Goal: Task Accomplishment & Management: Manage account settings

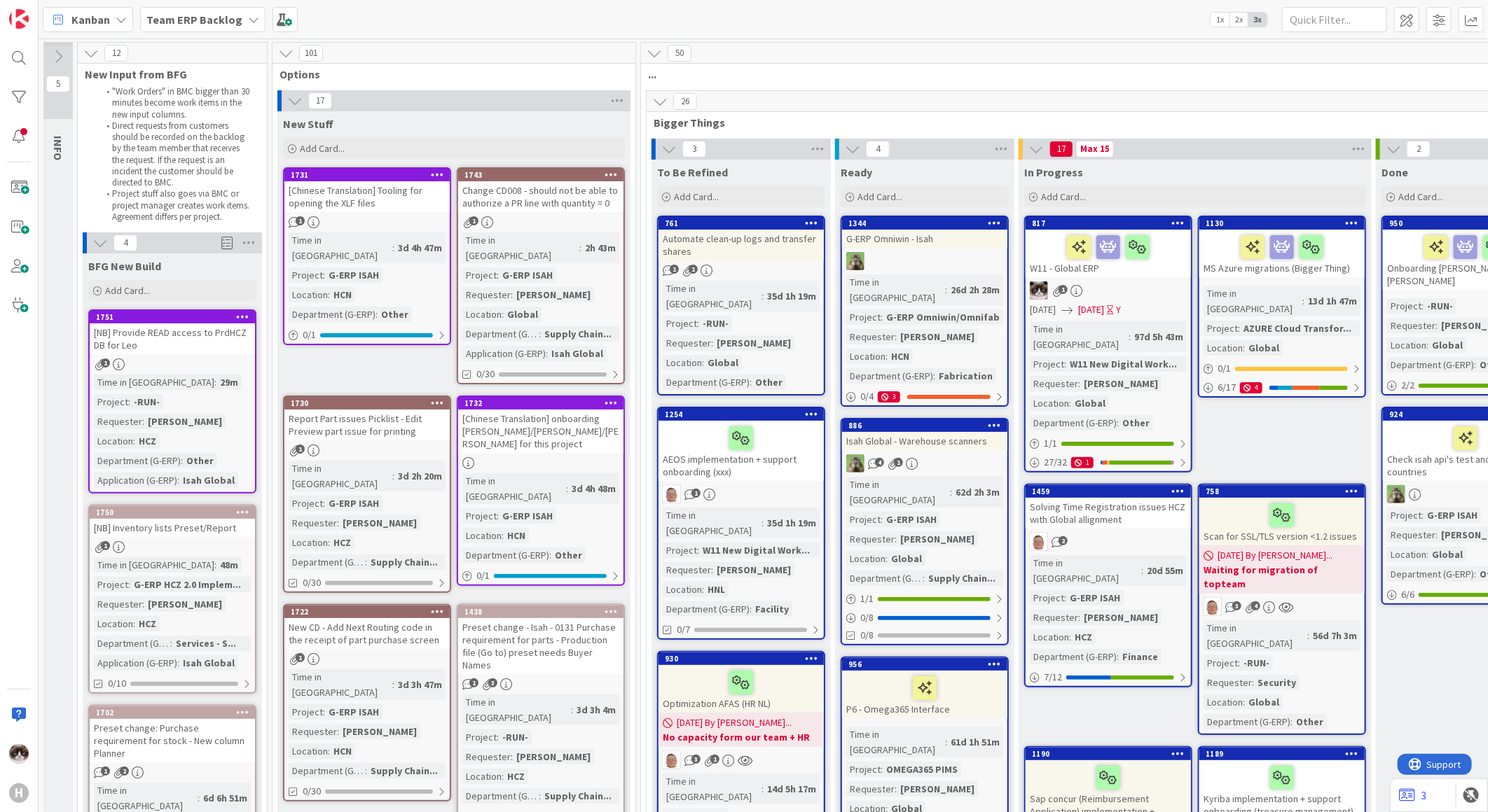
click at [198, 17] on b "Team ERP Backlog" at bounding box center [195, 20] width 96 height 14
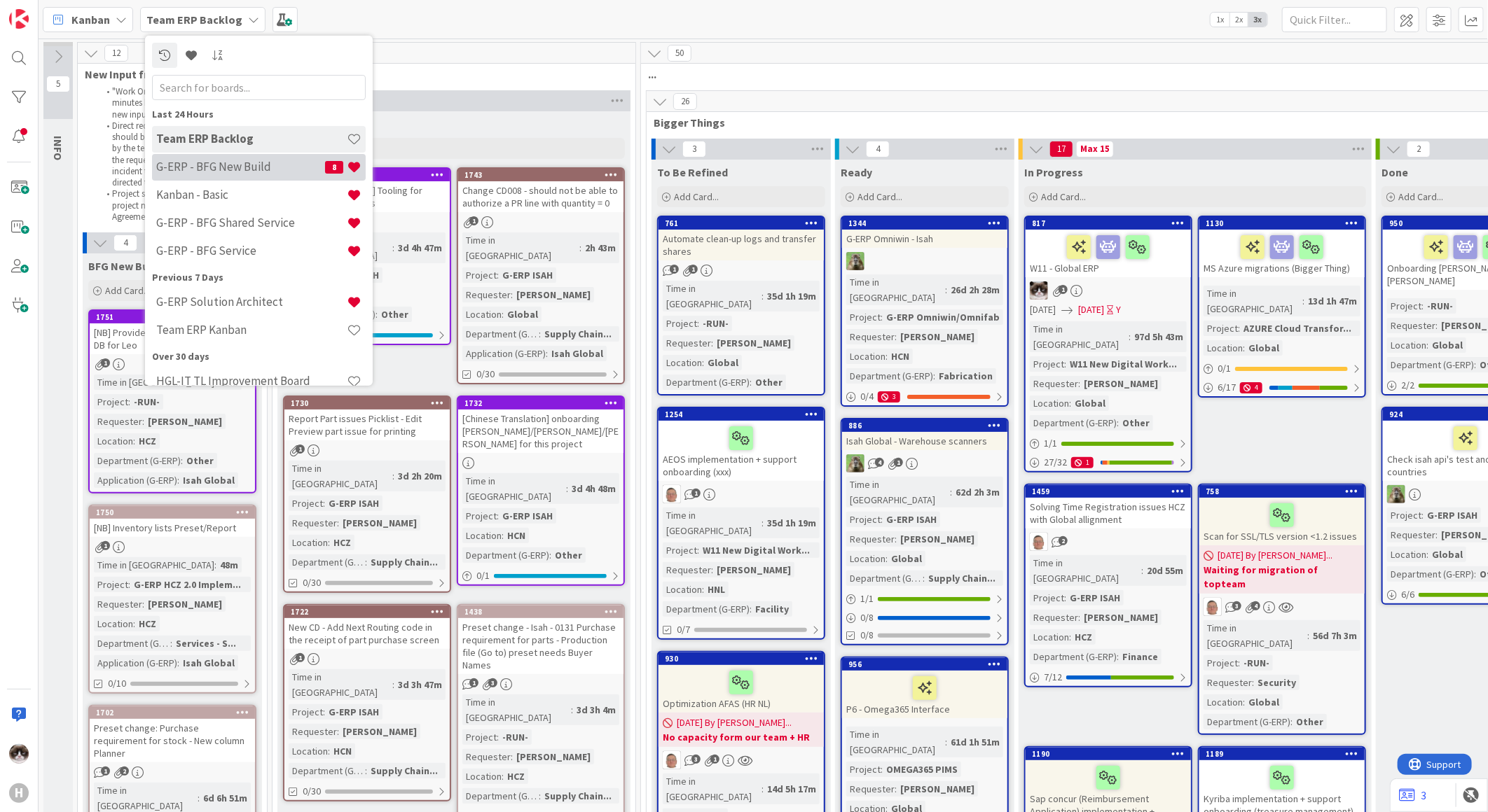
click at [248, 167] on h4 "G-ERP - BFG New Build" at bounding box center [240, 167] width 168 height 14
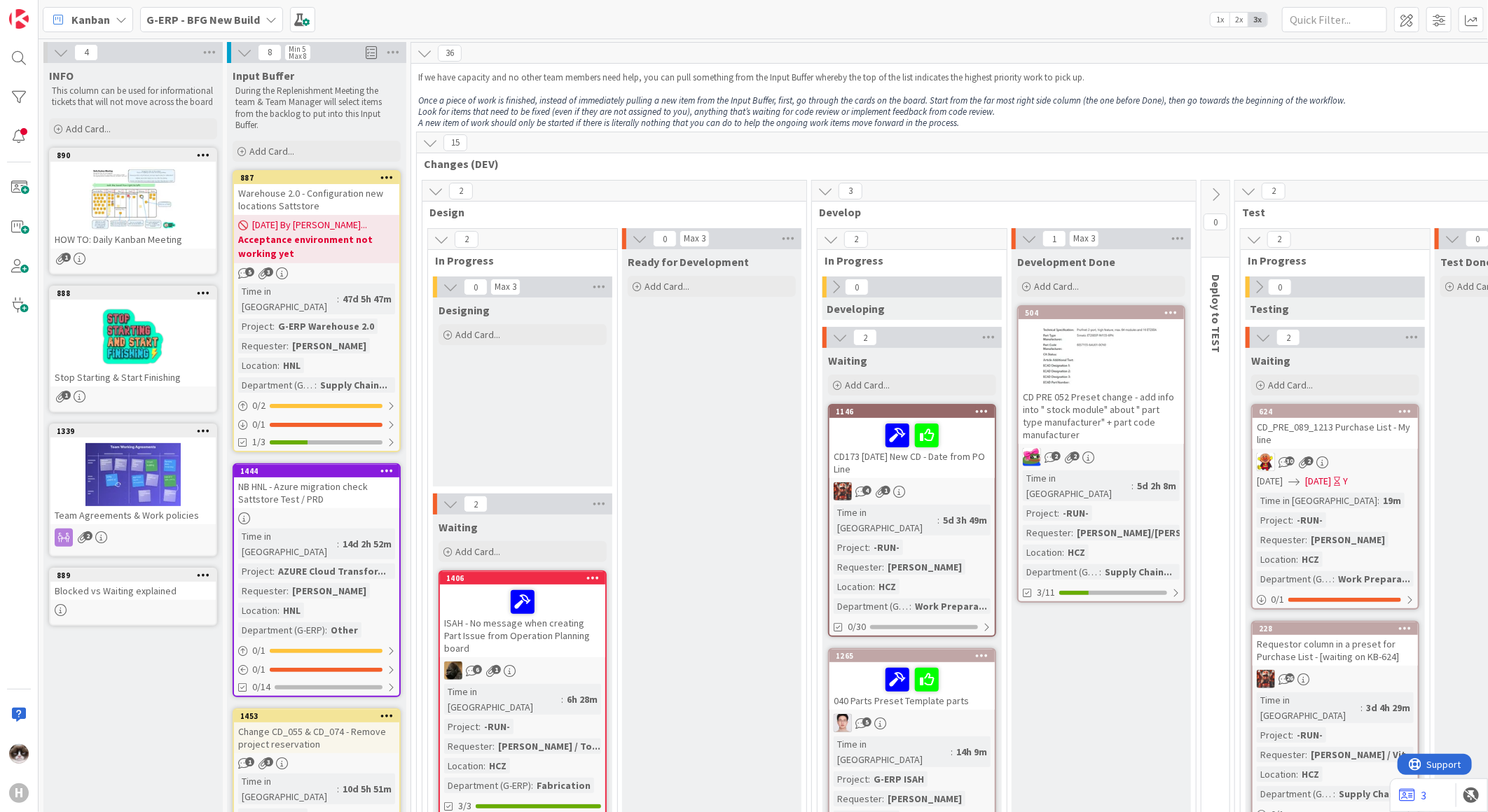
click at [210, 30] on div "G-ERP - BFG New Build" at bounding box center [212, 20] width 143 height 25
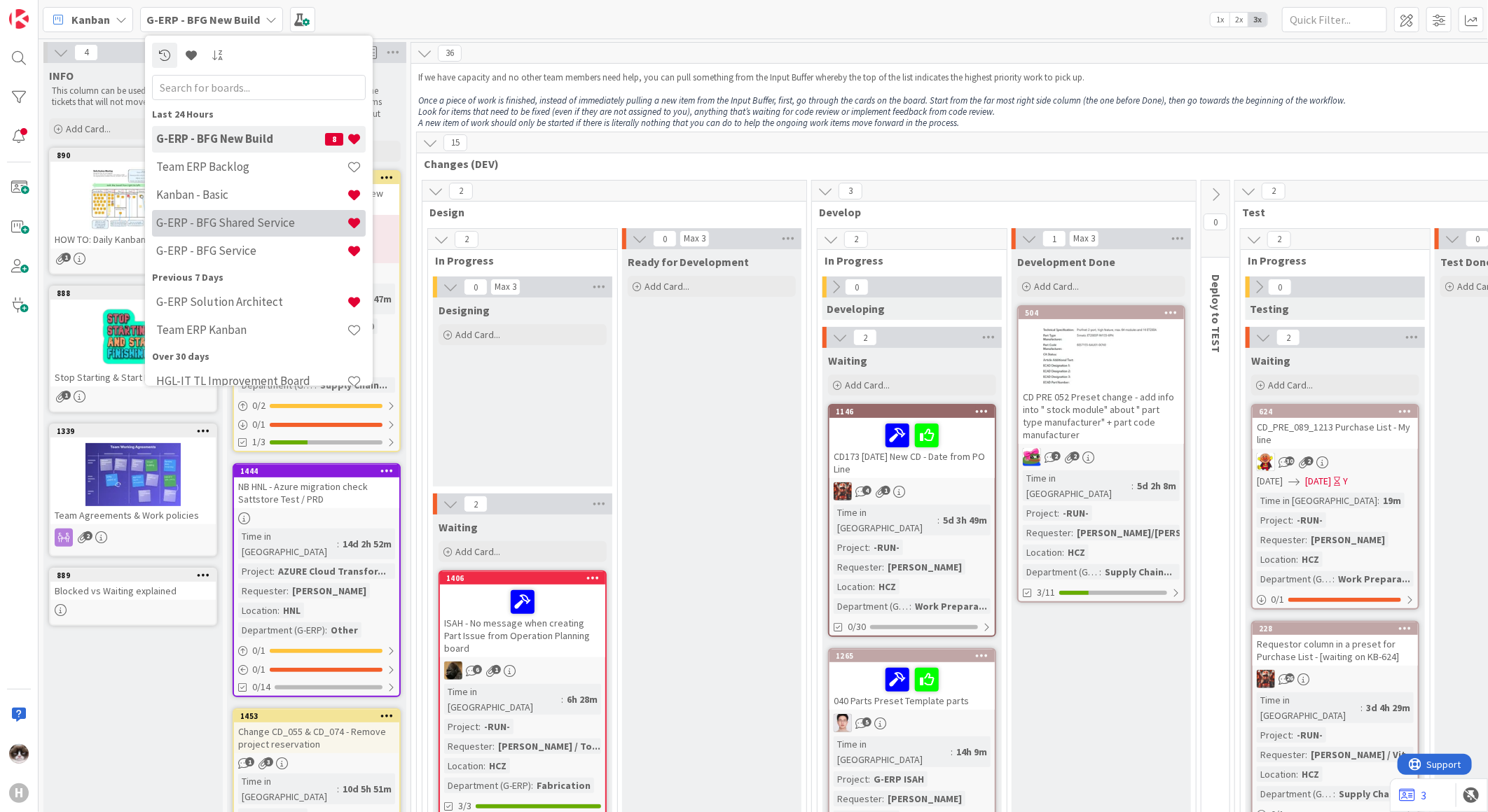
click at [263, 216] on h4 "G-ERP - BFG Shared Service" at bounding box center [251, 223] width 191 height 14
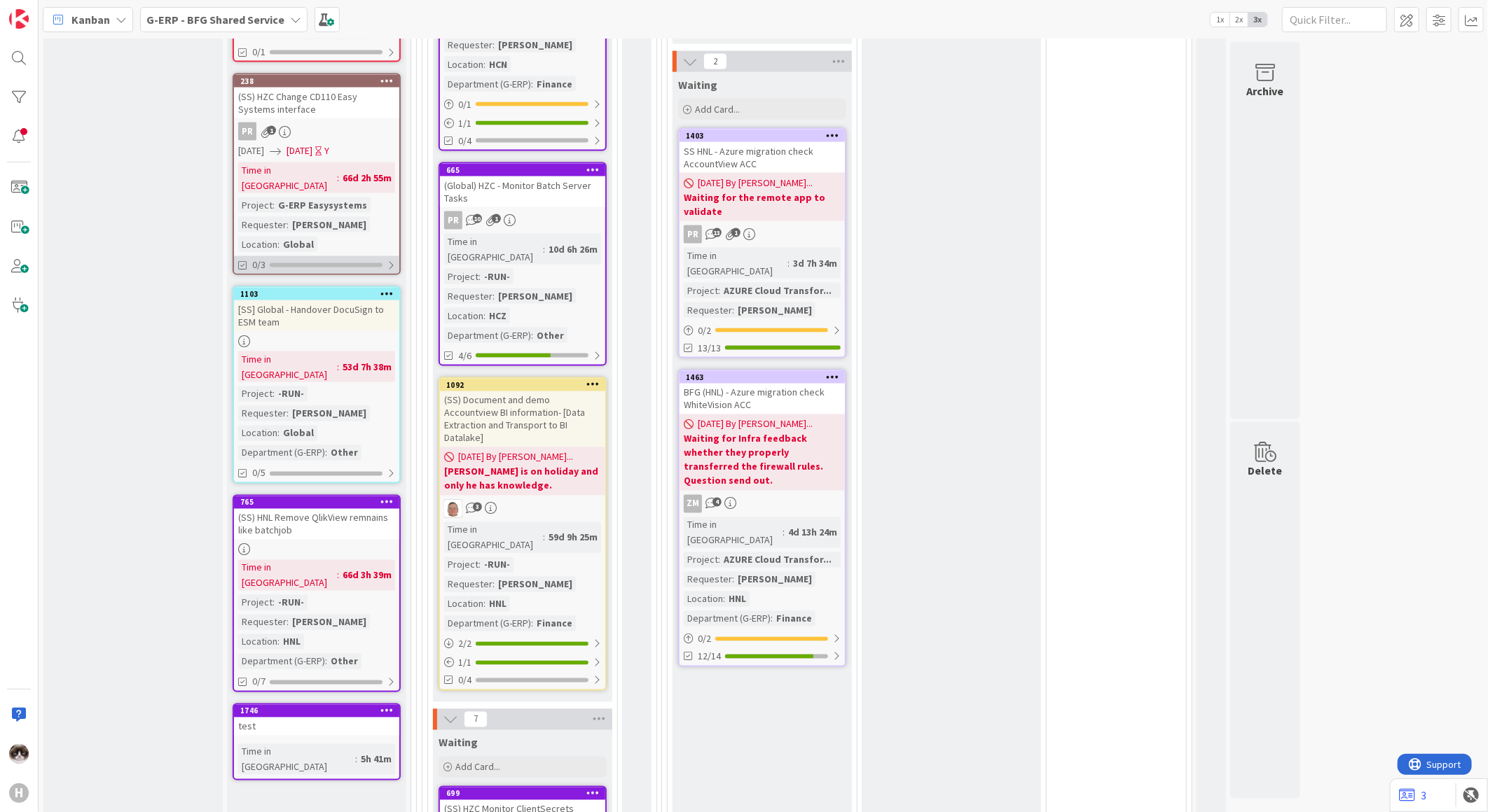
scroll to position [1556, 0]
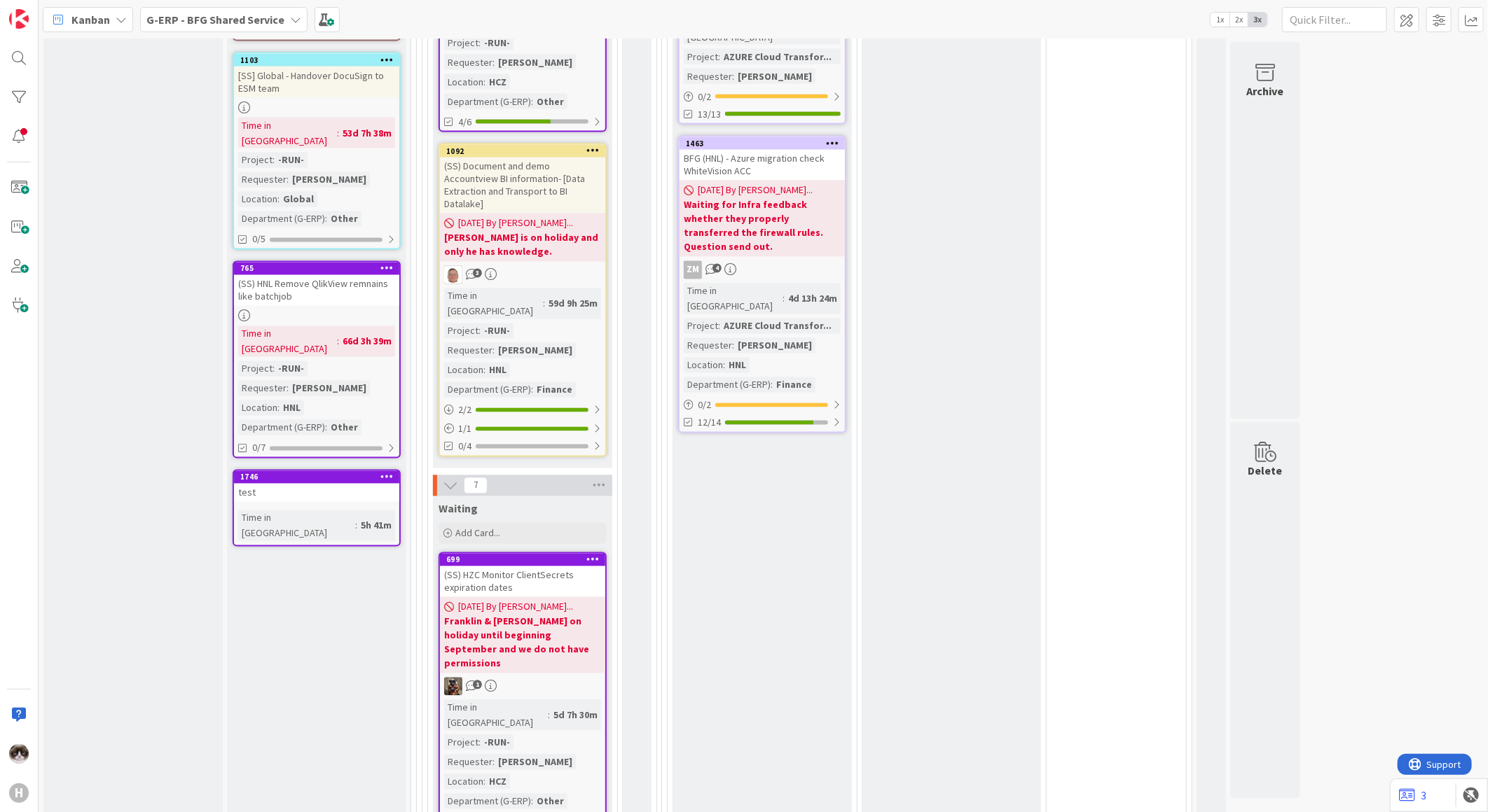
click at [383, 472] on icon at bounding box center [386, 476] width 14 height 10
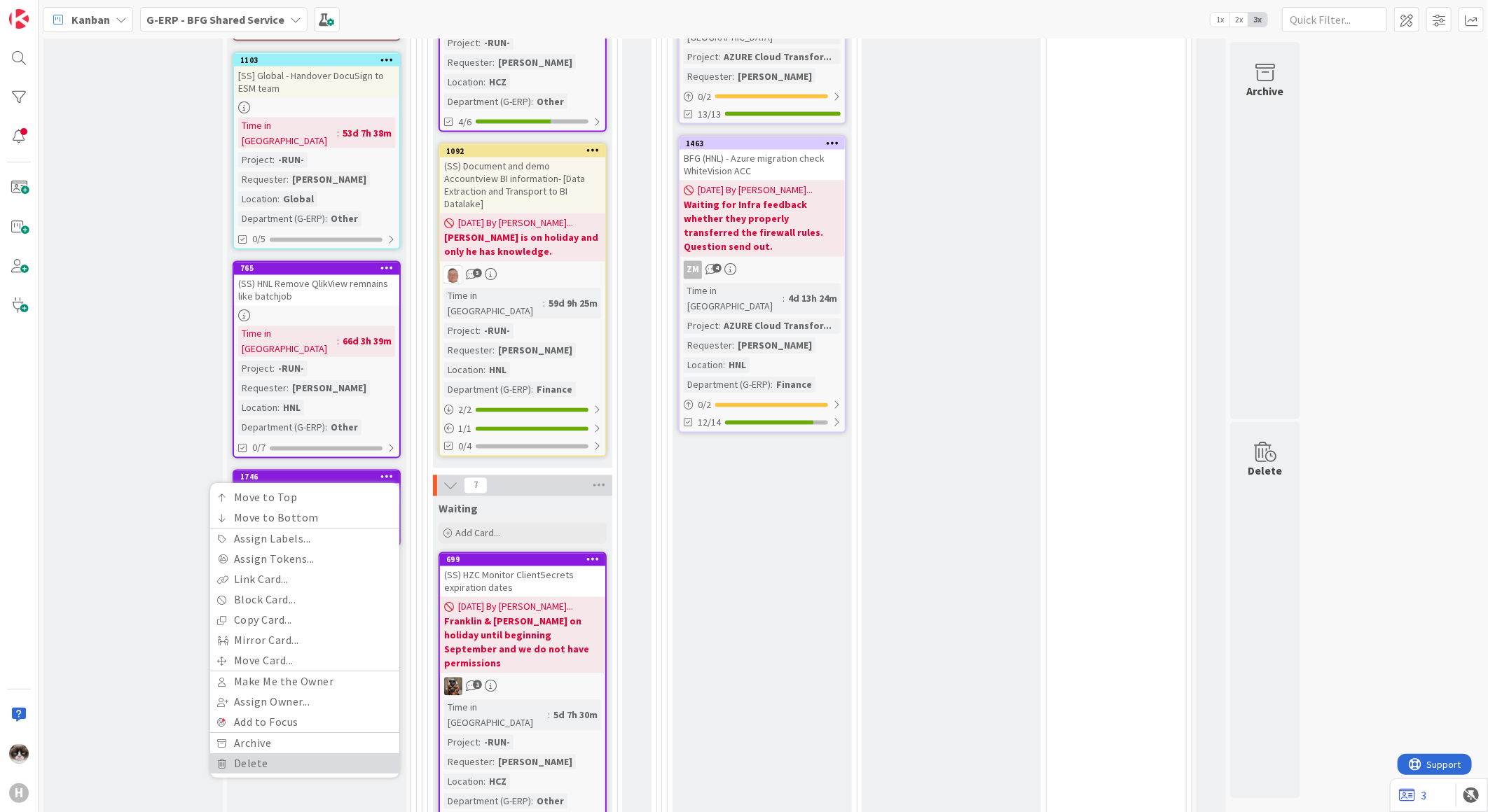
click at [281, 754] on link "Delete" at bounding box center [304, 764] width 189 height 21
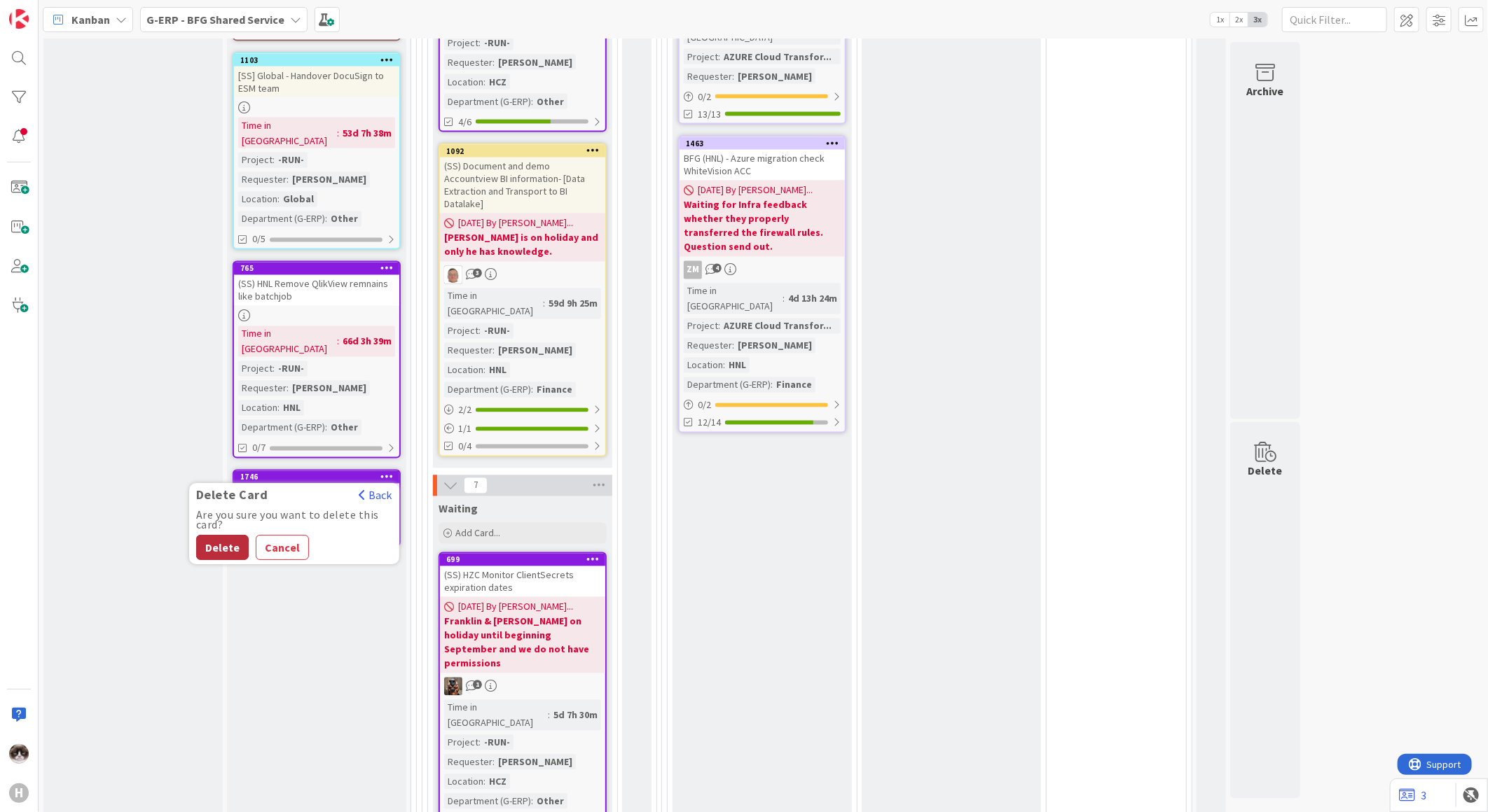
click at [219, 536] on button "Delete" at bounding box center [222, 548] width 52 height 25
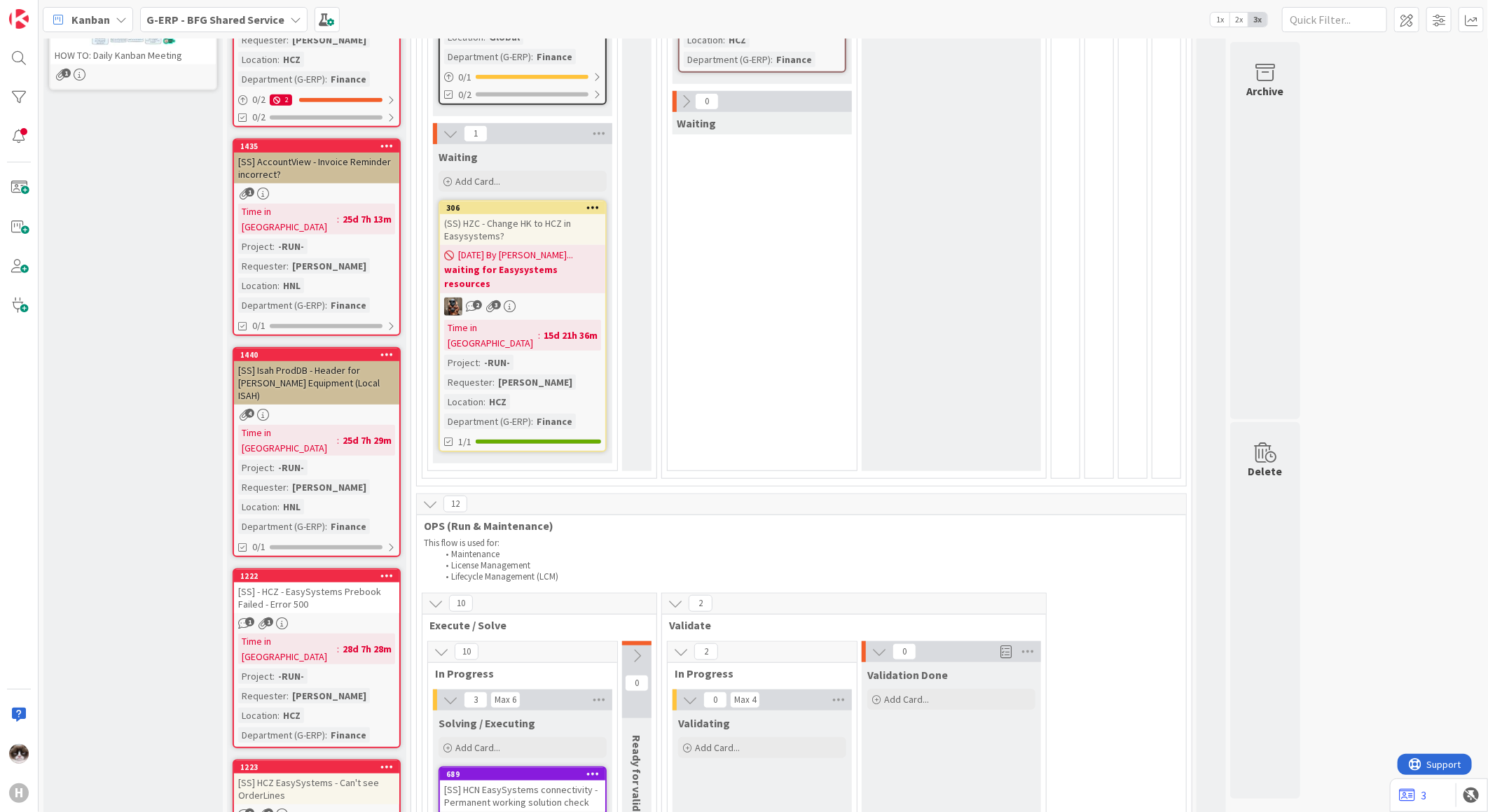
scroll to position [0, 0]
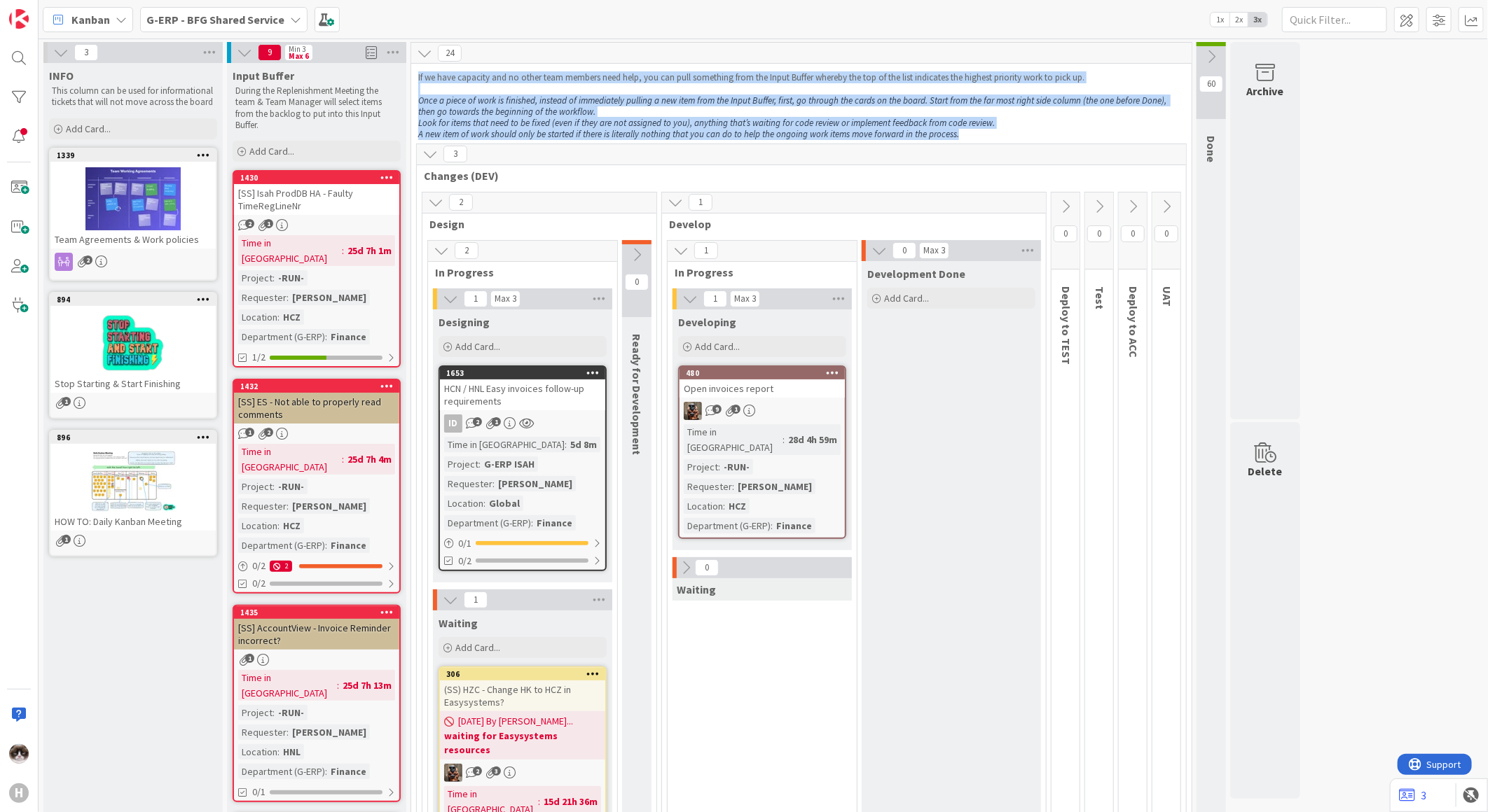
drag, startPoint x: 415, startPoint y: 77, endPoint x: 985, endPoint y: 138, distance: 573.3
click at [985, 138] on div "If we have capacity and no other team members need help, you can pull something…" at bounding box center [801, 106] width 772 height 74
click at [985, 138] on p "A new item of work should only be started if there is literally nothing that yo…" at bounding box center [801, 134] width 767 height 11
drag, startPoint x: 967, startPoint y: 137, endPoint x: 413, endPoint y: 80, distance: 556.9
click at [413, 80] on div "If we have capacity and no other team members need help, you can pull something…" at bounding box center [802, 106] width 781 height 74
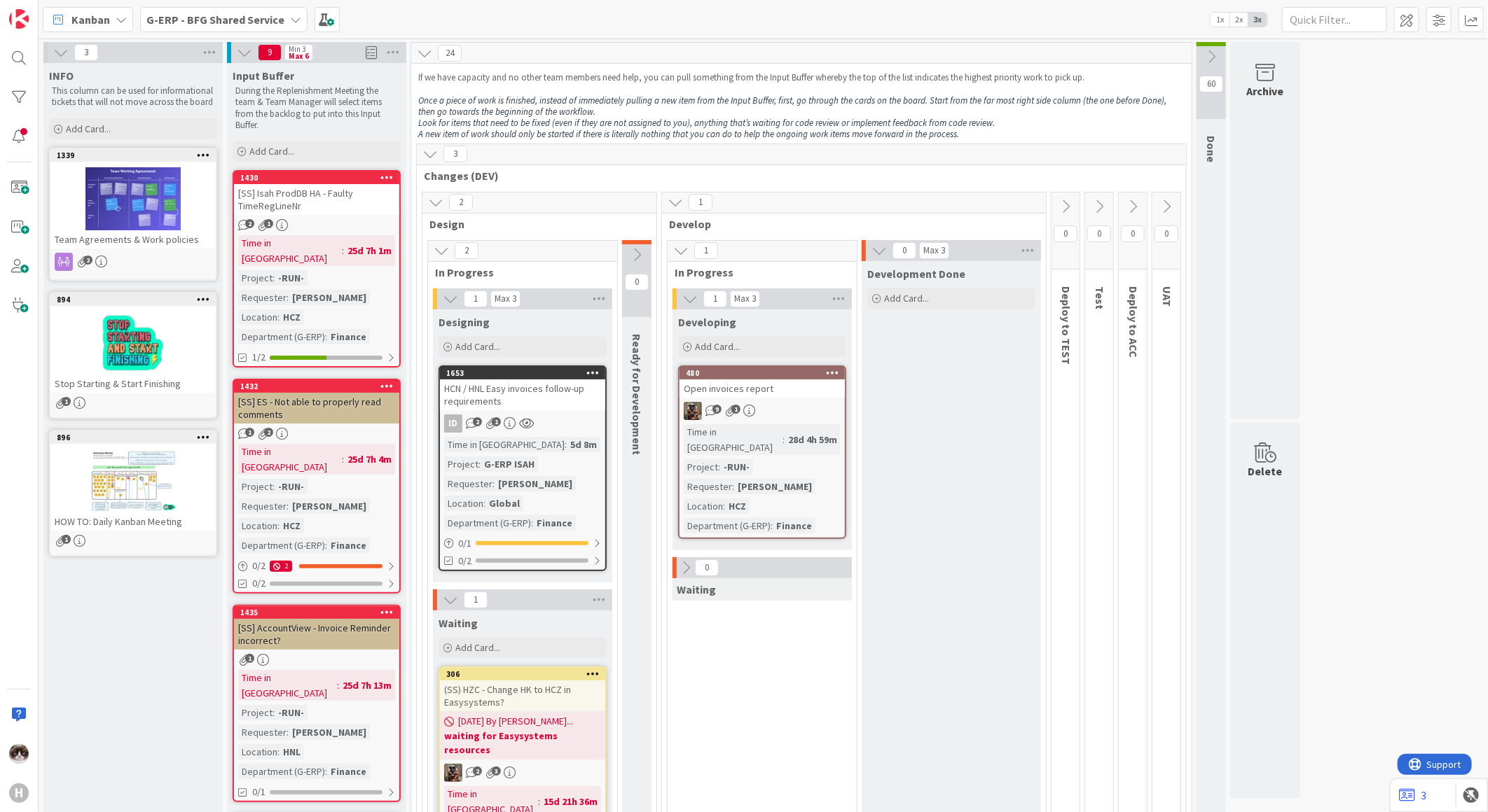
click at [1463, 16] on span at bounding box center [1472, 20] width 25 height 25
click at [1326, 80] on div "Dashboard" at bounding box center [1385, 73] width 180 height 14
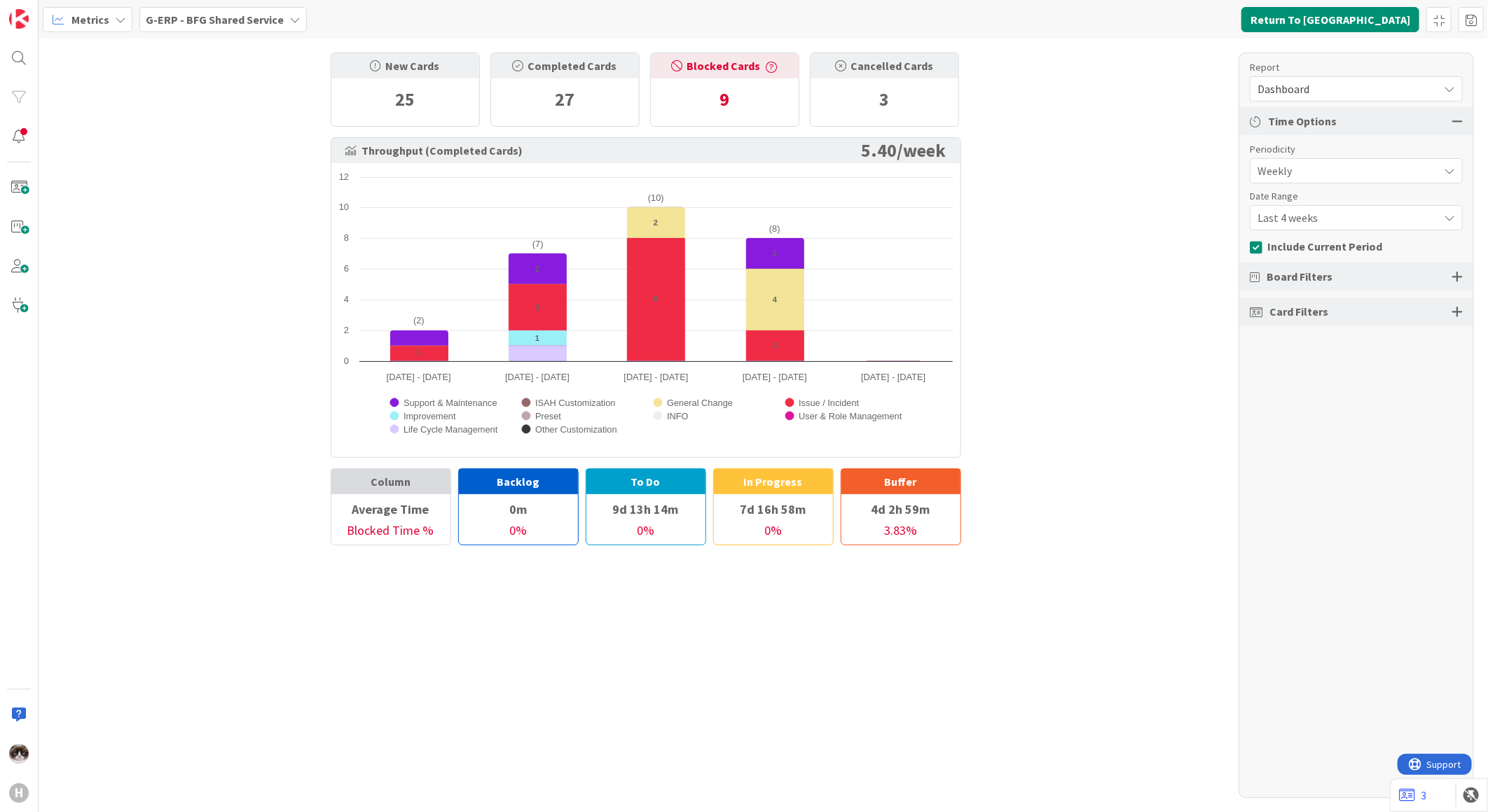
click at [1356, 181] on span "Last 4 weeks" at bounding box center [1344, 171] width 174 height 20
click at [1327, 285] on span "Last 8 weeks" at bounding box center [1365, 276] width 177 height 21
click at [1451, 274] on div "Board Filters" at bounding box center [1356, 276] width 234 height 28
click at [1454, 278] on div at bounding box center [1457, 276] width 11 height 13
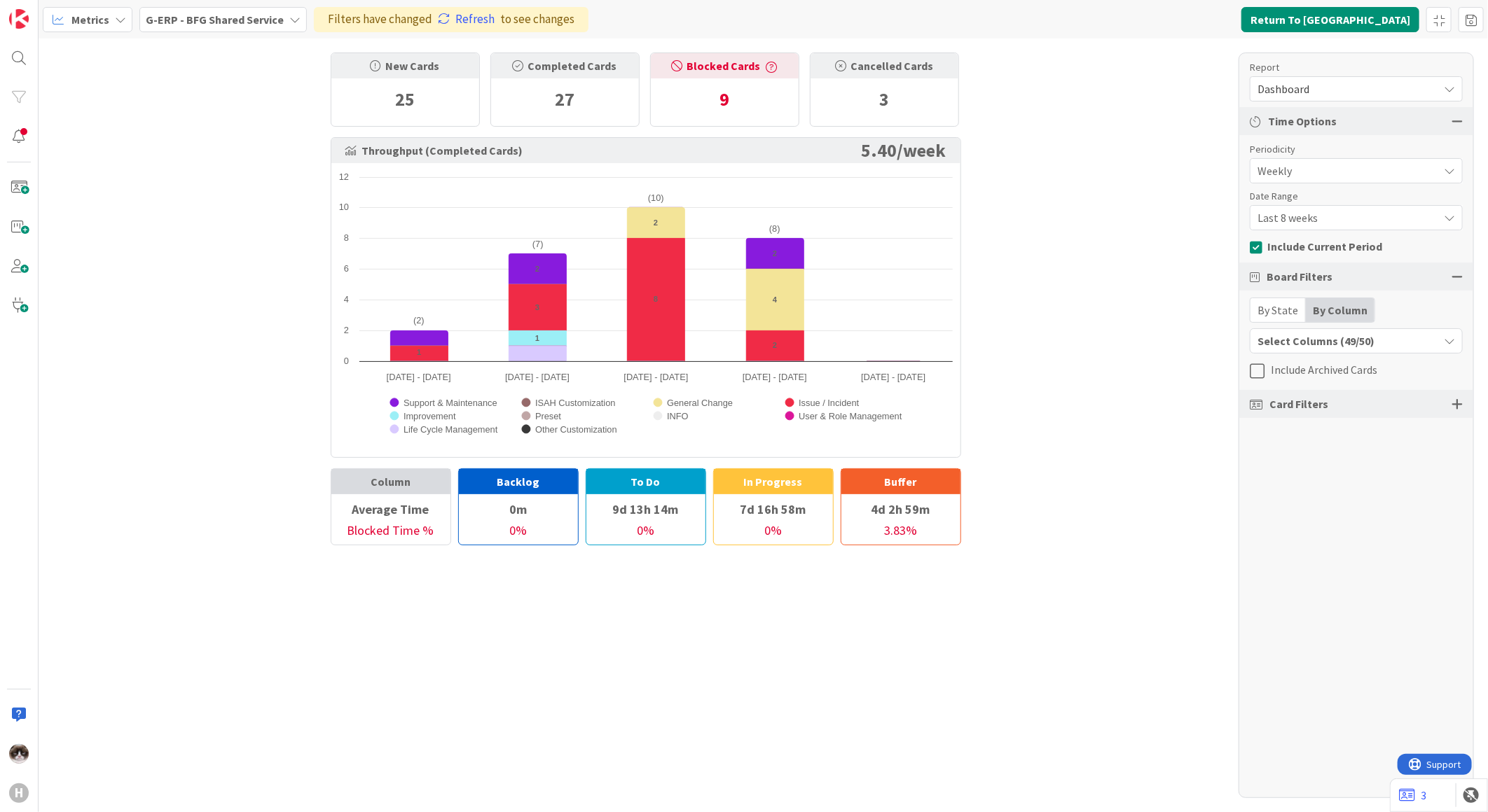
click at [1454, 283] on div "Board Filters" at bounding box center [1356, 276] width 234 height 28
click at [1461, 405] on div at bounding box center [1457, 404] width 11 height 13
click at [1323, 456] on div "All (31/31)" at bounding box center [1356, 455] width 212 height 25
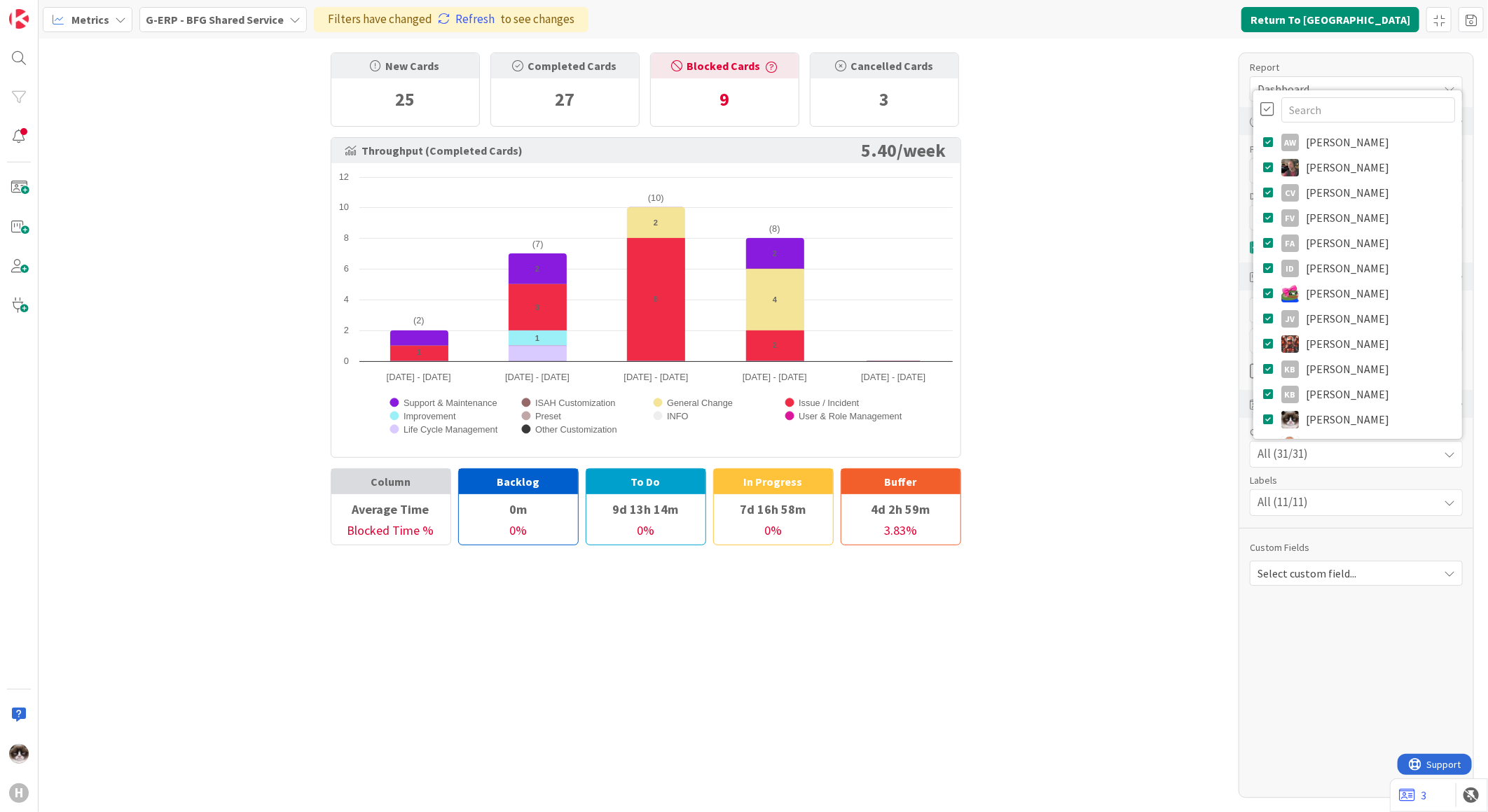
click at [1271, 106] on div at bounding box center [1268, 109] width 14 height 15
click at [1274, 163] on icon at bounding box center [1269, 167] width 11 height 21
click at [1195, 391] on div "New Cards 25 Completed Cards 27 Blocked Cards 9 Cancelled Cards 3 Throughput (C…" at bounding box center [764, 426] width 1450 height 774
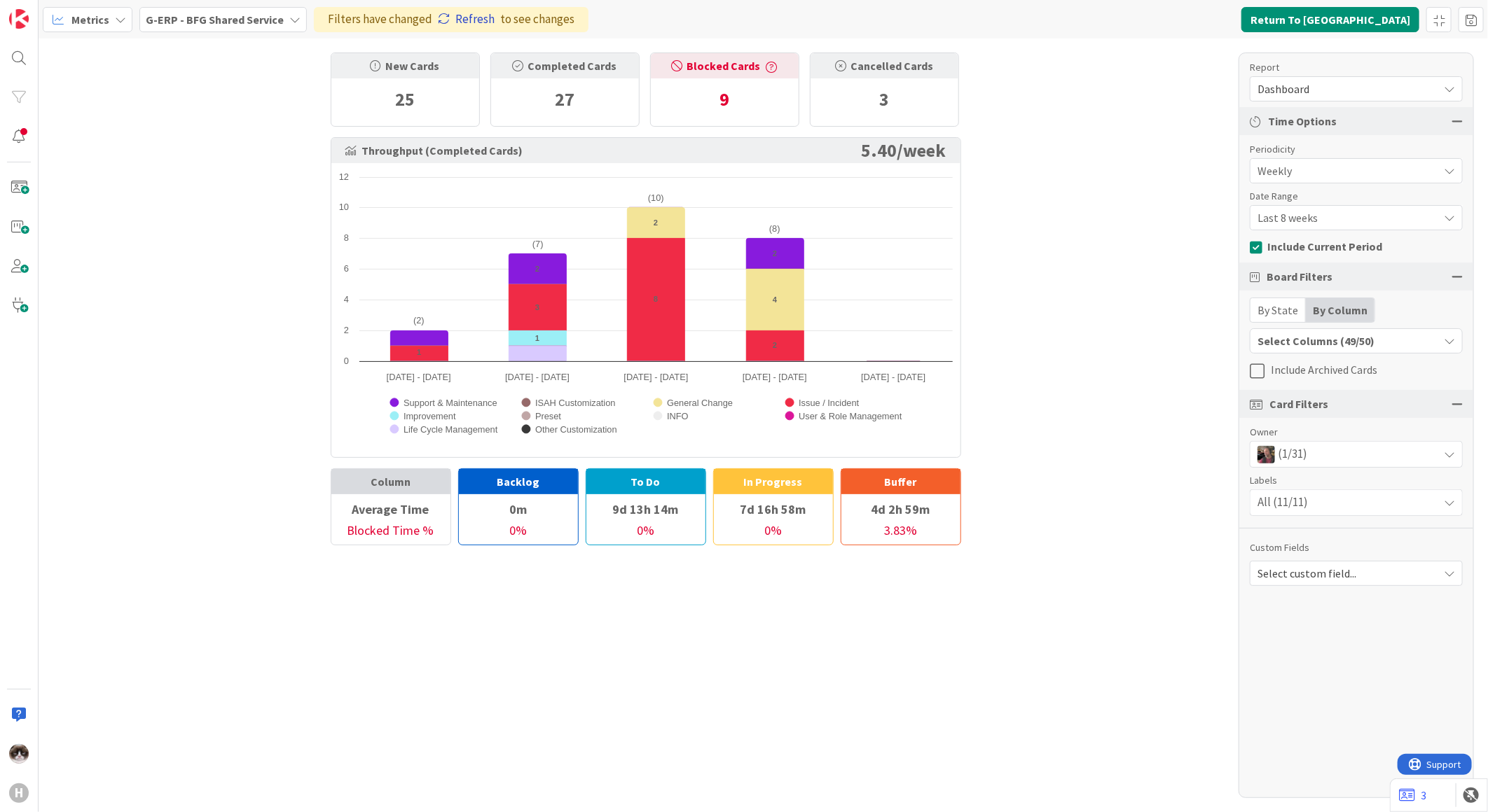
click at [459, 25] on link "Refresh" at bounding box center [466, 20] width 57 height 18
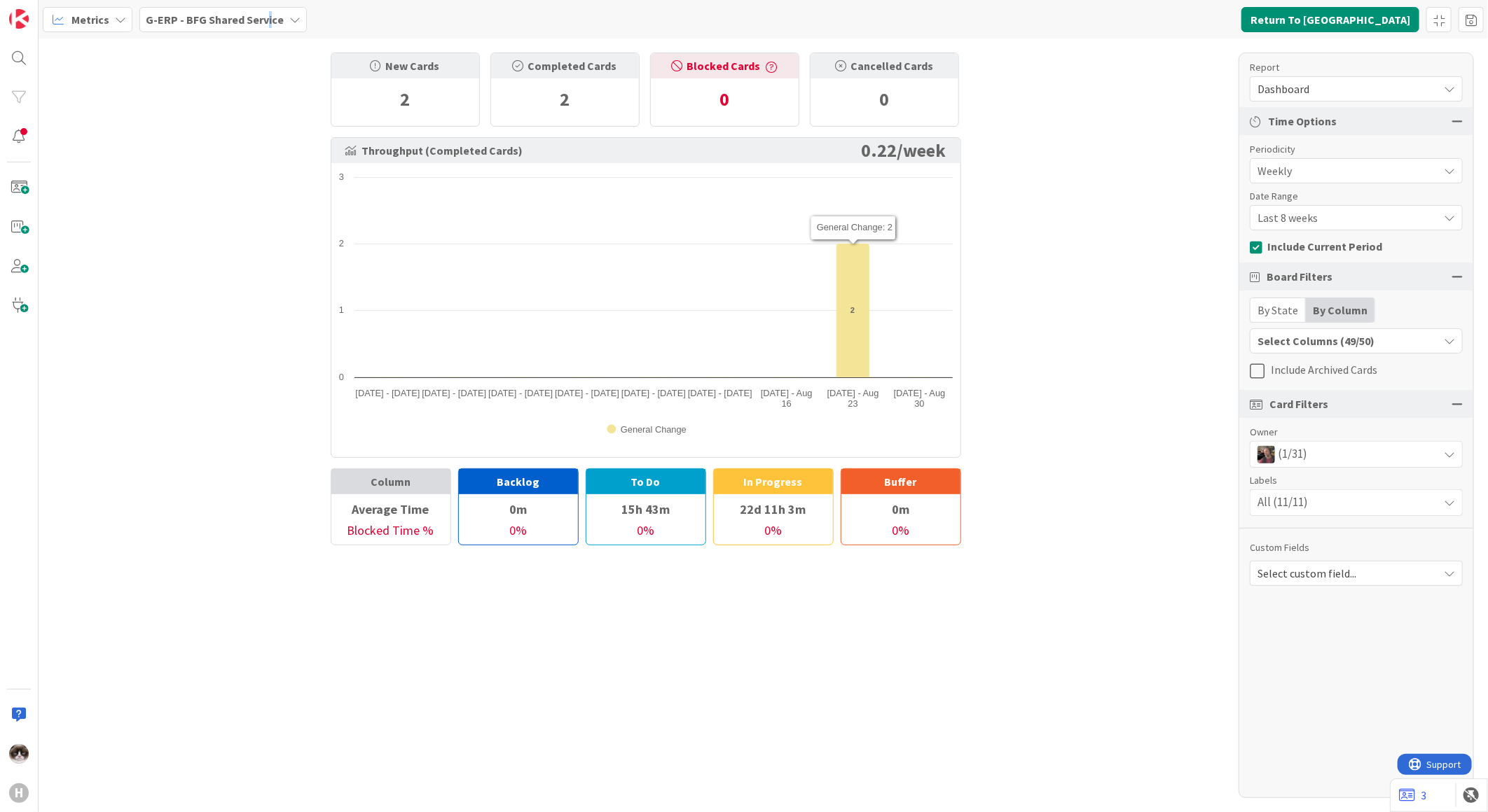
click at [268, 13] on b "G-ERP - BFG Shared Service" at bounding box center [214, 20] width 138 height 14
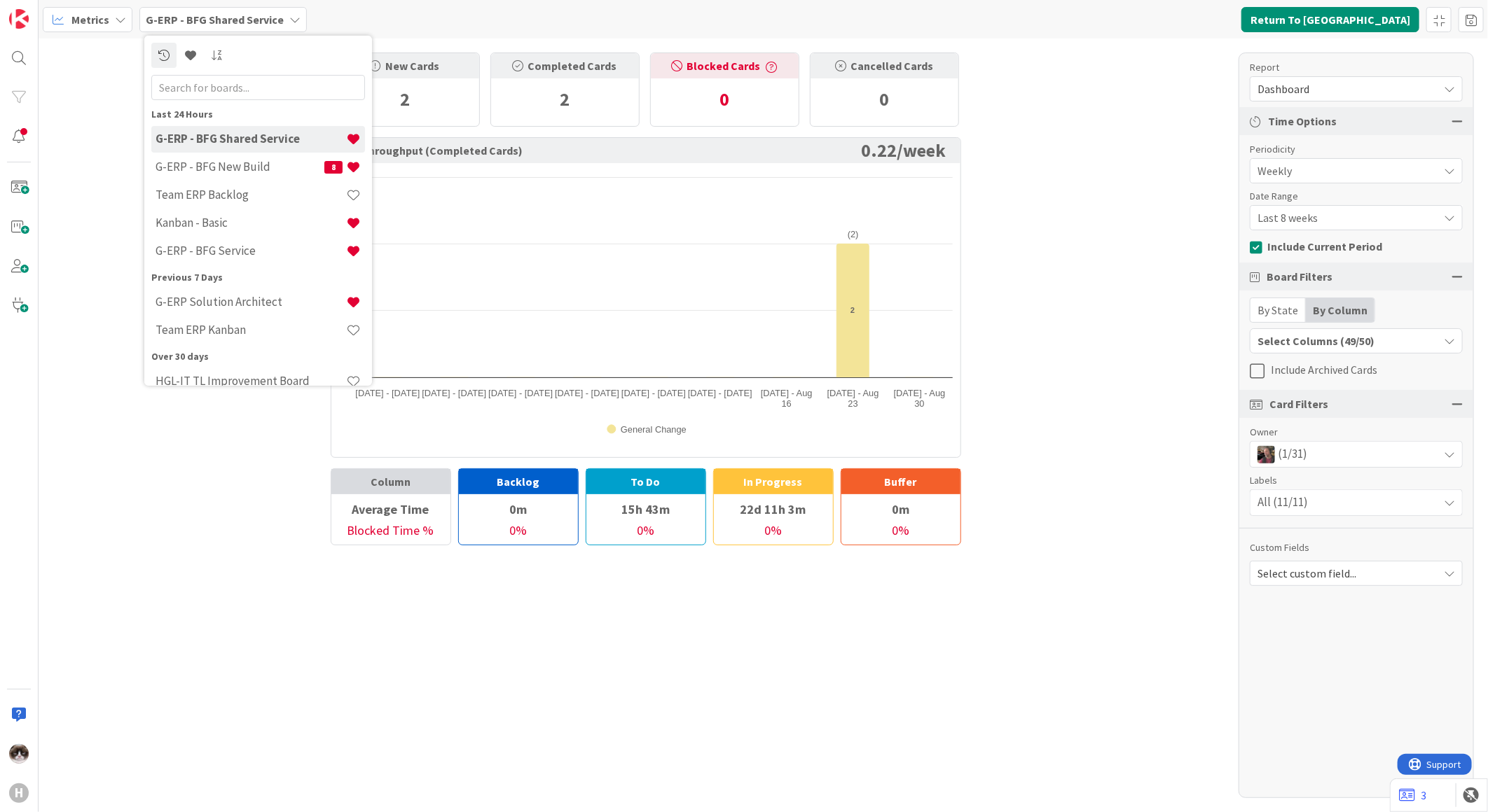
click at [1150, 415] on div "New Cards 2 Completed Cards 2 Blocked Cards 0 Cancelled Cards 0 Throughput (Com…" at bounding box center [764, 426] width 1450 height 774
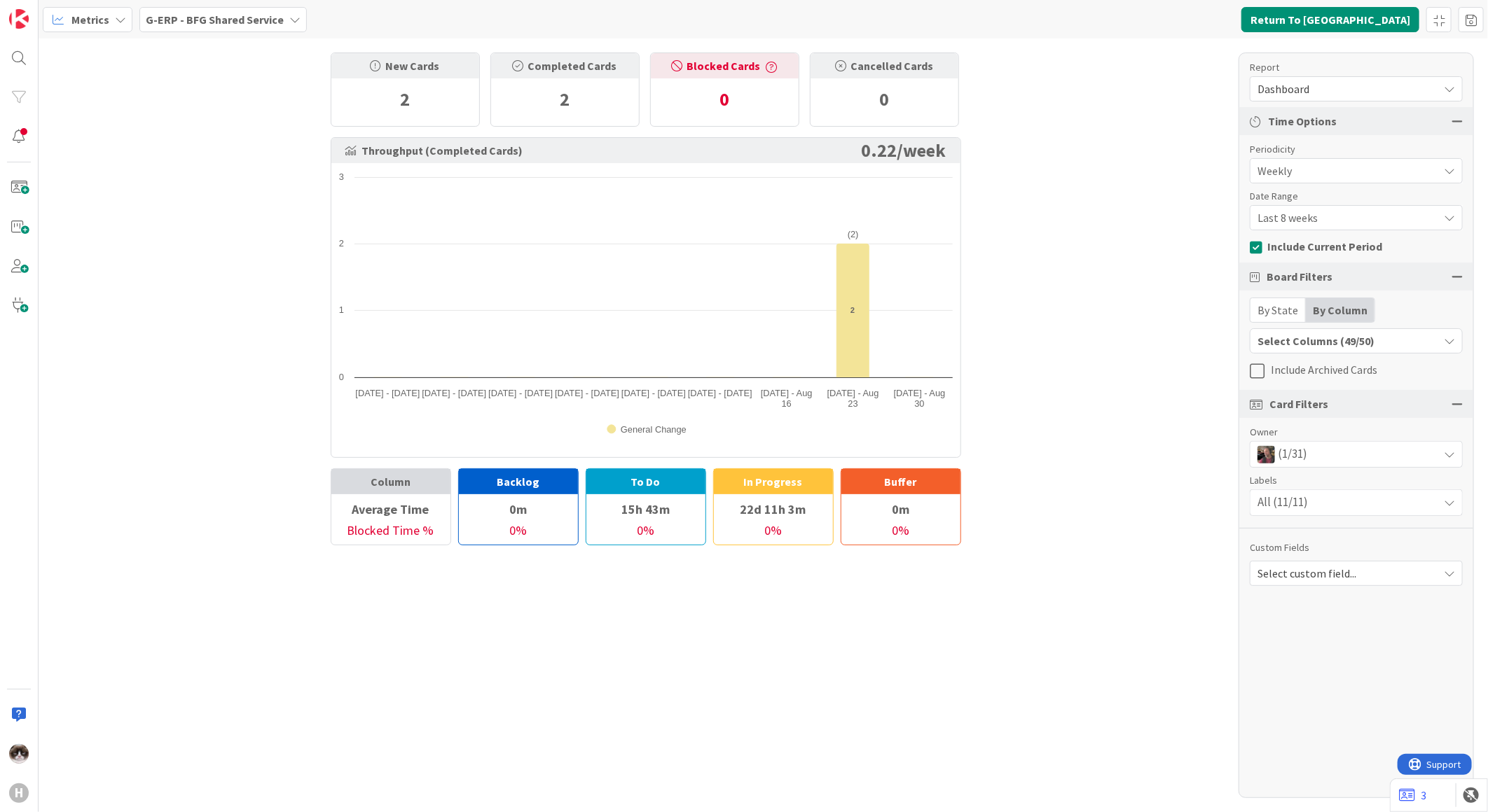
click at [1356, 447] on div "(1/31)" at bounding box center [1356, 455] width 212 height 25
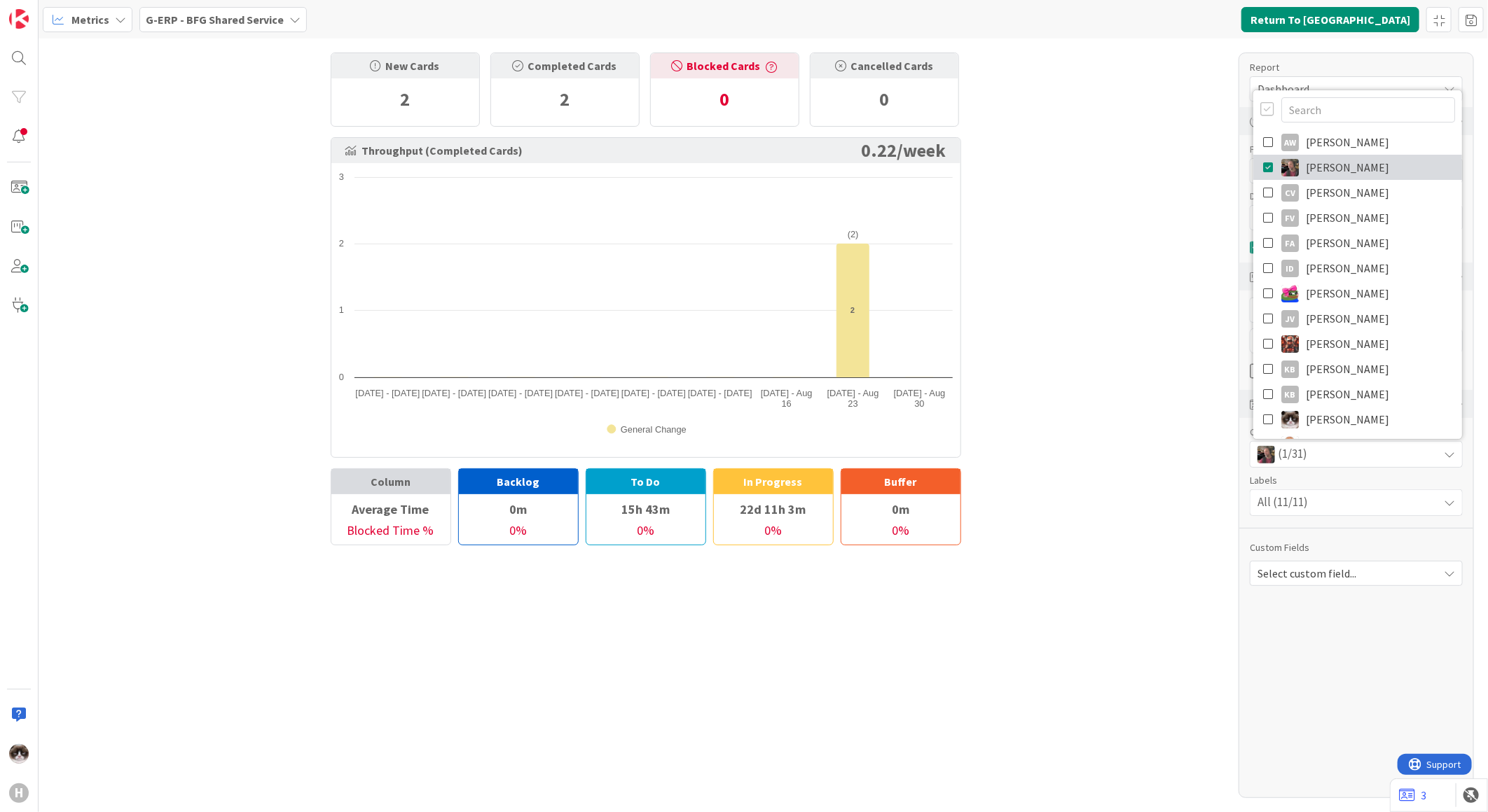
click at [1264, 163] on icon at bounding box center [1269, 167] width 11 height 21
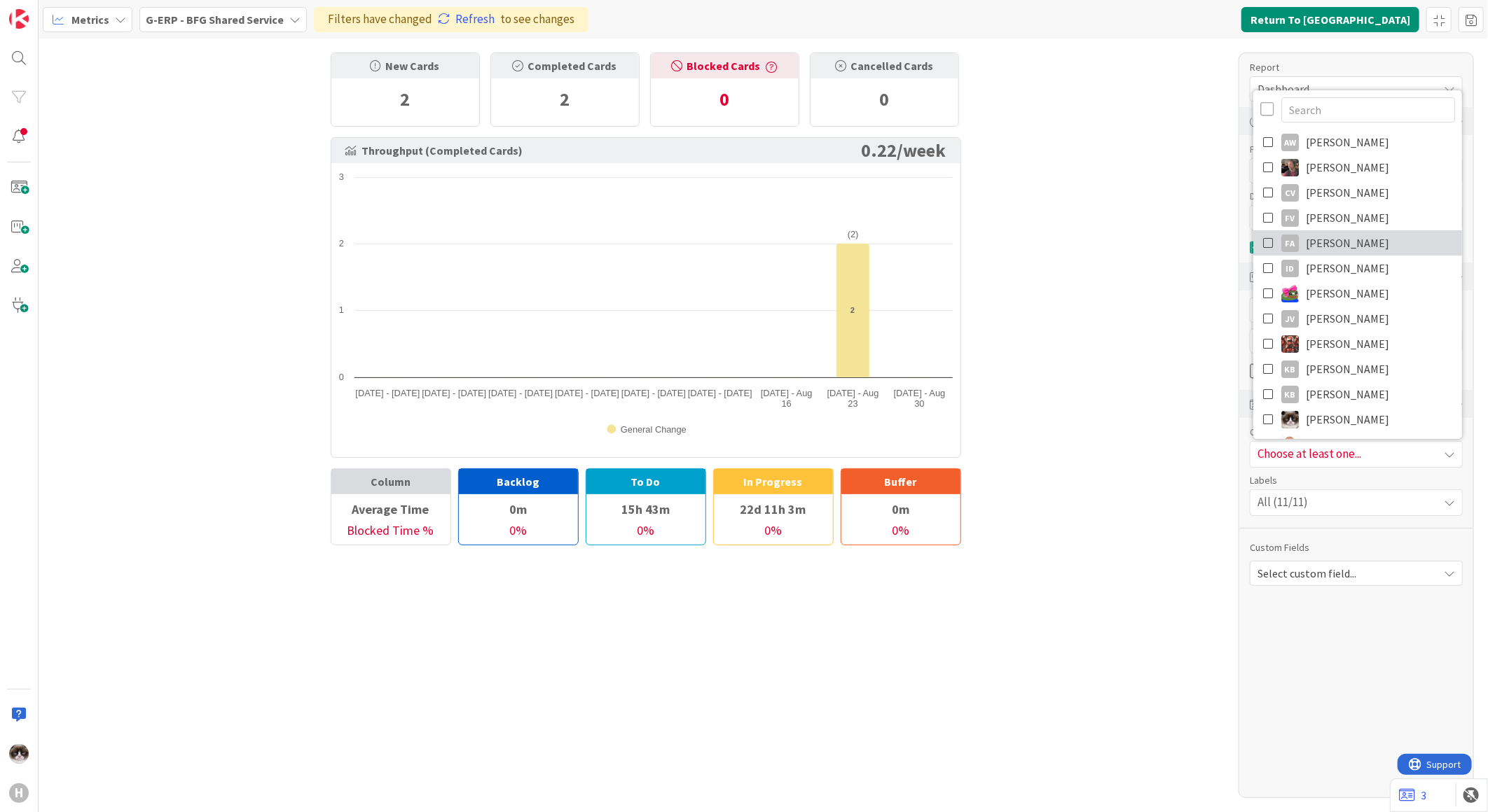
click at [1266, 239] on icon at bounding box center [1269, 242] width 11 height 21
click at [1164, 370] on div "New Cards 2 Completed Cards 2 Blocked Cards 0 Cancelled Cards 0 Throughput (Com…" at bounding box center [764, 426] width 1450 height 774
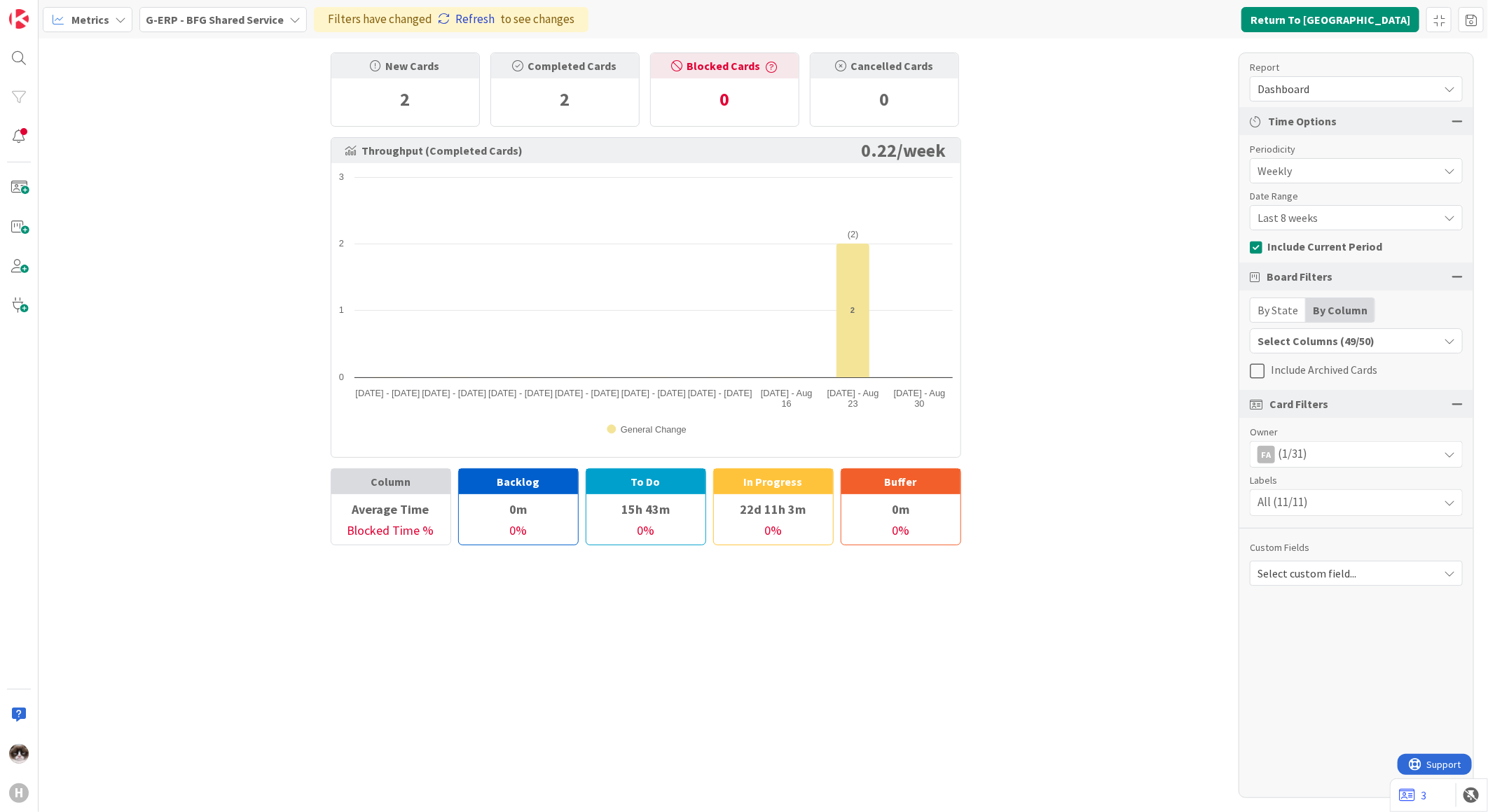
click at [478, 18] on link "Refresh" at bounding box center [466, 20] width 57 height 18
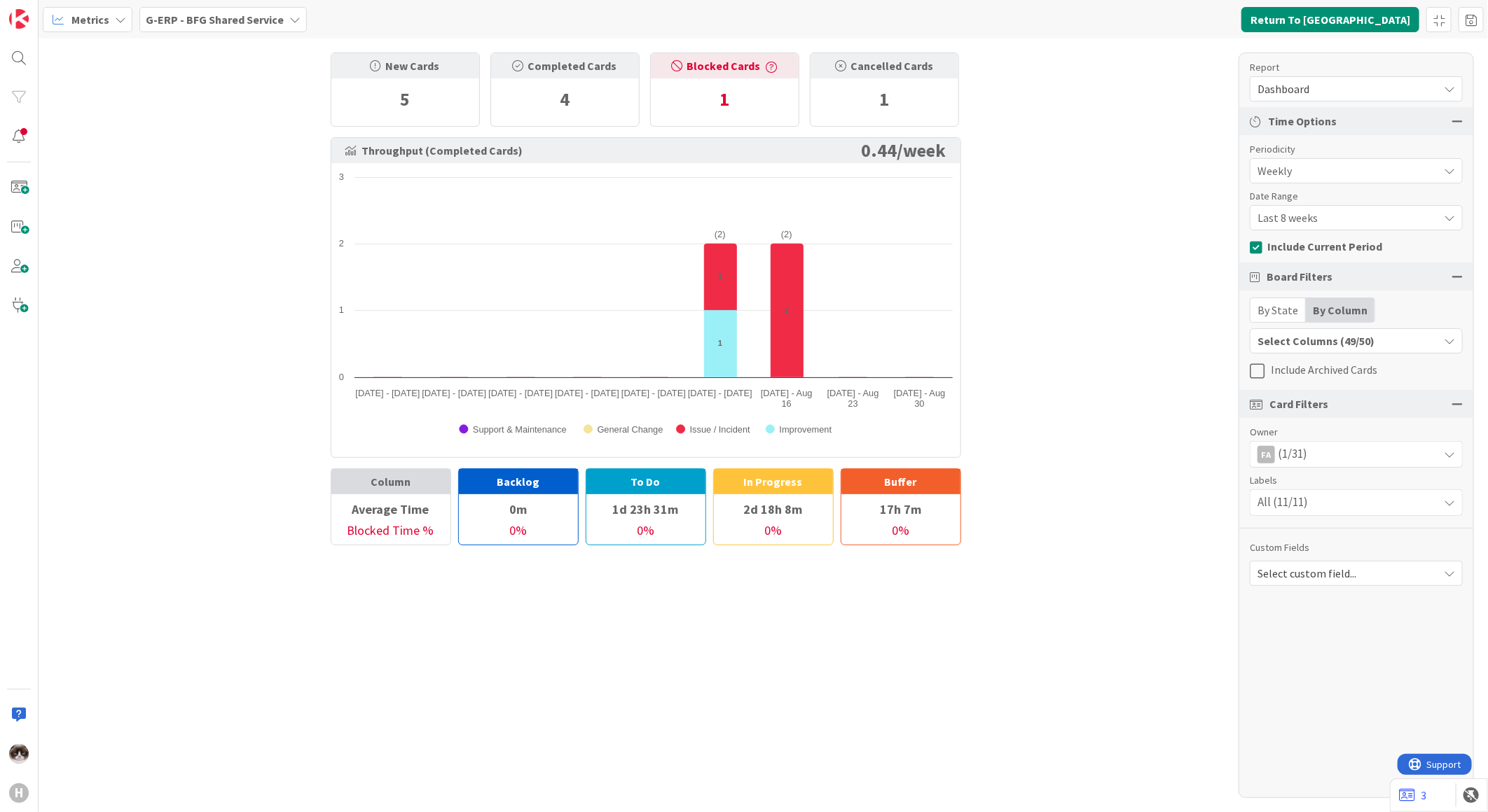
click at [1319, 454] on div "FA (1/31)" at bounding box center [1356, 455] width 212 height 25
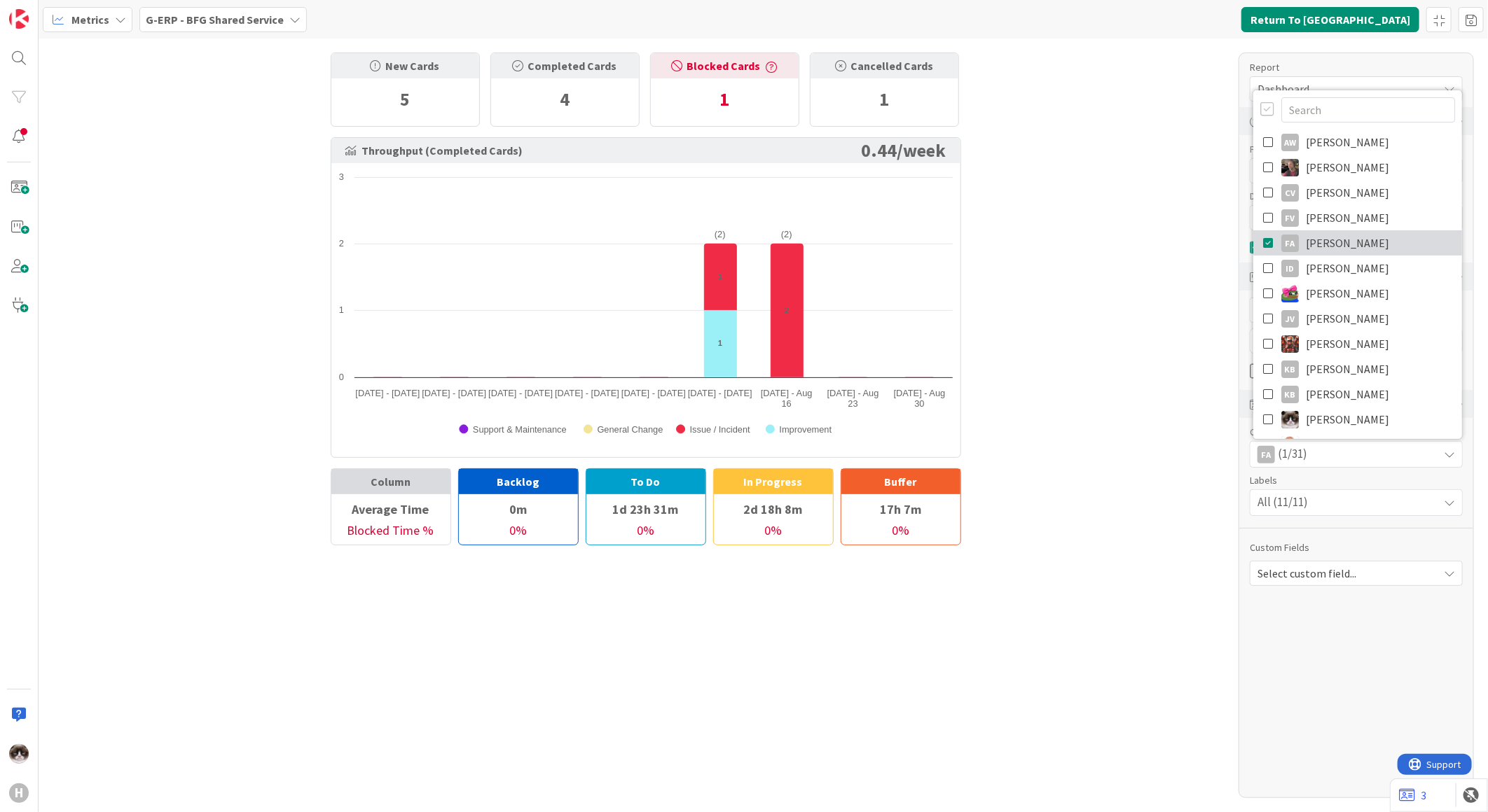
click at [1343, 244] on link "FA [PERSON_NAME]" at bounding box center [1358, 243] width 209 height 25
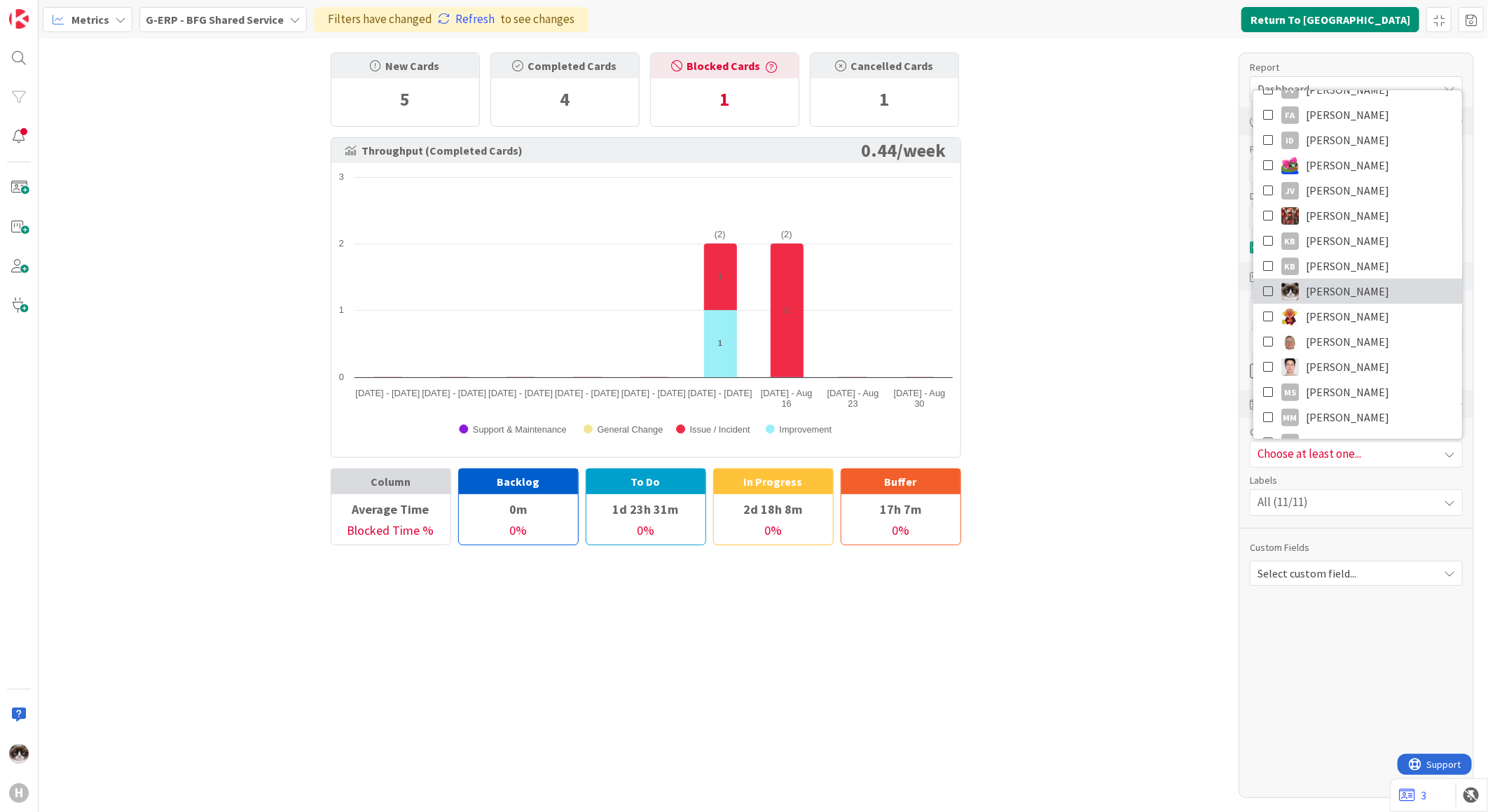
scroll to position [156, 0]
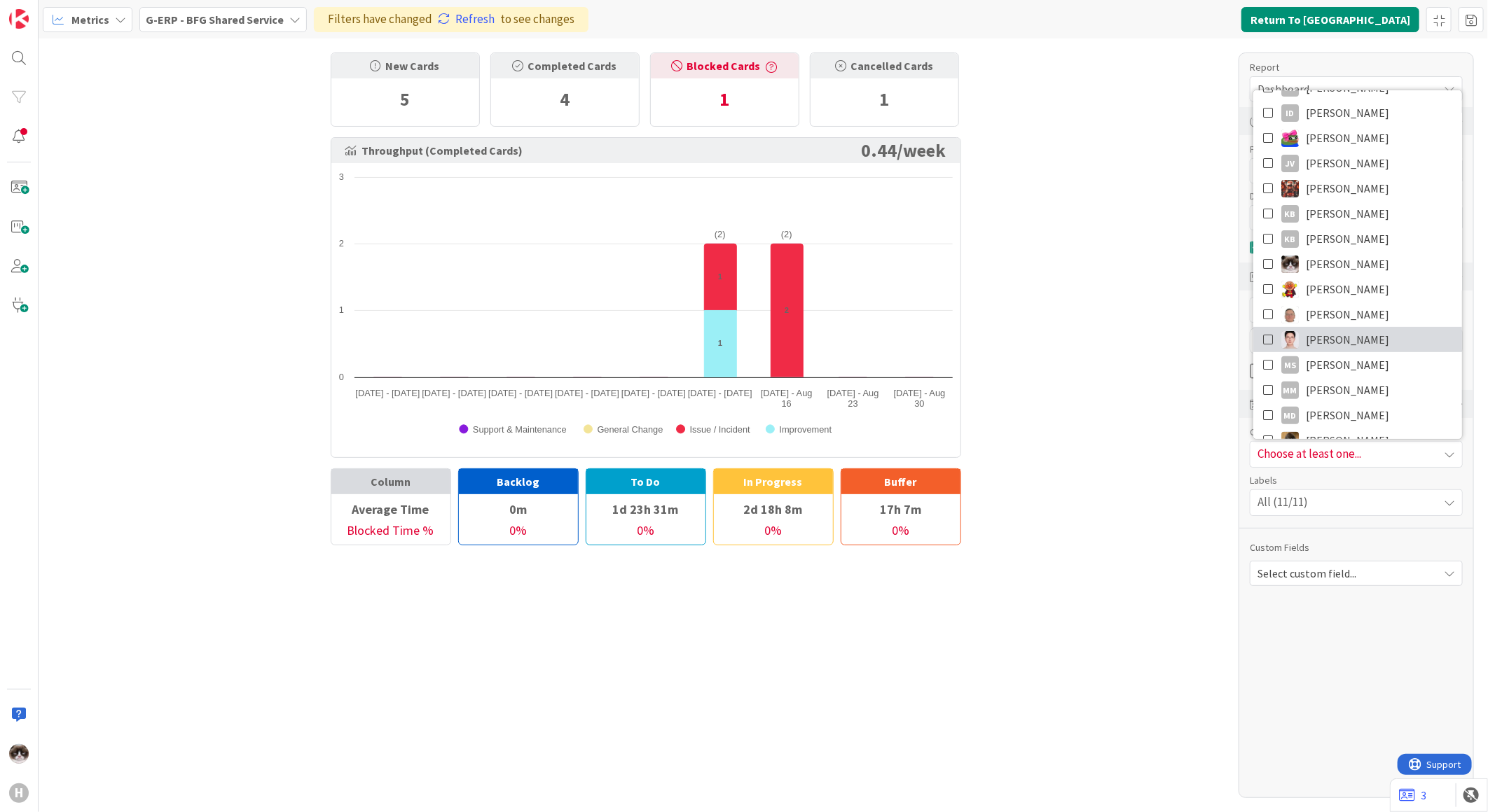
click at [1349, 332] on link "[PERSON_NAME]" at bounding box center [1358, 339] width 209 height 25
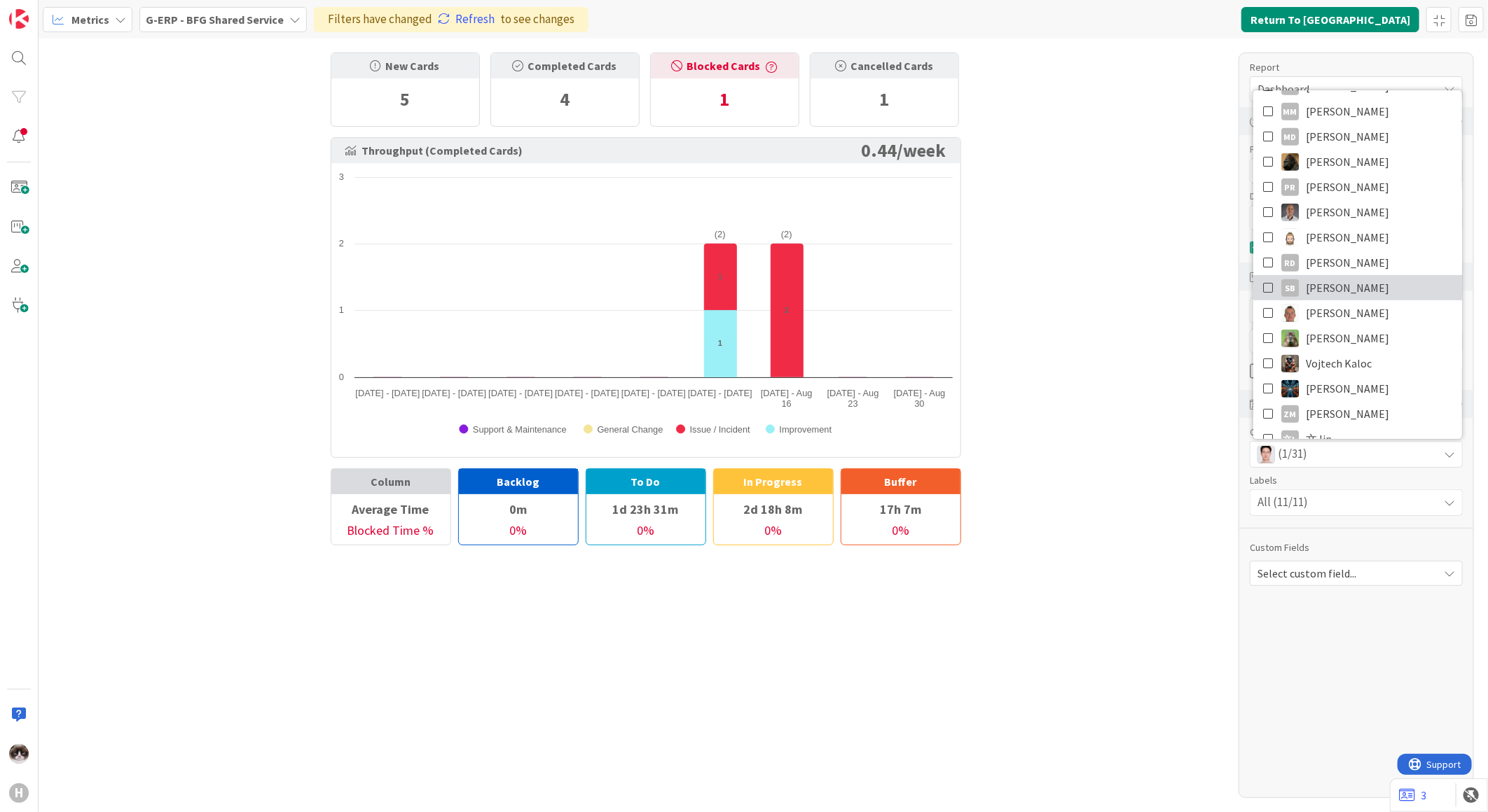
scroll to position [478, 0]
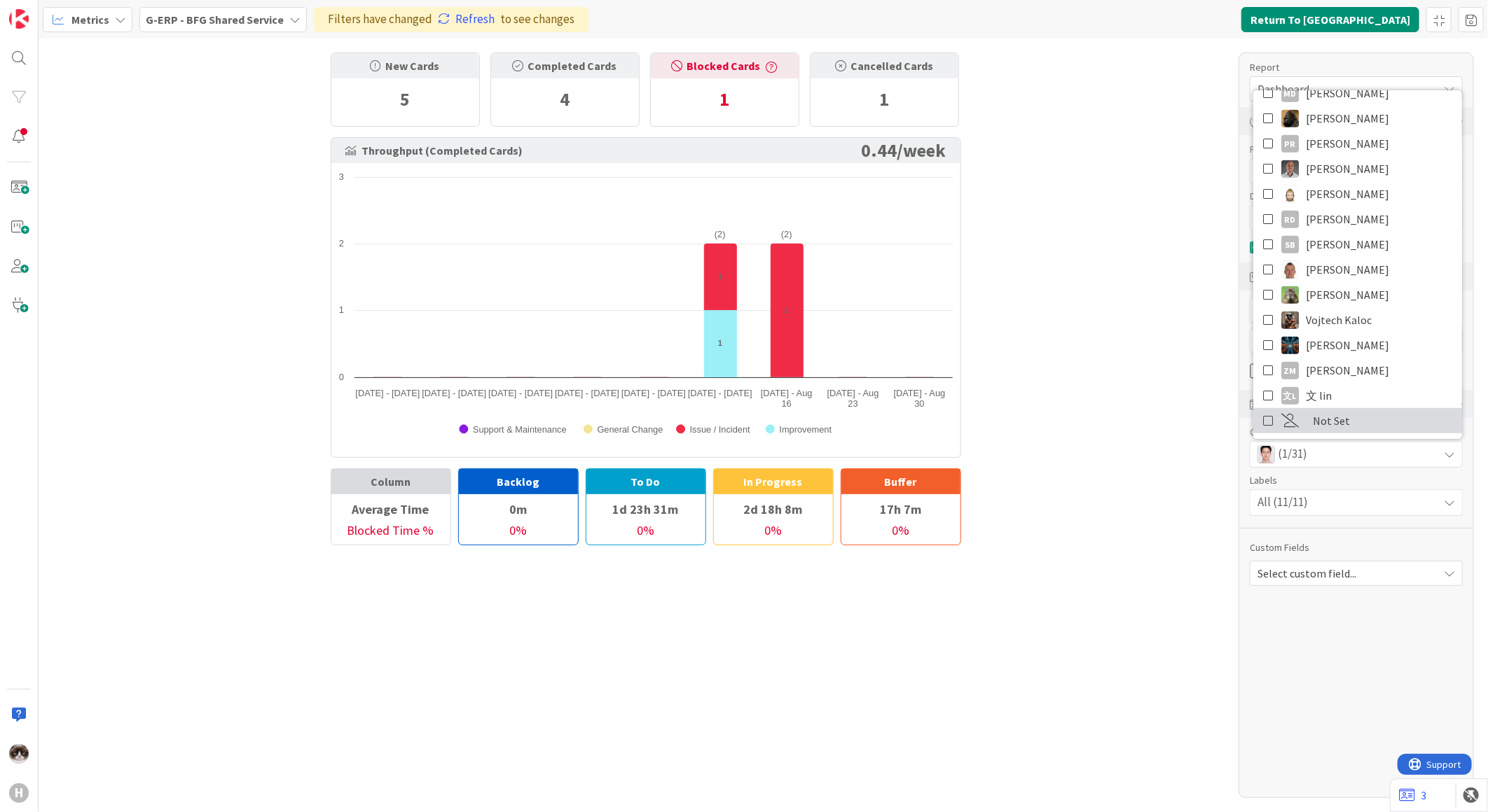
click at [1343, 415] on link "Not Set" at bounding box center [1358, 421] width 209 height 25
click at [1334, 415] on link "Not Set" at bounding box center [1358, 421] width 209 height 25
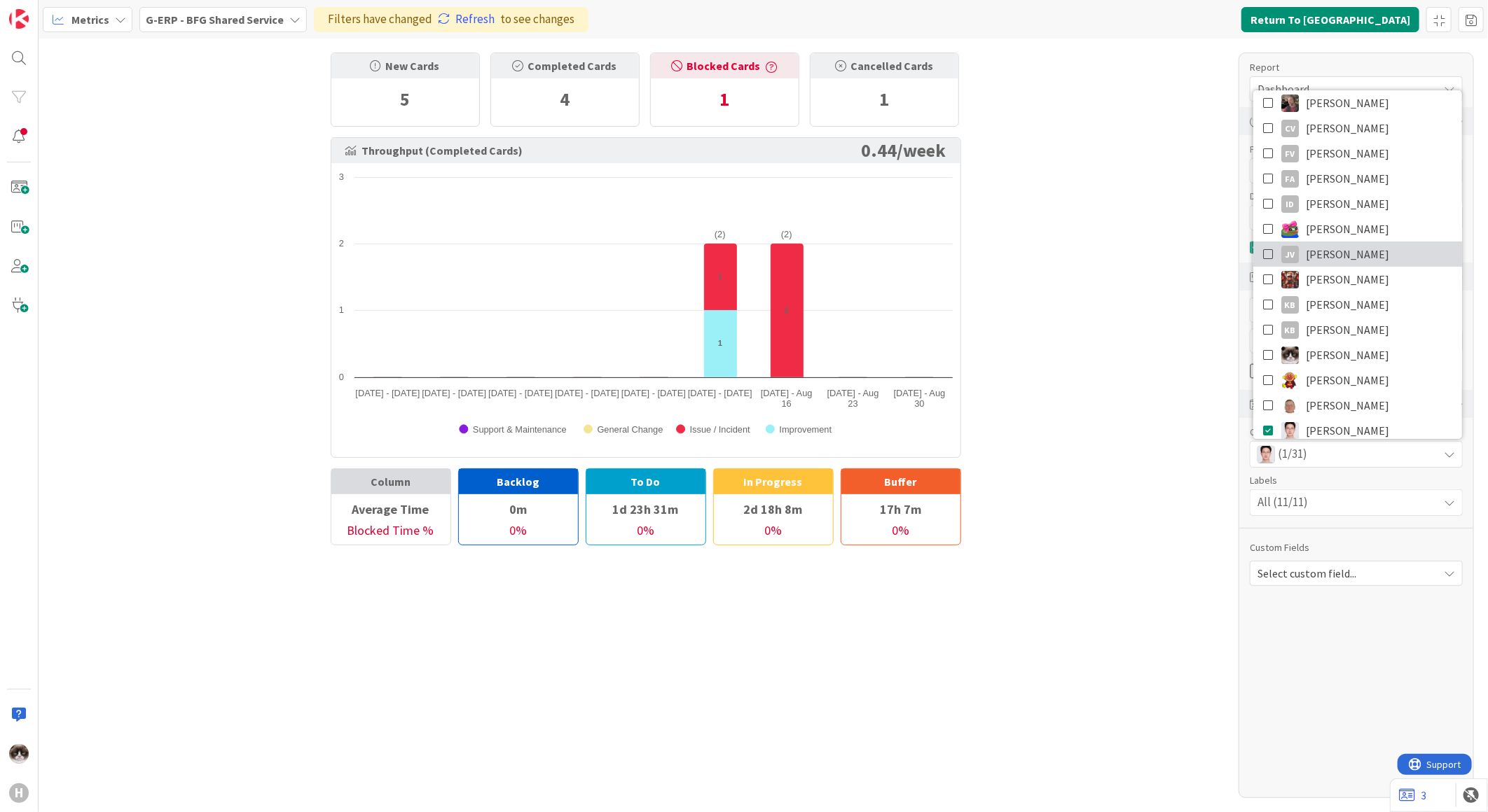
scroll to position [156, 0]
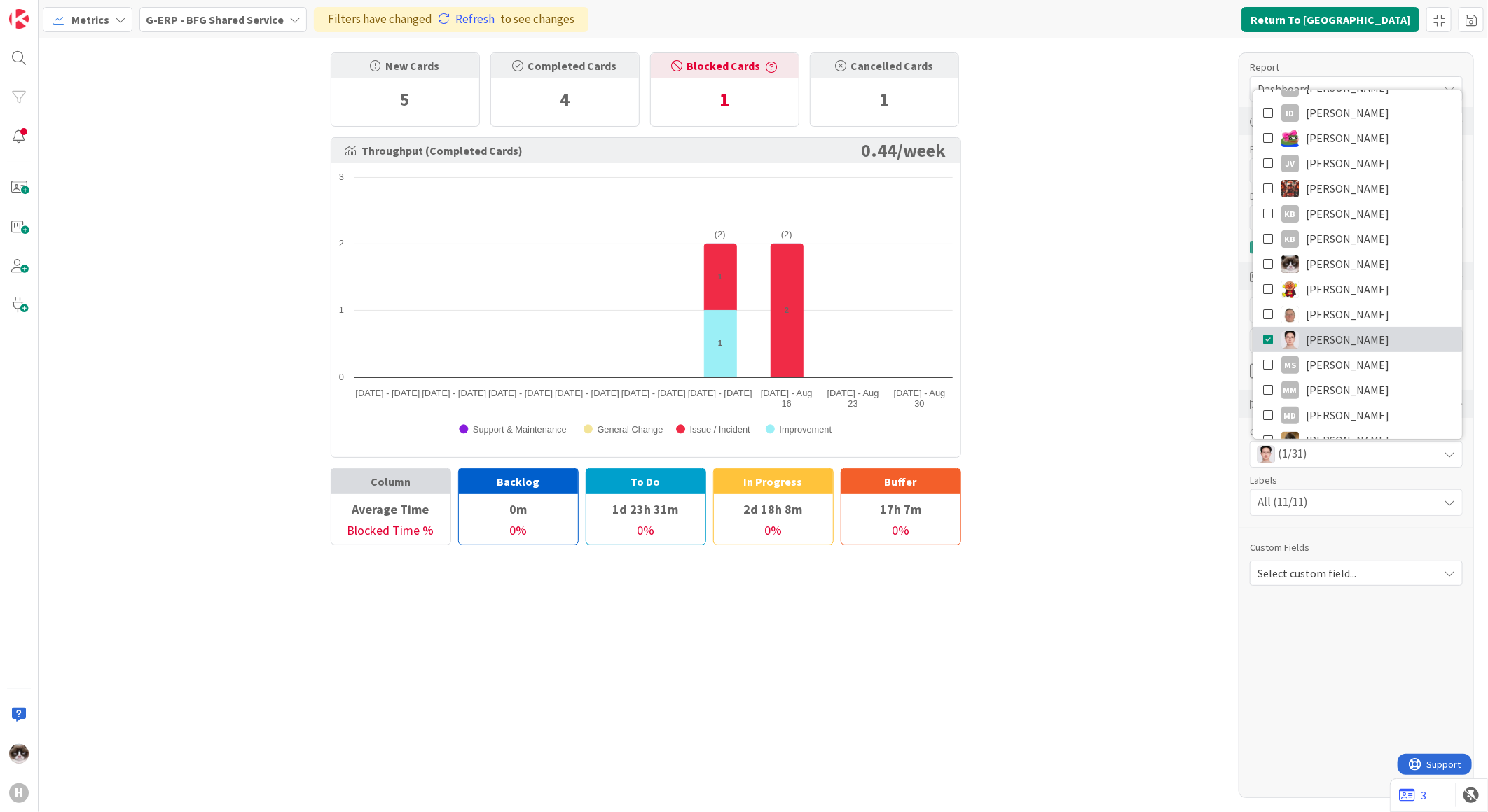
click at [1341, 338] on link "[PERSON_NAME]" at bounding box center [1358, 339] width 209 height 25
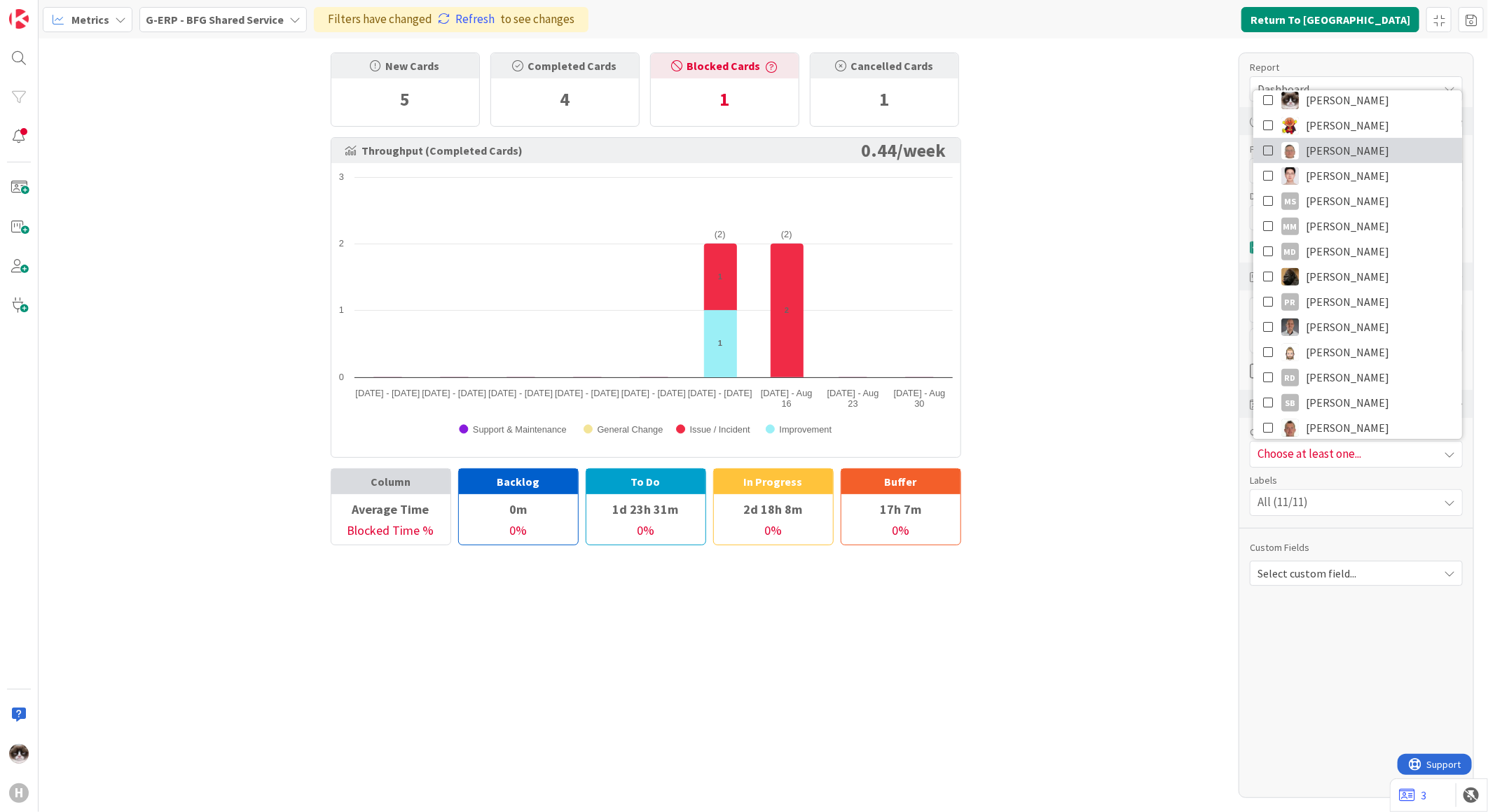
scroll to position [466, 0]
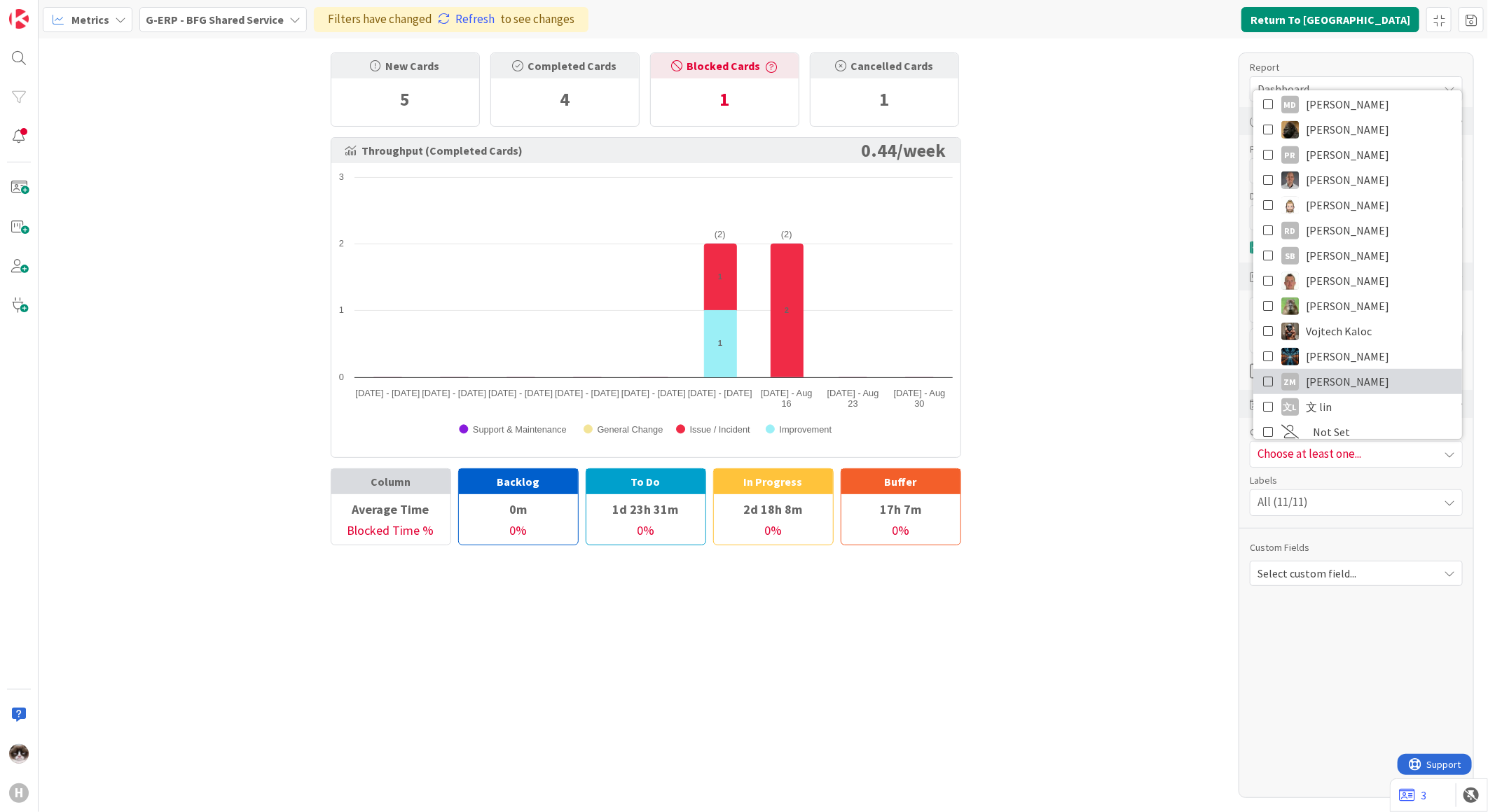
click at [1321, 380] on span "[PERSON_NAME]" at bounding box center [1347, 381] width 84 height 21
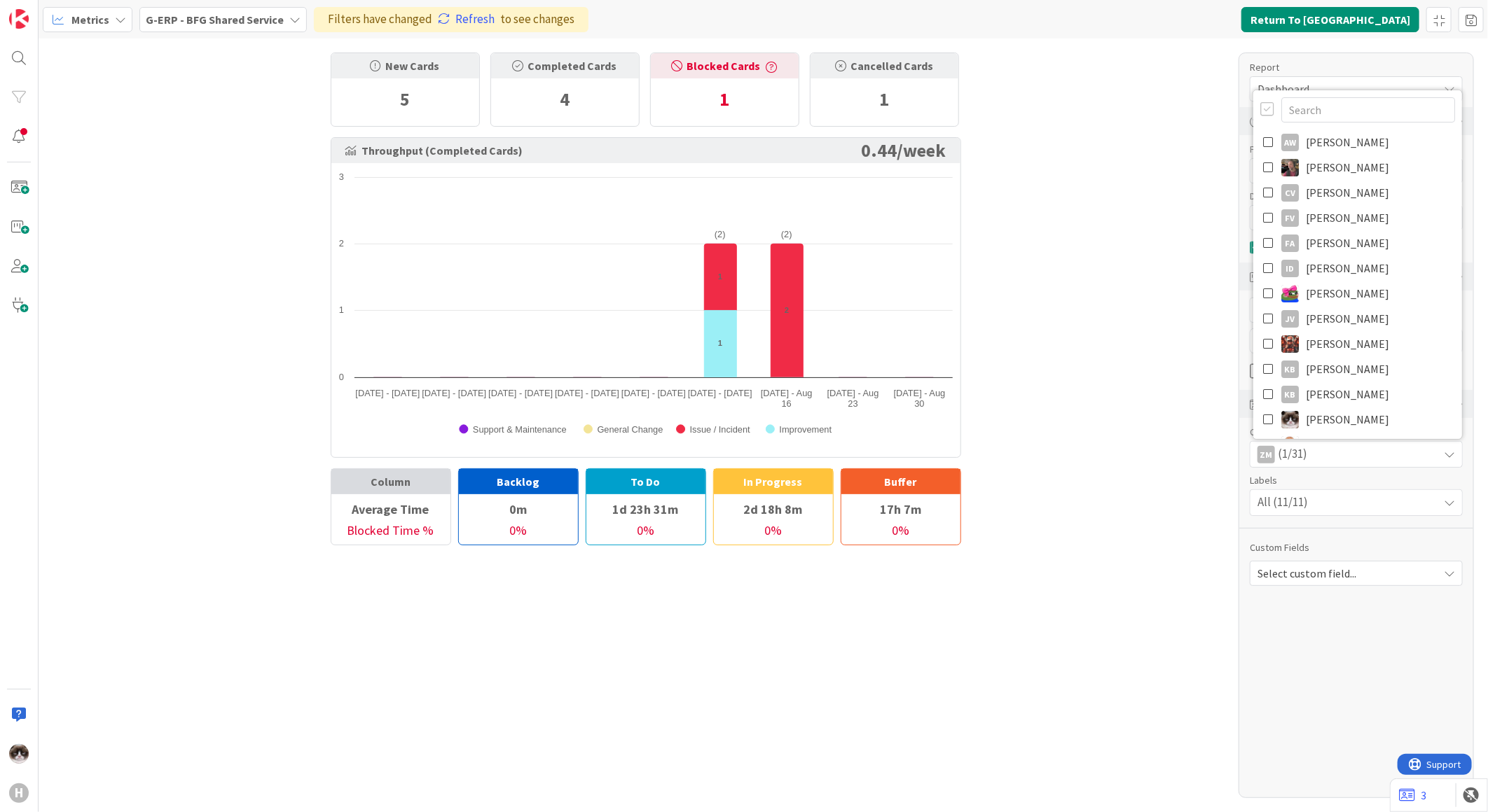
click at [1160, 494] on div "New Cards 5 Completed Cards 4 Blocked Cards 1 Cancelled Cards 1 Throughput (Com…" at bounding box center [764, 426] width 1450 height 774
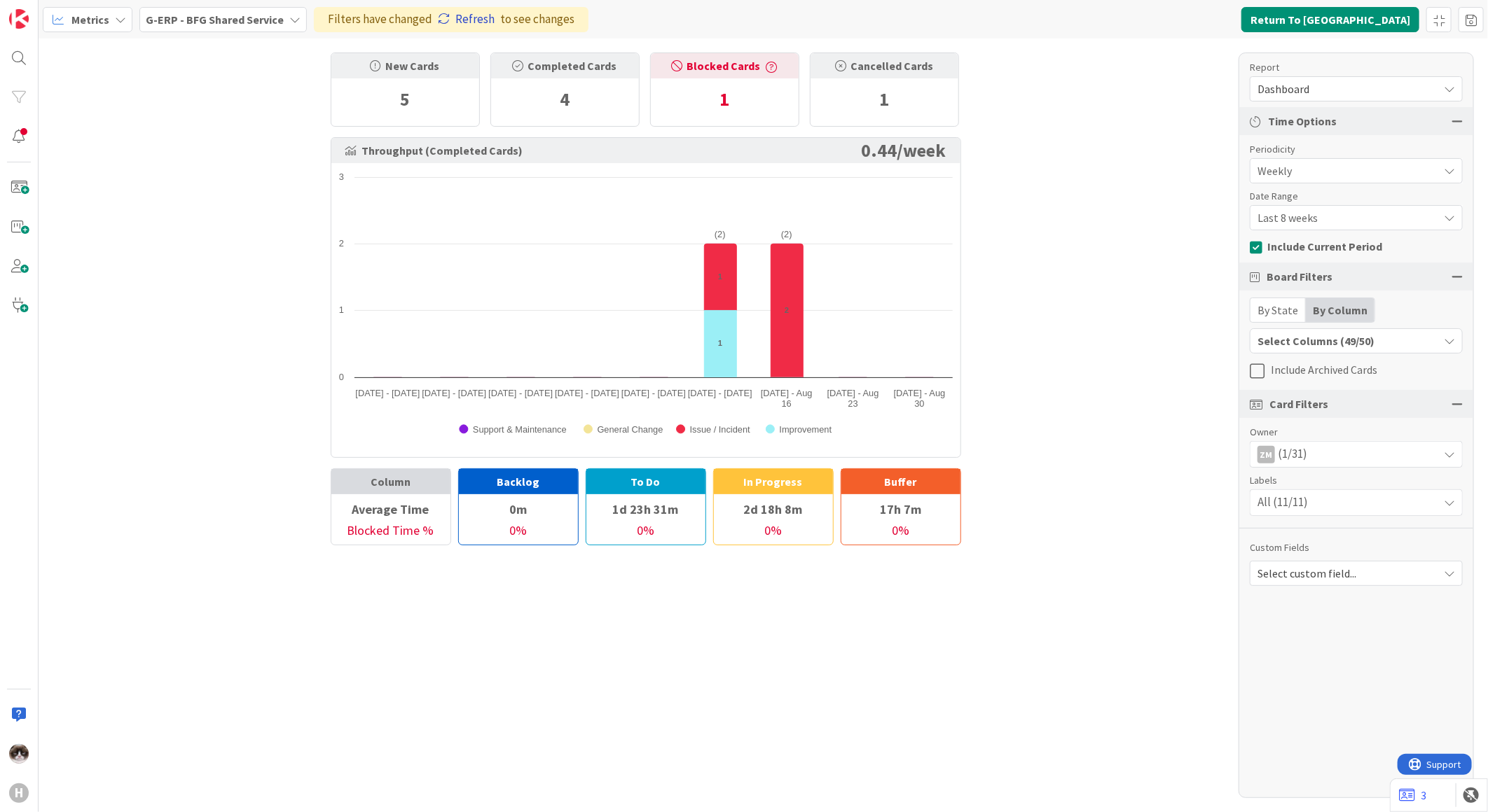
click at [467, 23] on link "Refresh" at bounding box center [466, 20] width 57 height 18
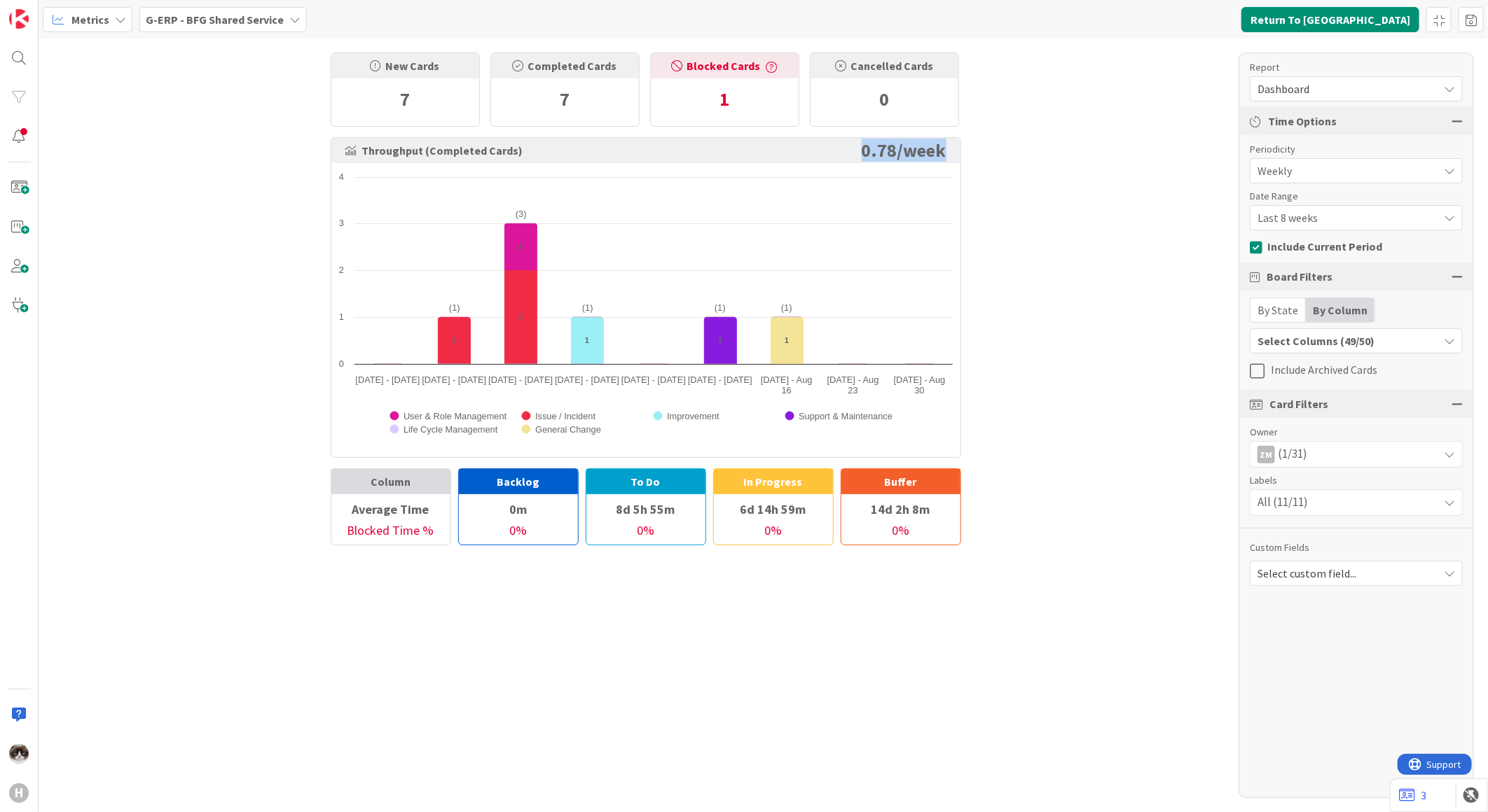
drag, startPoint x: 857, startPoint y: 147, endPoint x: 971, endPoint y: 162, distance: 115.0
click at [971, 162] on div "New Cards 7 Completed Cards 7 Blocked Cards 1 Cancelled Cards 0 Throughput (Com…" at bounding box center [646, 292] width 686 height 507
drag, startPoint x: 971, startPoint y: 162, endPoint x: 1056, endPoint y: 259, distance: 129.0
click at [1056, 259] on div "New Cards 7 Completed Cards 7 Blocked Cards 1 Cancelled Cards 0 Throughput (Com…" at bounding box center [764, 426] width 1450 height 774
click at [230, 13] on b "G-ERP - BFG Shared Service" at bounding box center [214, 20] width 138 height 14
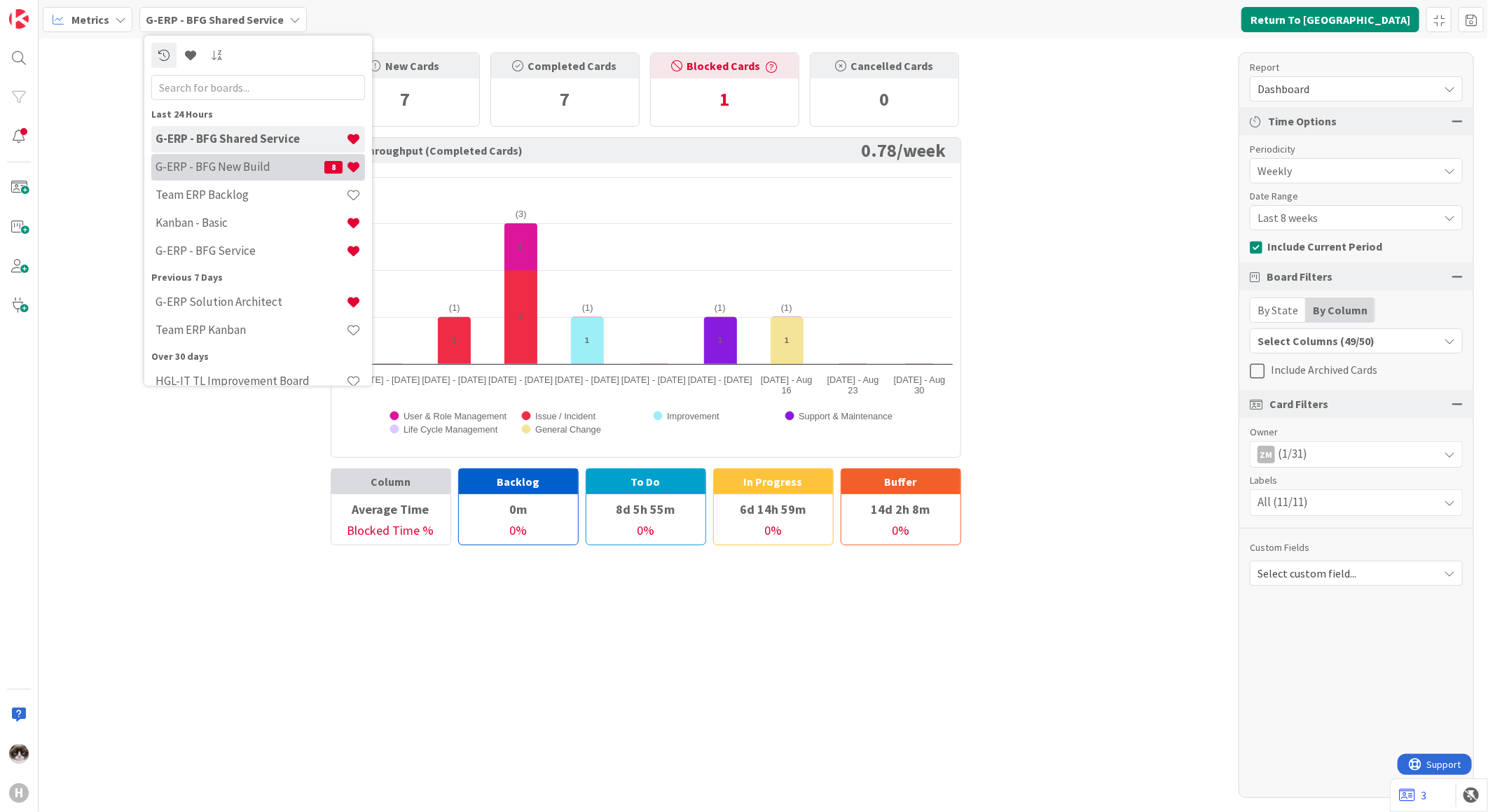
click at [246, 169] on h4 "G-ERP - BFG New Build" at bounding box center [240, 167] width 168 height 14
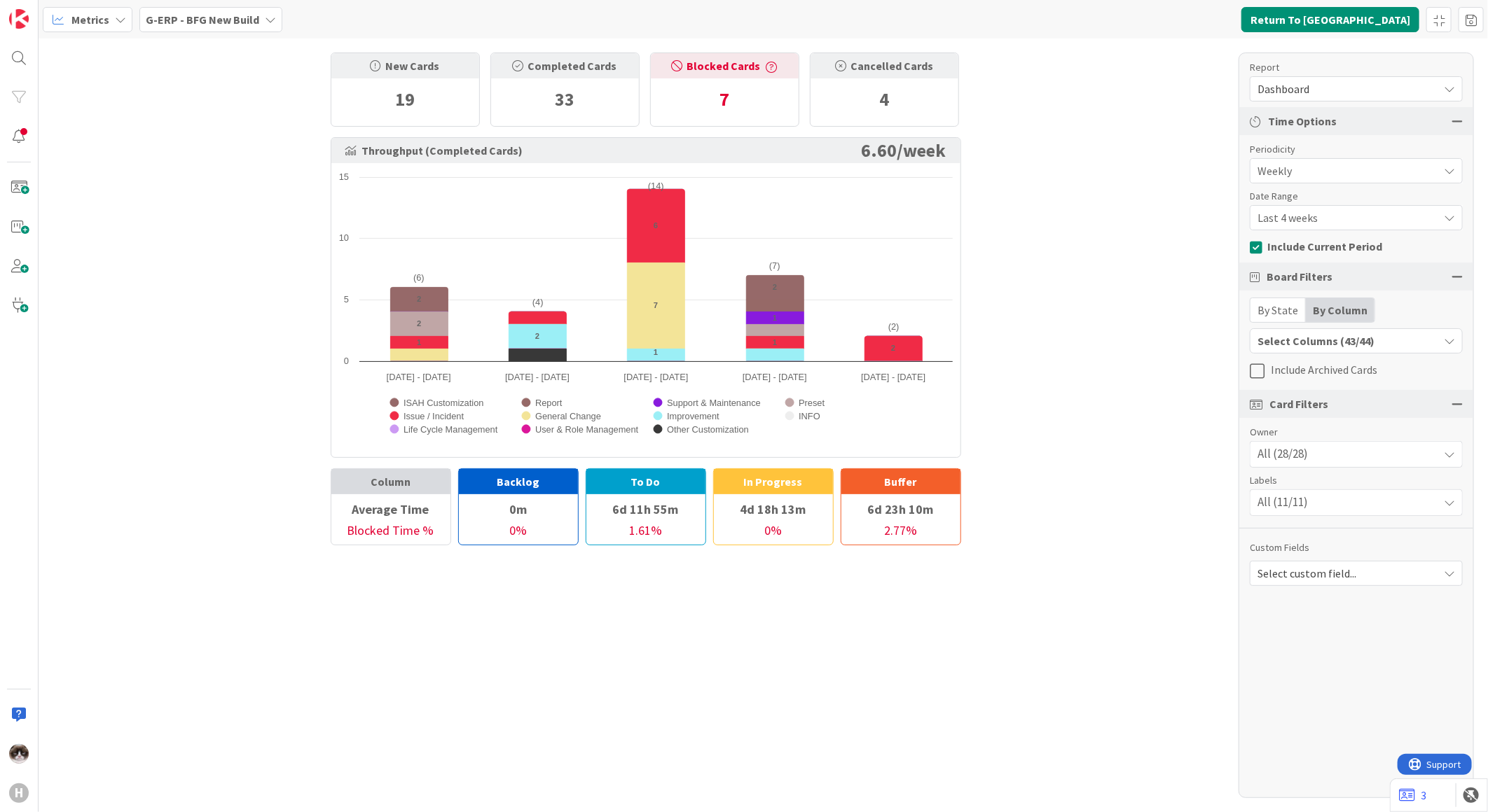
click at [1347, 181] on span "Last 4 weeks" at bounding box center [1344, 171] width 174 height 20
click at [1305, 277] on span "Last 8 weeks" at bounding box center [1365, 276] width 177 height 21
click at [1184, 283] on div "New Cards 19 Completed Cards 33 Blocked Cards 7 Cancelled Cards 4 Throughput (C…" at bounding box center [764, 426] width 1450 height 774
click at [1354, 447] on div "All (28/28)" at bounding box center [1356, 455] width 212 height 25
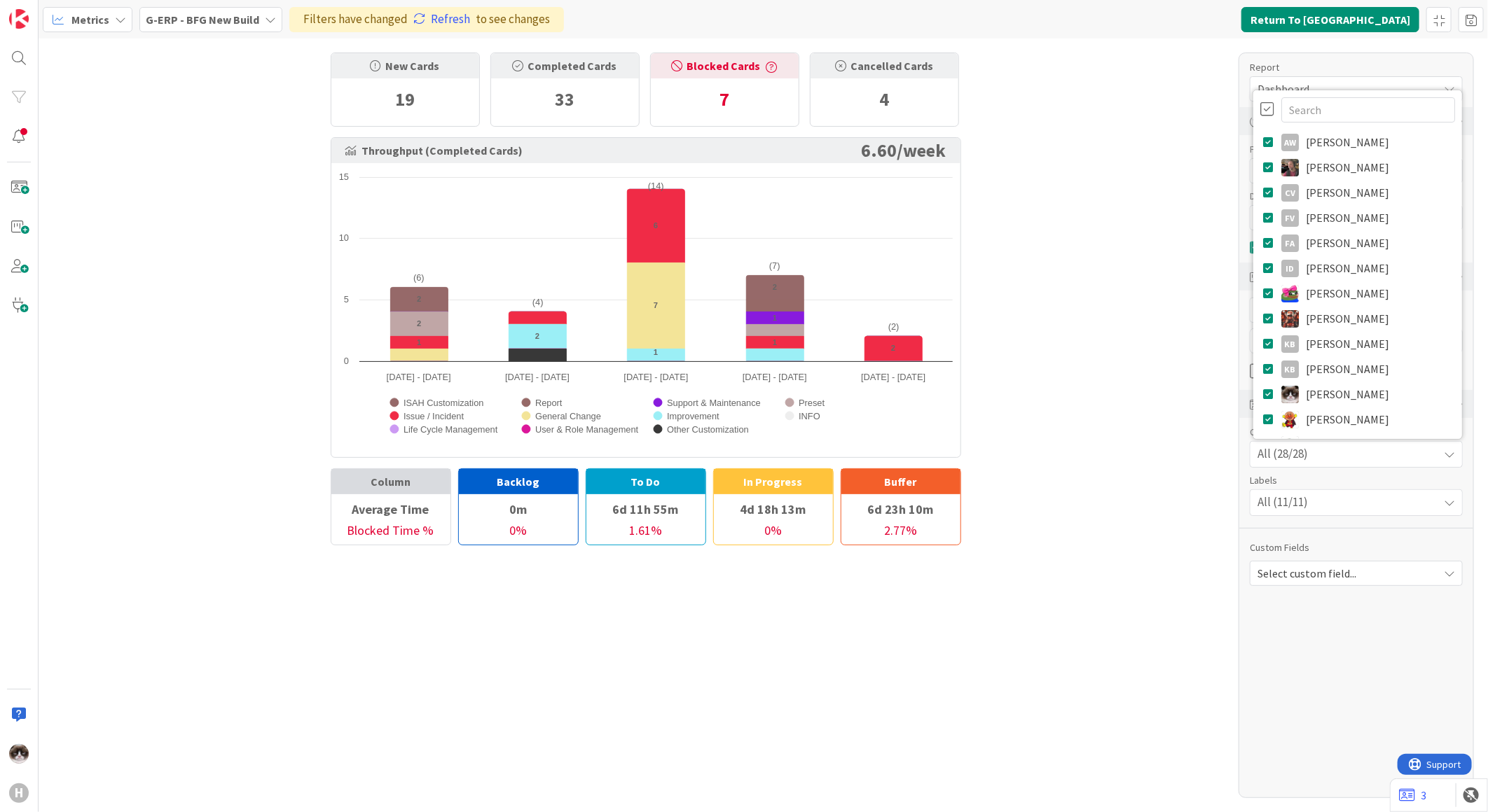
click at [1266, 107] on div at bounding box center [1268, 109] width 14 height 15
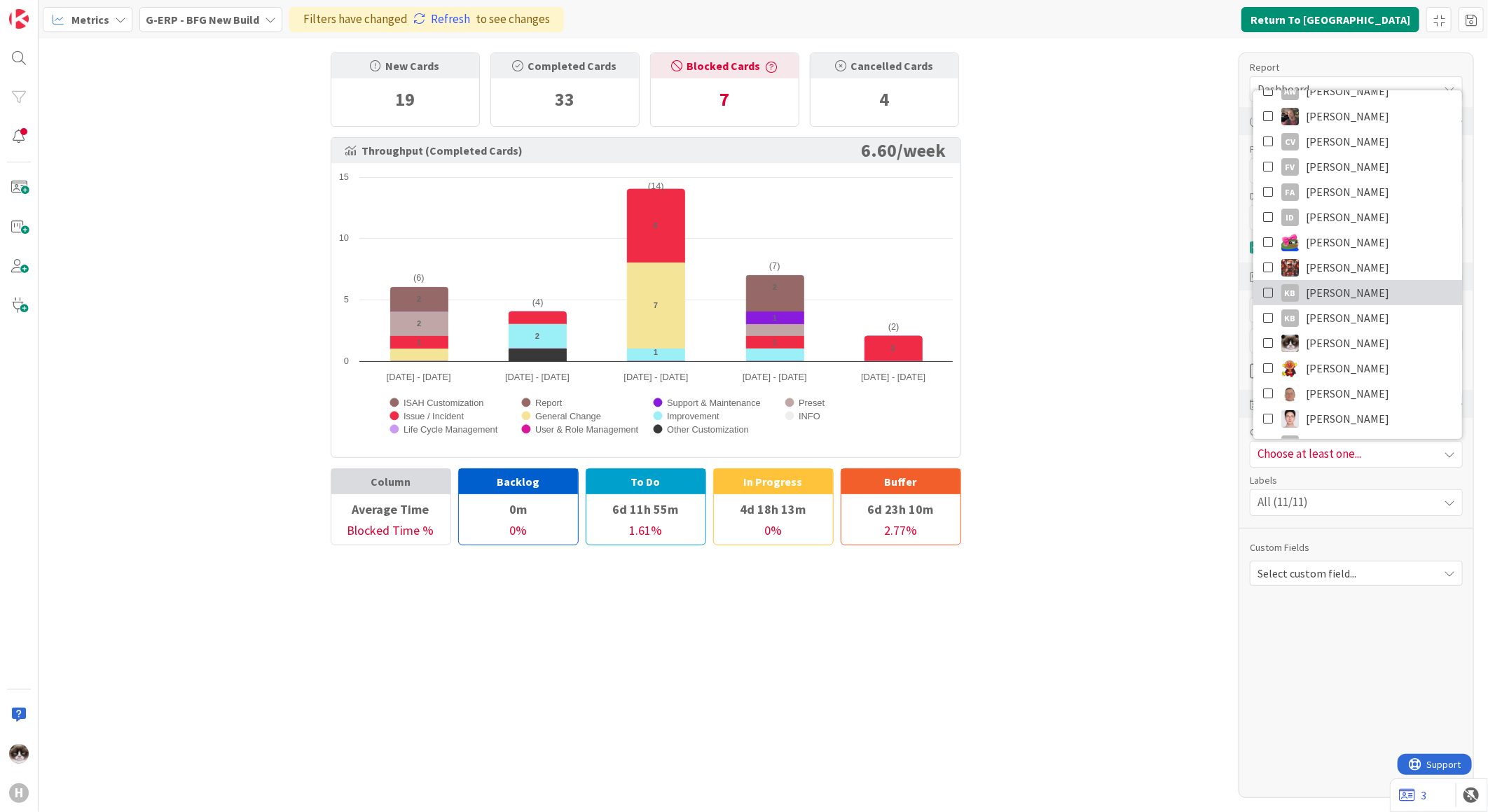
scroll to position [77, 0]
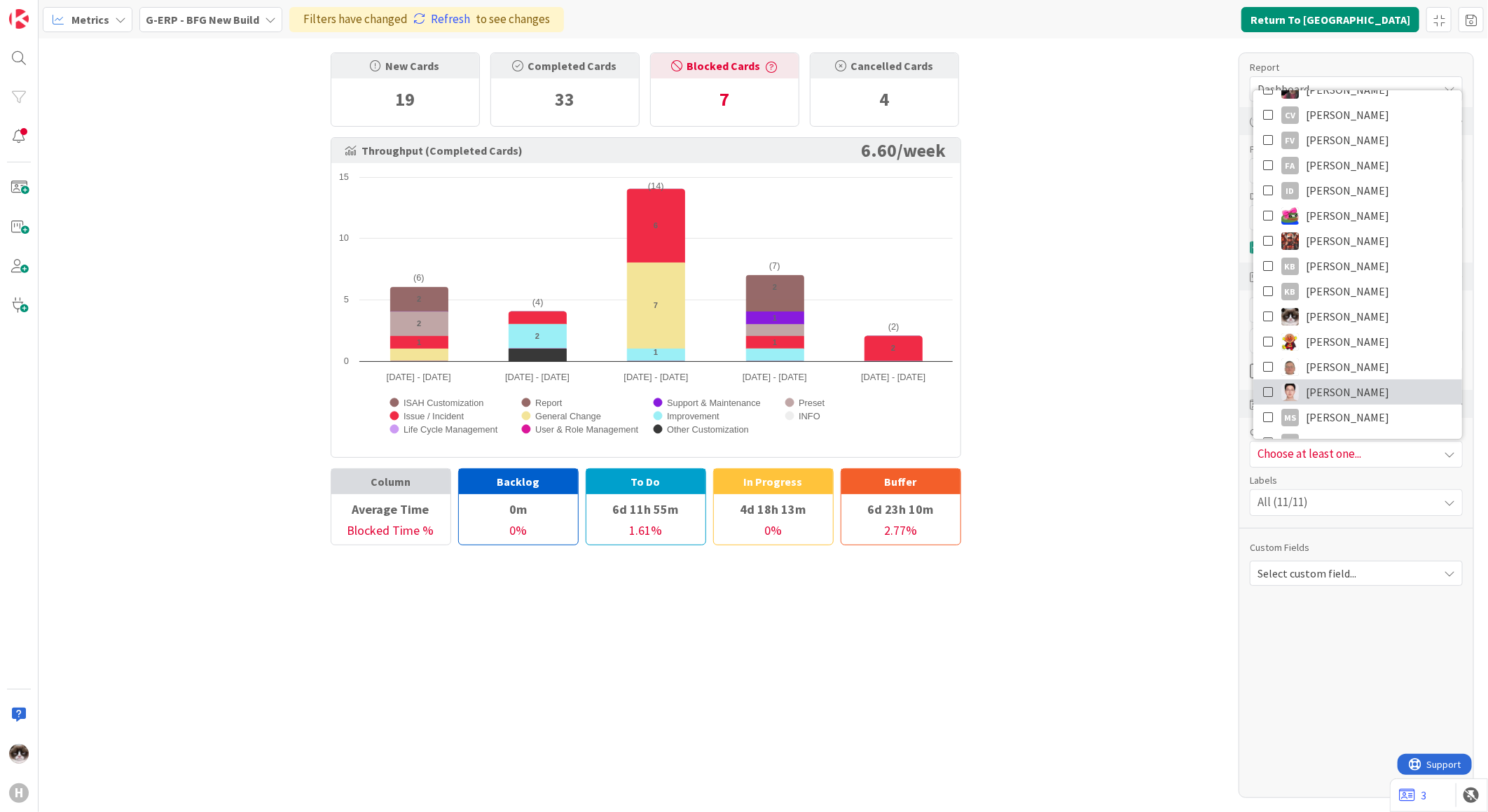
click at [1337, 394] on span "[PERSON_NAME]" at bounding box center [1347, 392] width 84 height 21
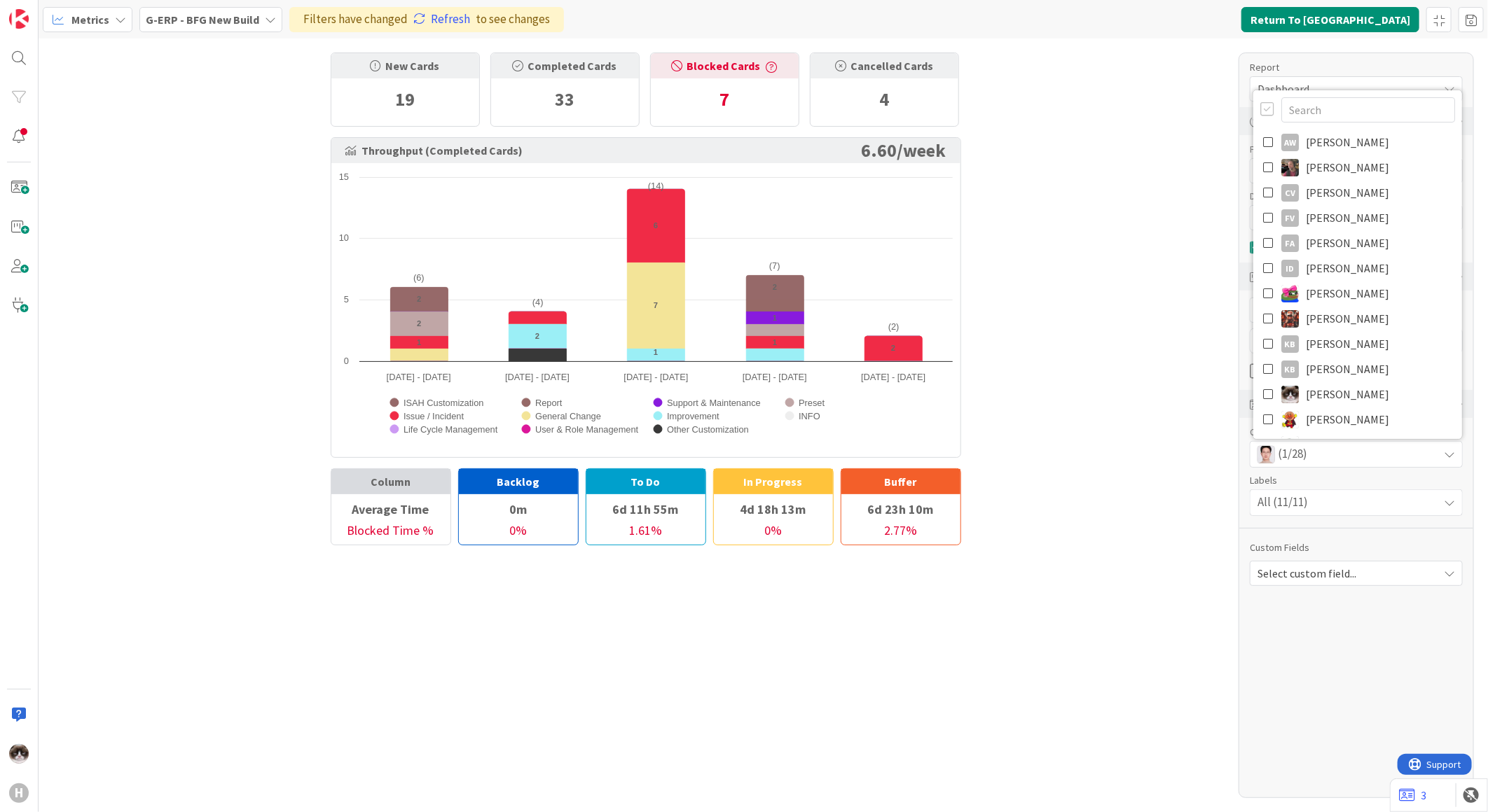
click at [1217, 507] on div "New Cards 19 Completed Cards 33 Blocked Cards 7 Cancelled Cards 4 Throughput (C…" at bounding box center [764, 426] width 1450 height 774
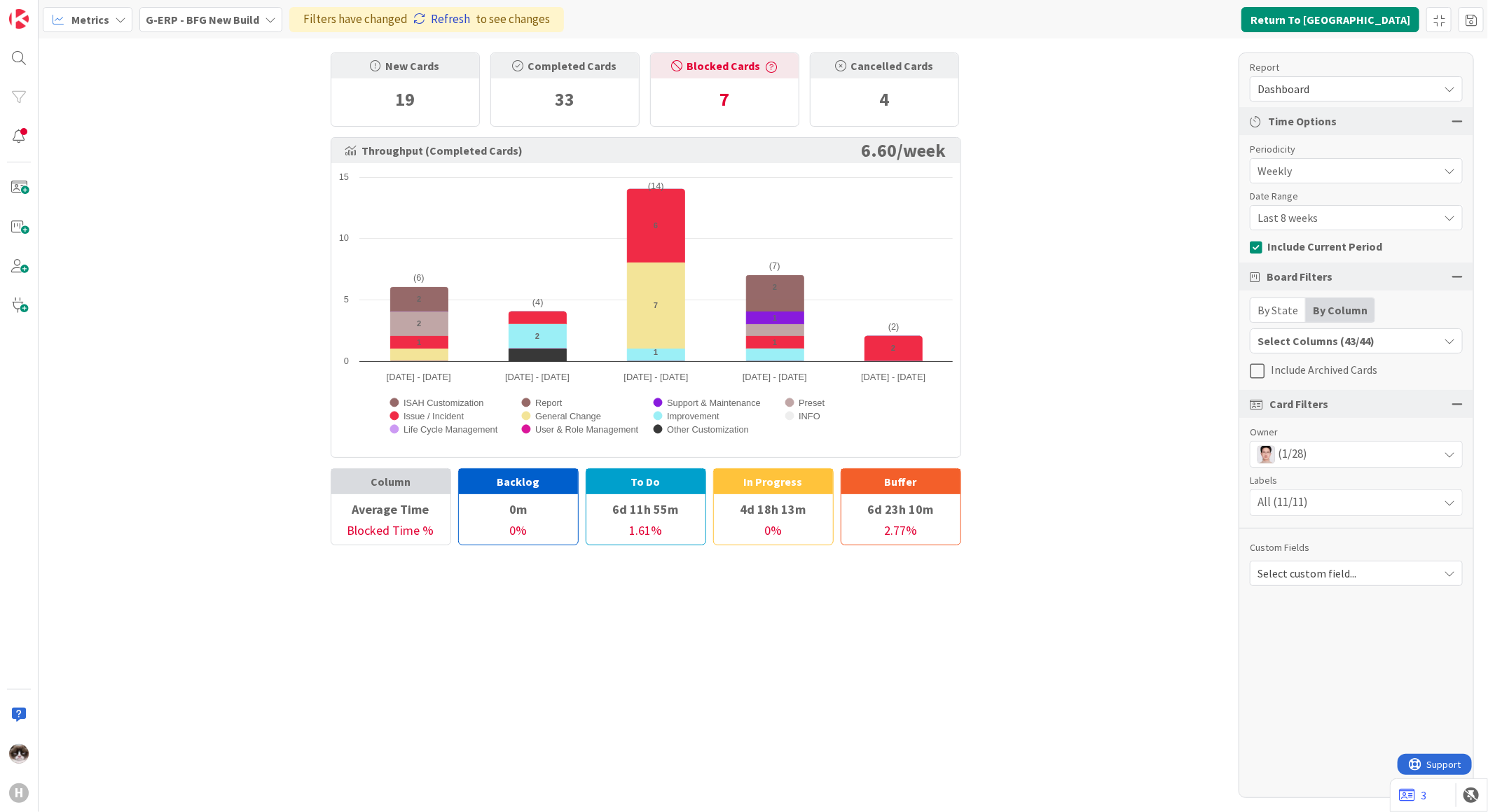
click at [444, 19] on link "Refresh" at bounding box center [441, 20] width 57 height 18
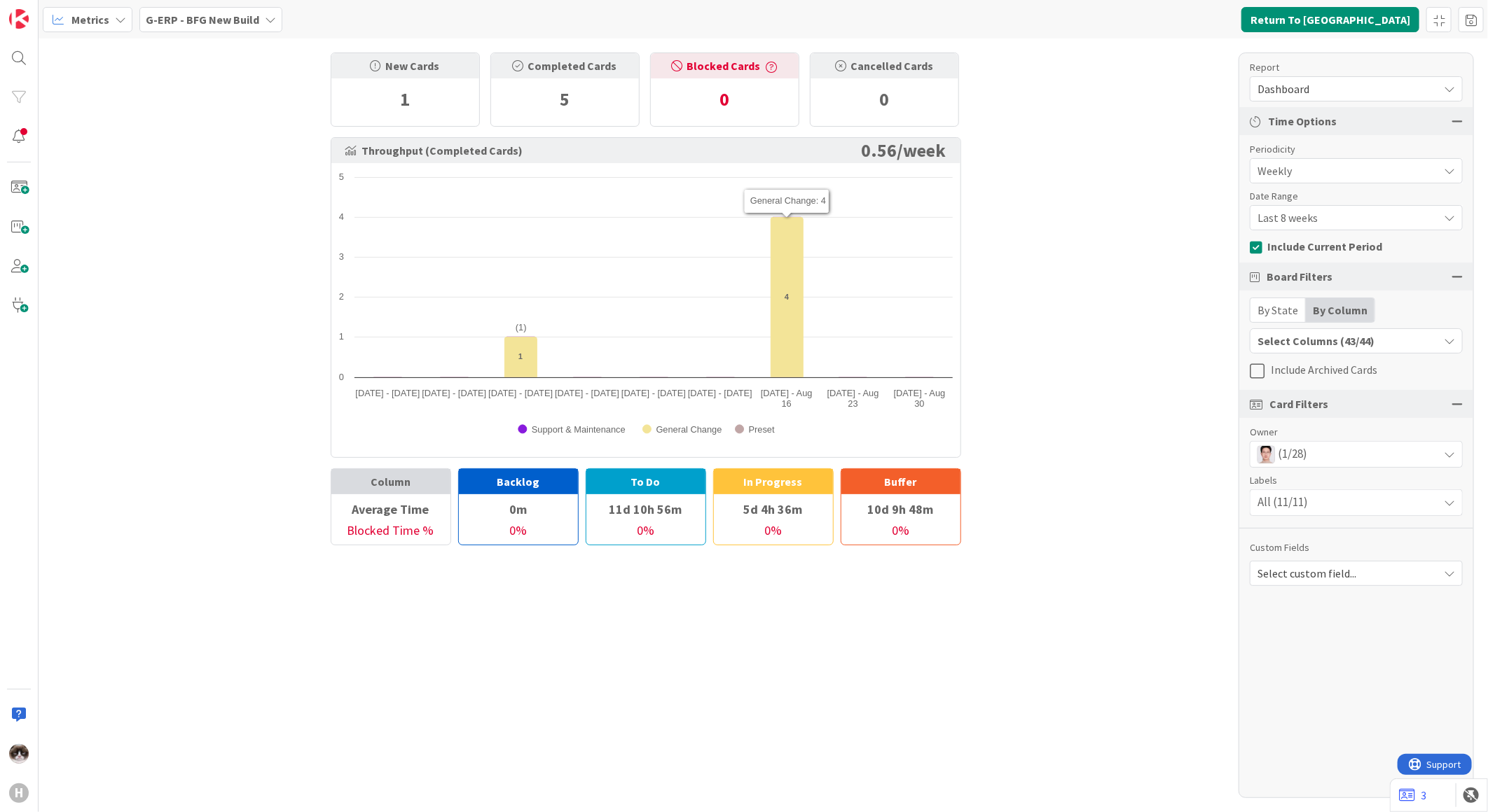
click at [1111, 338] on div "New Cards 1 Completed Cards 5 Blocked Cards 0 Cancelled Cards 0 Throughput (Com…" at bounding box center [764, 426] width 1450 height 774
click at [1333, 15] on button "Return To [GEOGRAPHIC_DATA]" at bounding box center [1331, 20] width 178 height 25
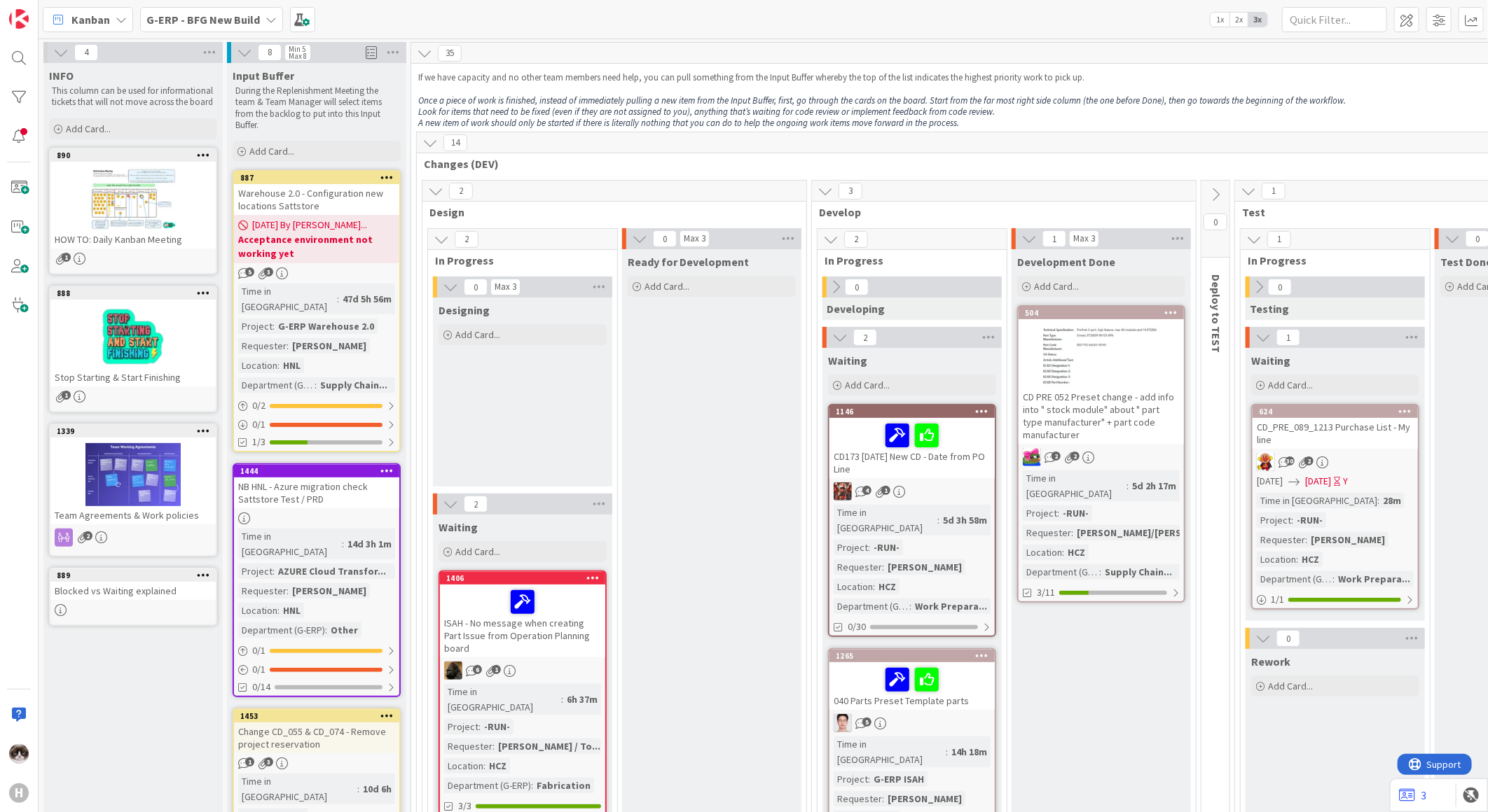
click at [213, 13] on b "G-ERP - BFG New Build" at bounding box center [204, 20] width 113 height 14
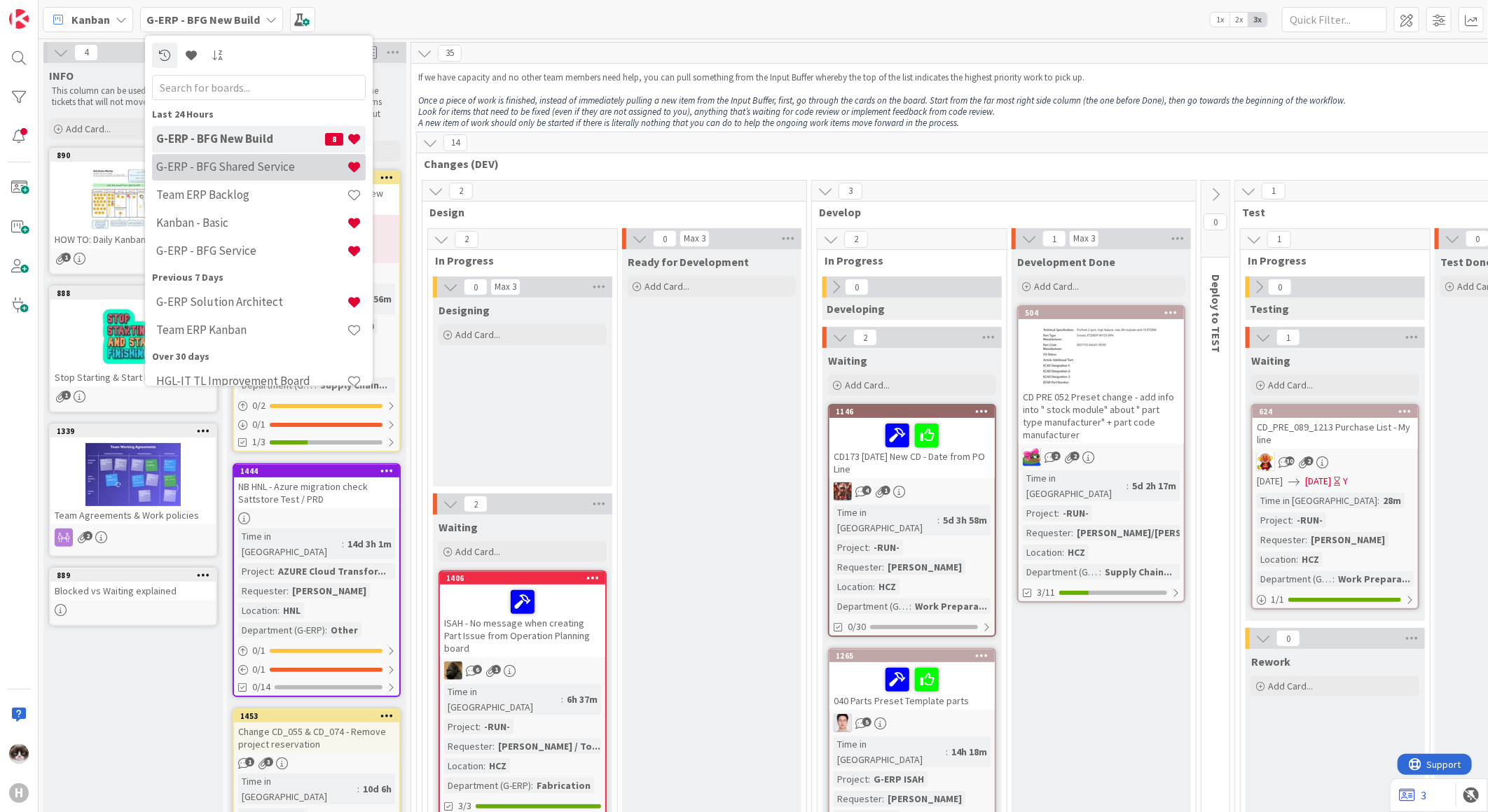
click at [252, 175] on div "G-ERP - BFG Shared Service" at bounding box center [259, 167] width 213 height 27
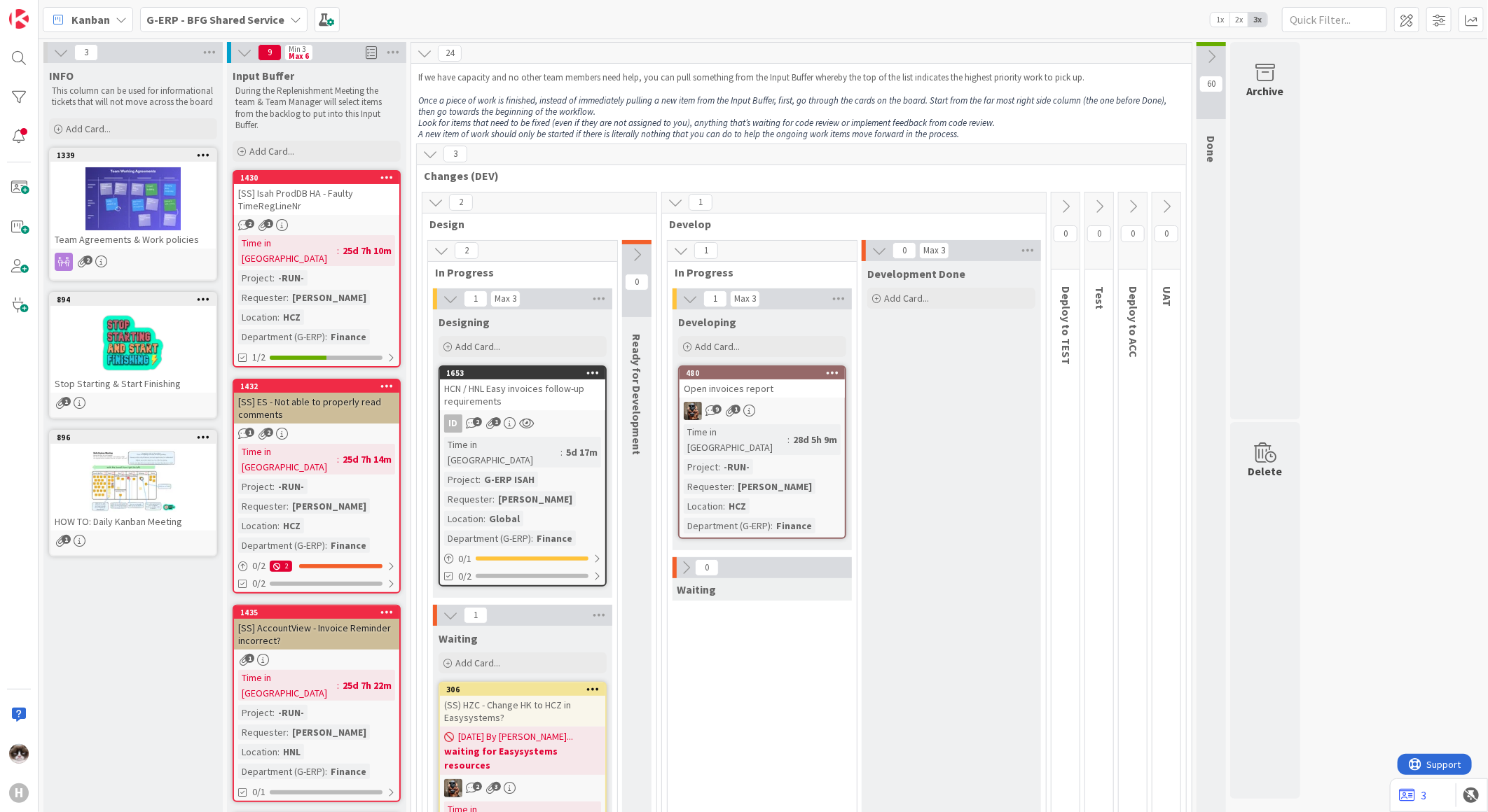
click at [250, 18] on b "G-ERP - BFG Shared Service" at bounding box center [215, 20] width 138 height 14
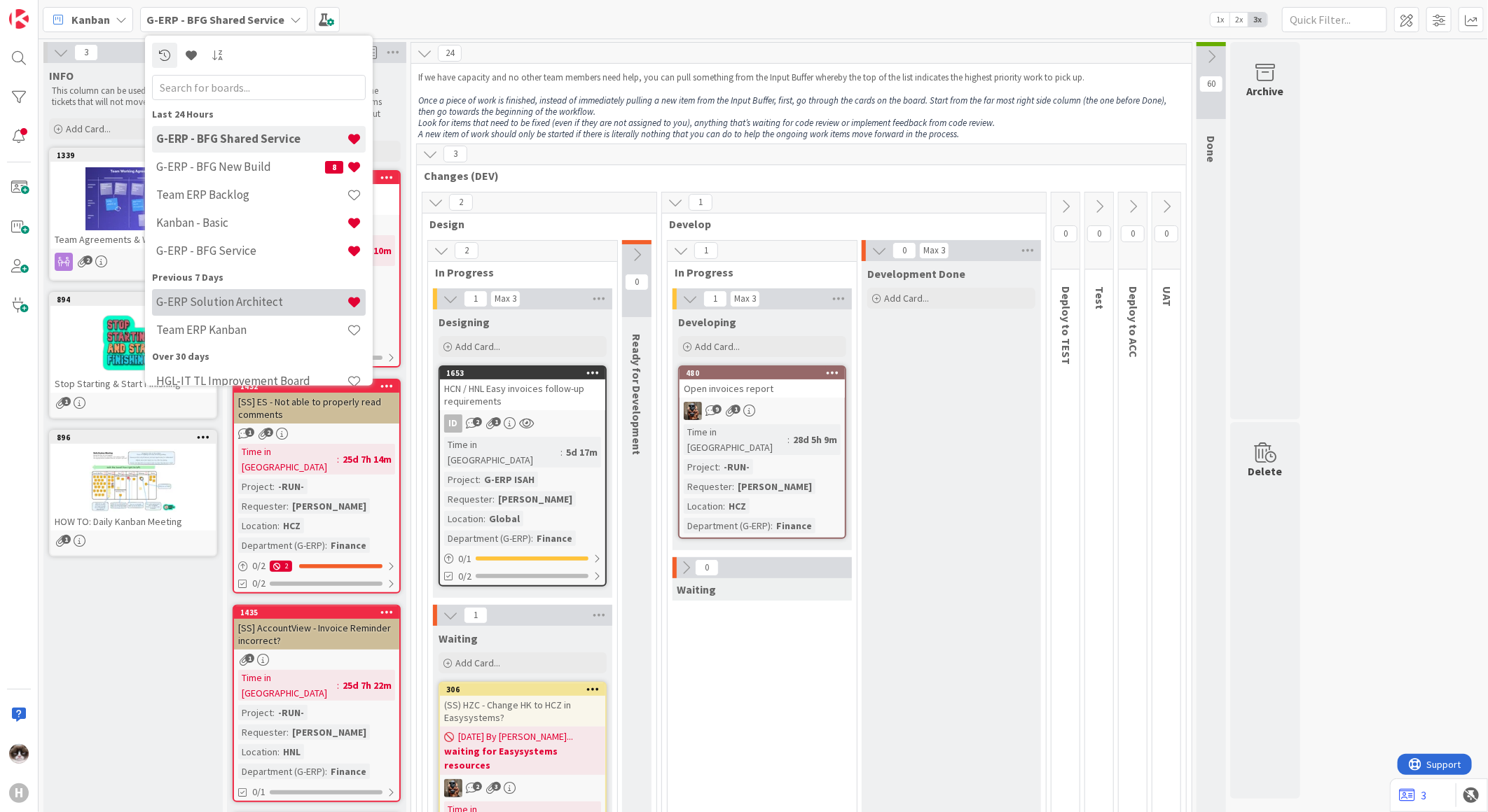
click at [273, 297] on h4 "G-ERP Solution Architect" at bounding box center [251, 302] width 191 height 14
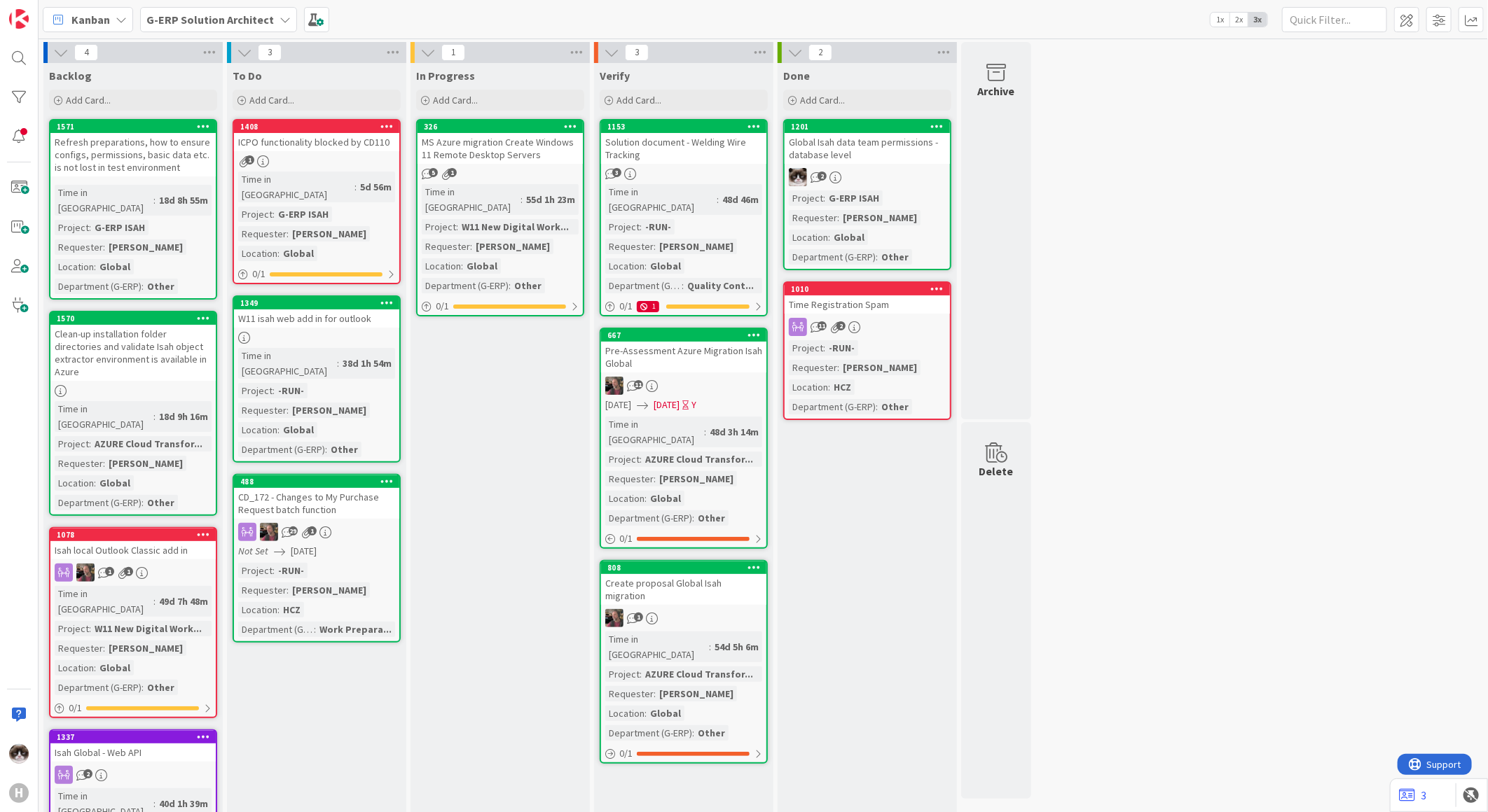
click at [358, 523] on div "29 1" at bounding box center [317, 532] width 166 height 18
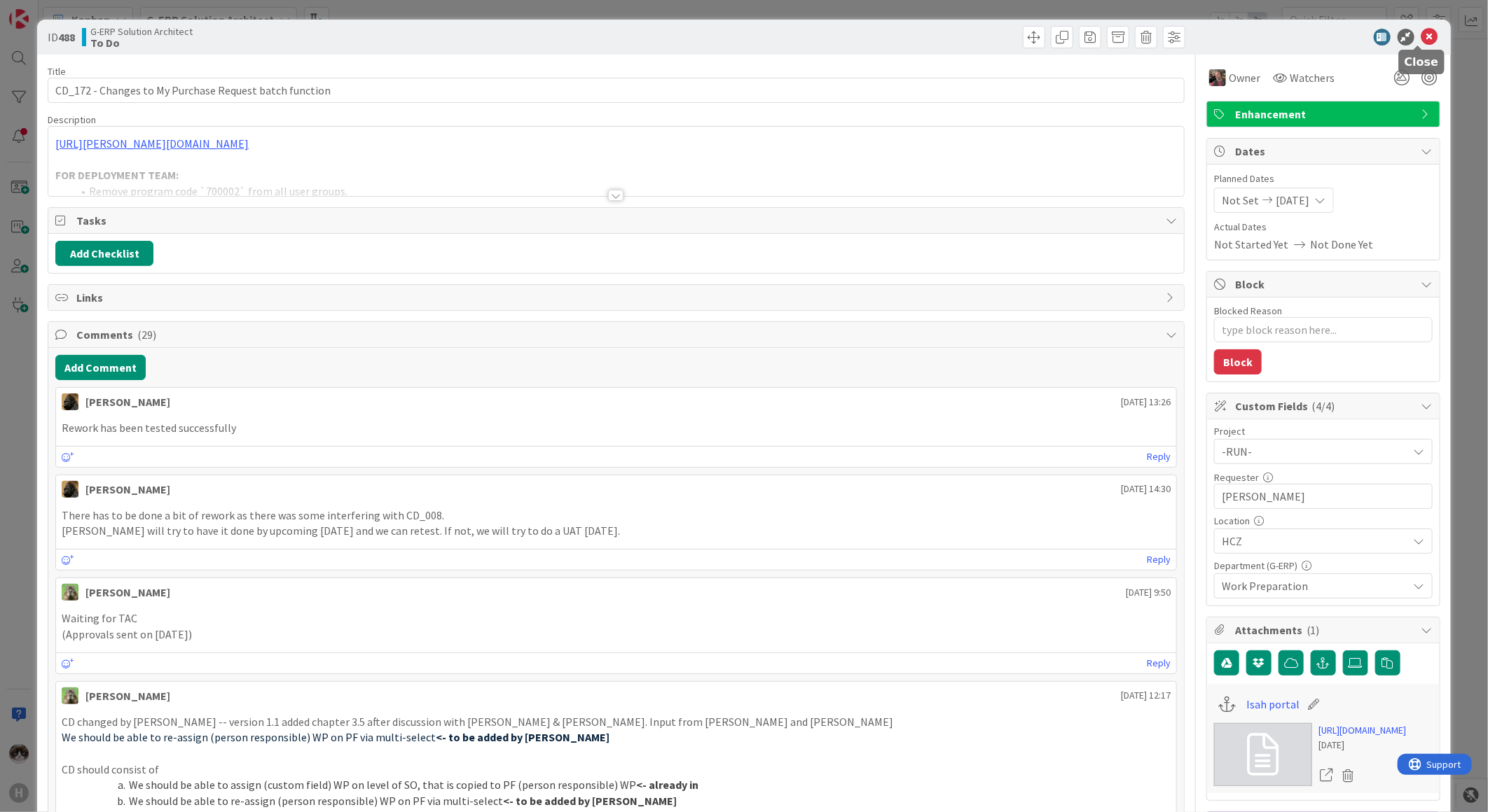
click at [1422, 35] on icon at bounding box center [1430, 37] width 17 height 17
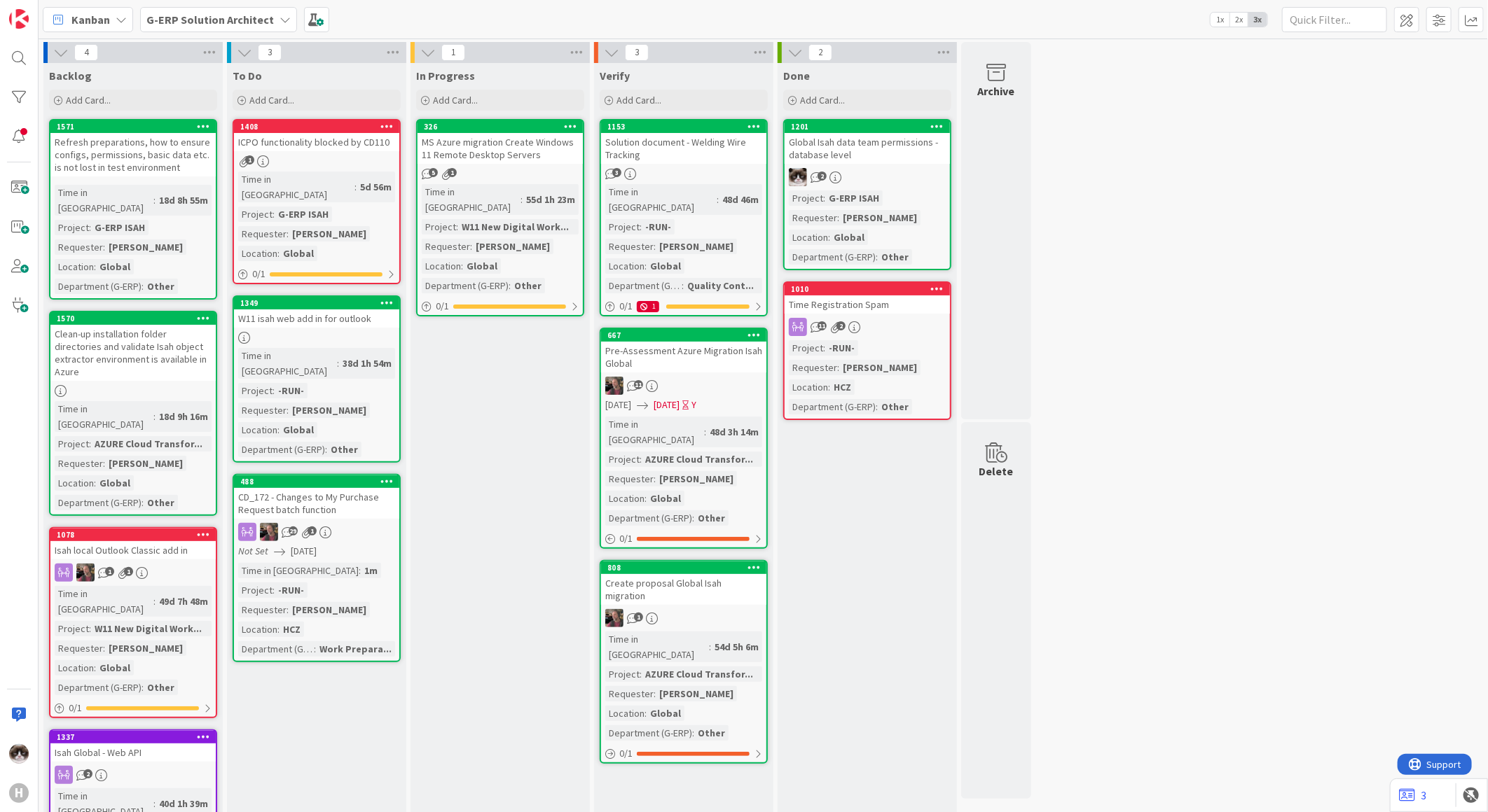
click at [184, 203] on div "Time in Column : 18d 8h 55m Project : G-ERP ISAH Requester : [PERSON_NAME] Loca…" at bounding box center [133, 239] width 157 height 109
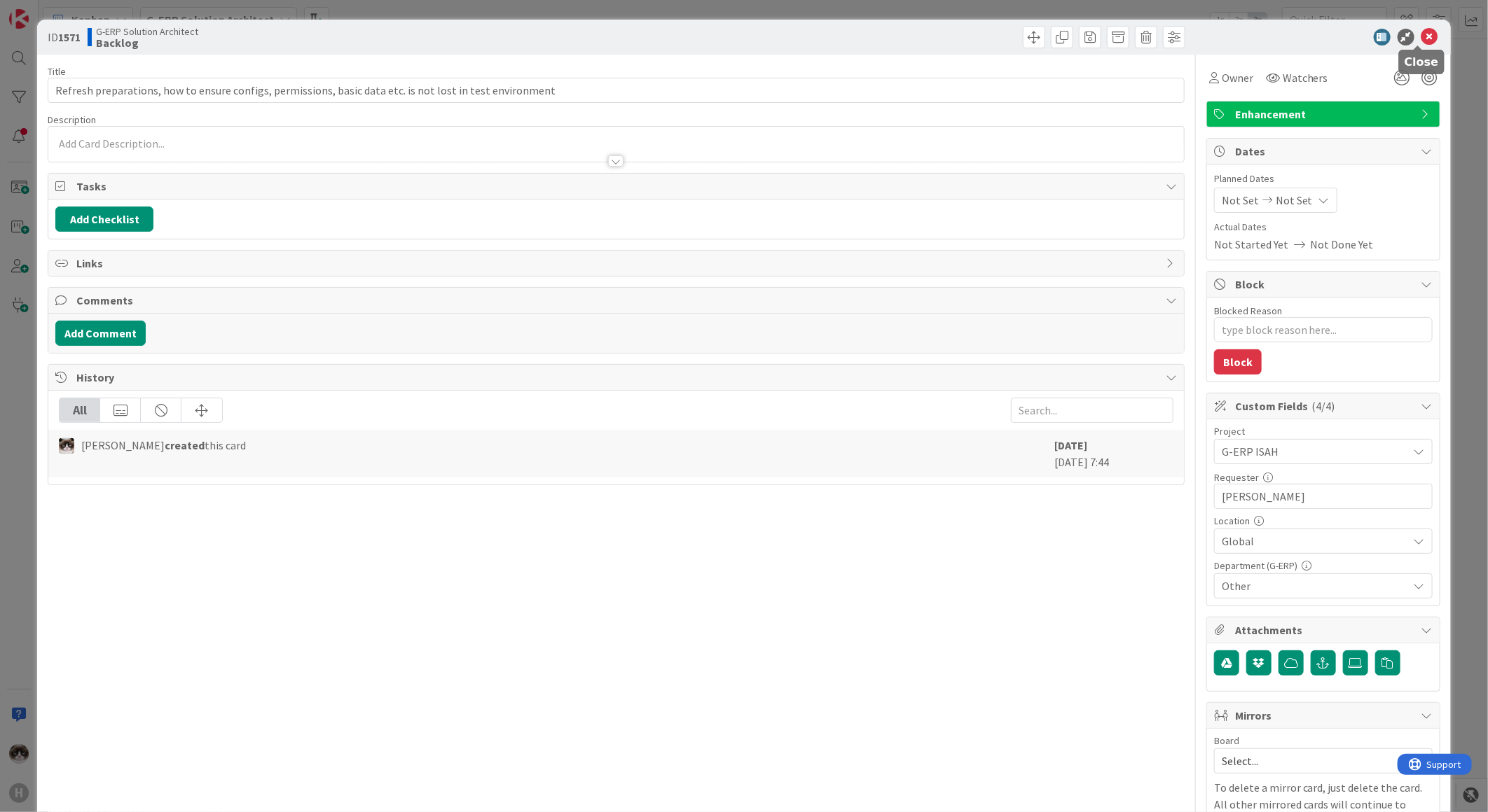
click at [1425, 38] on icon at bounding box center [1430, 37] width 17 height 17
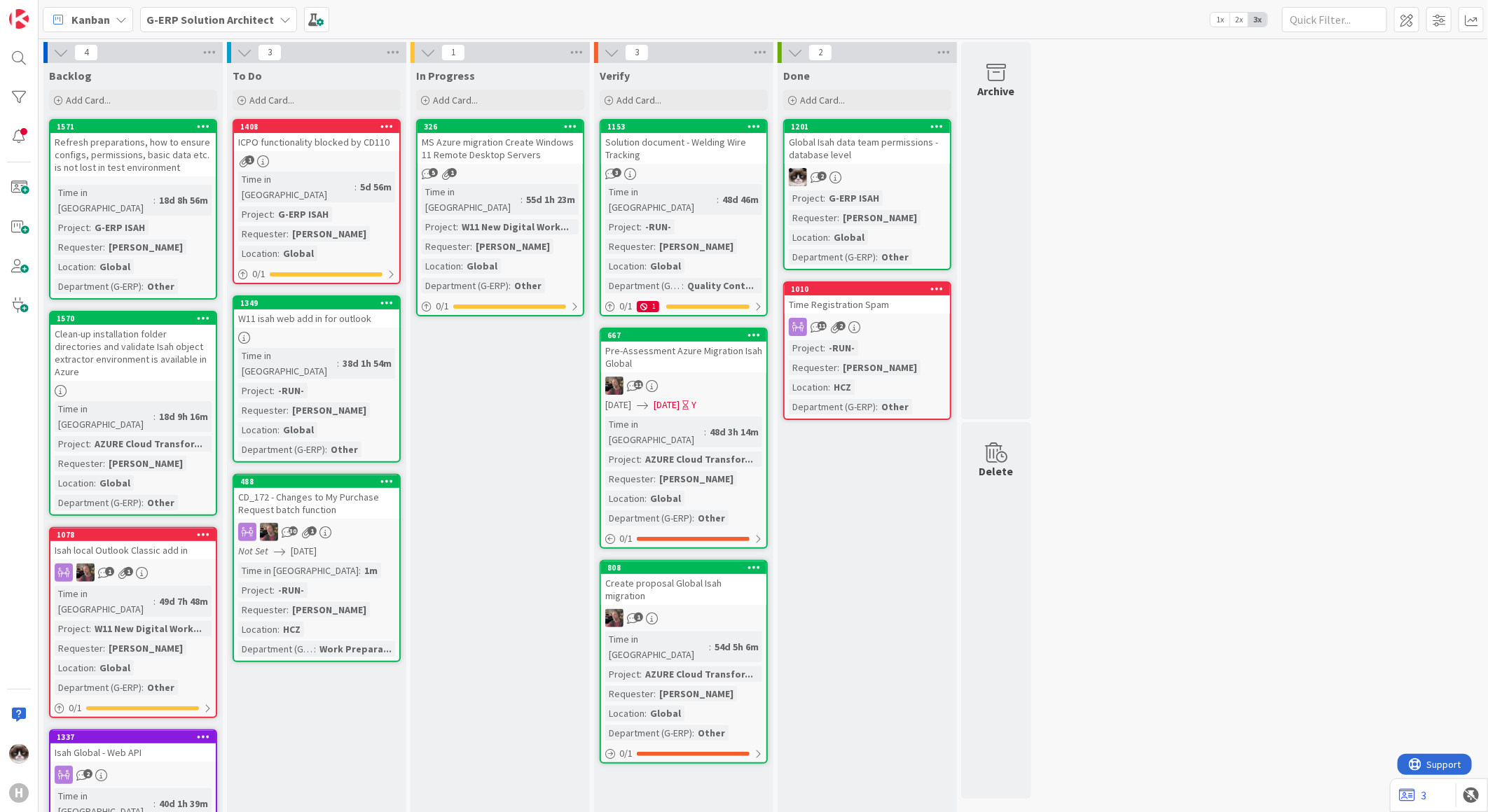
click at [222, 23] on b "G-ERP Solution Architect" at bounding box center [211, 20] width 128 height 14
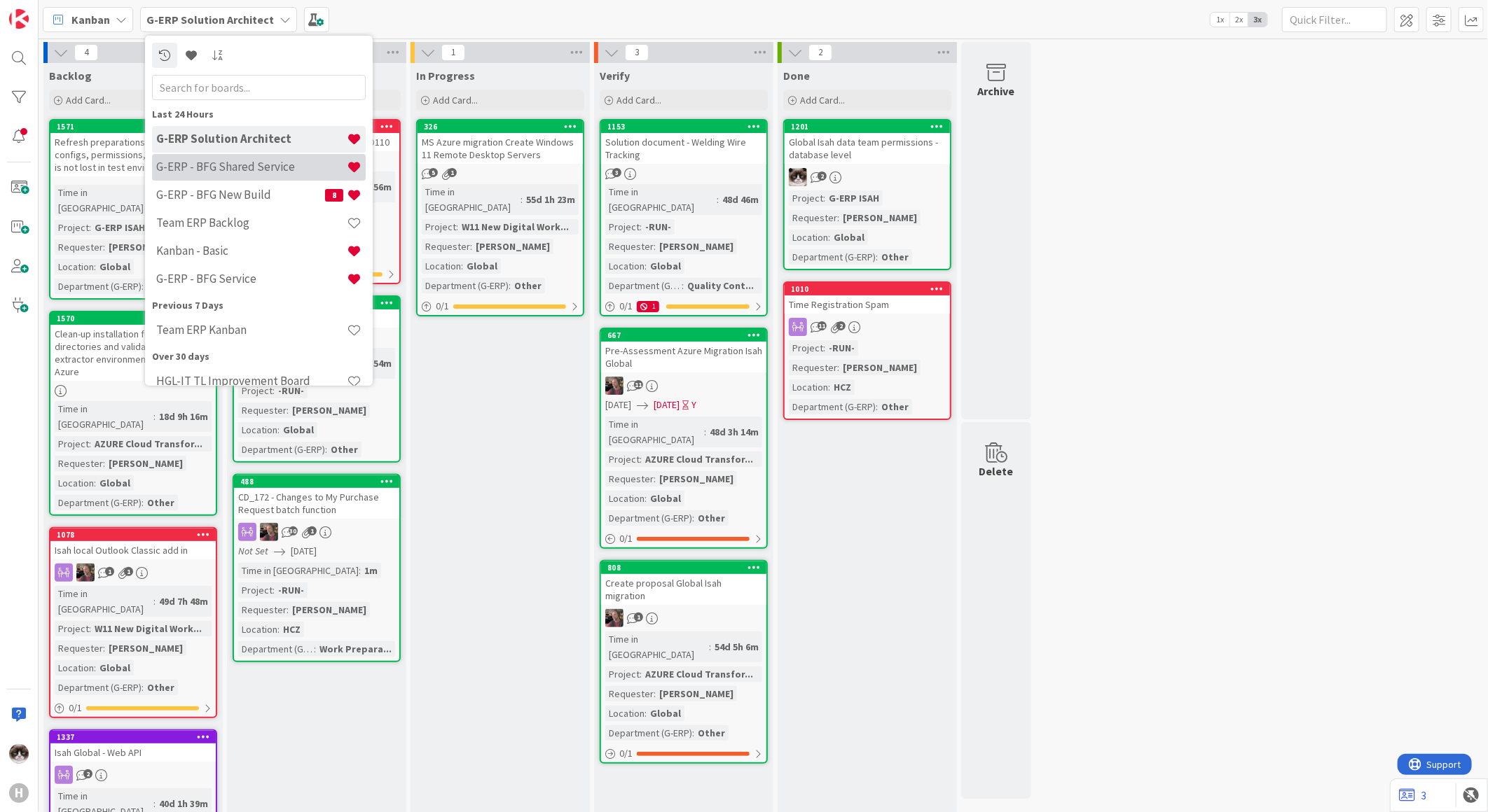
click at [271, 172] on h4 "G-ERP - BFG Shared Service" at bounding box center [251, 167] width 191 height 14
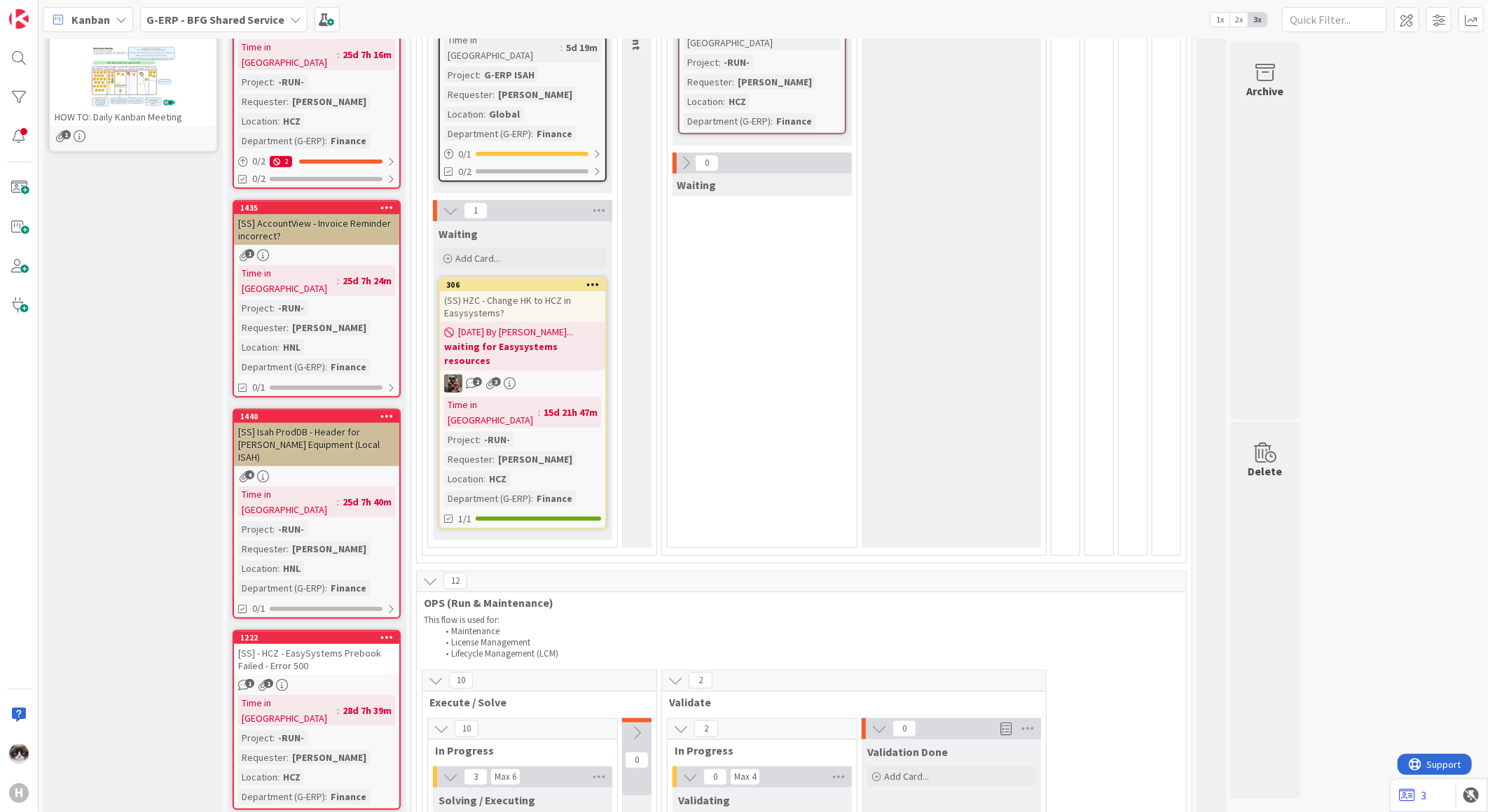
scroll to position [389, 0]
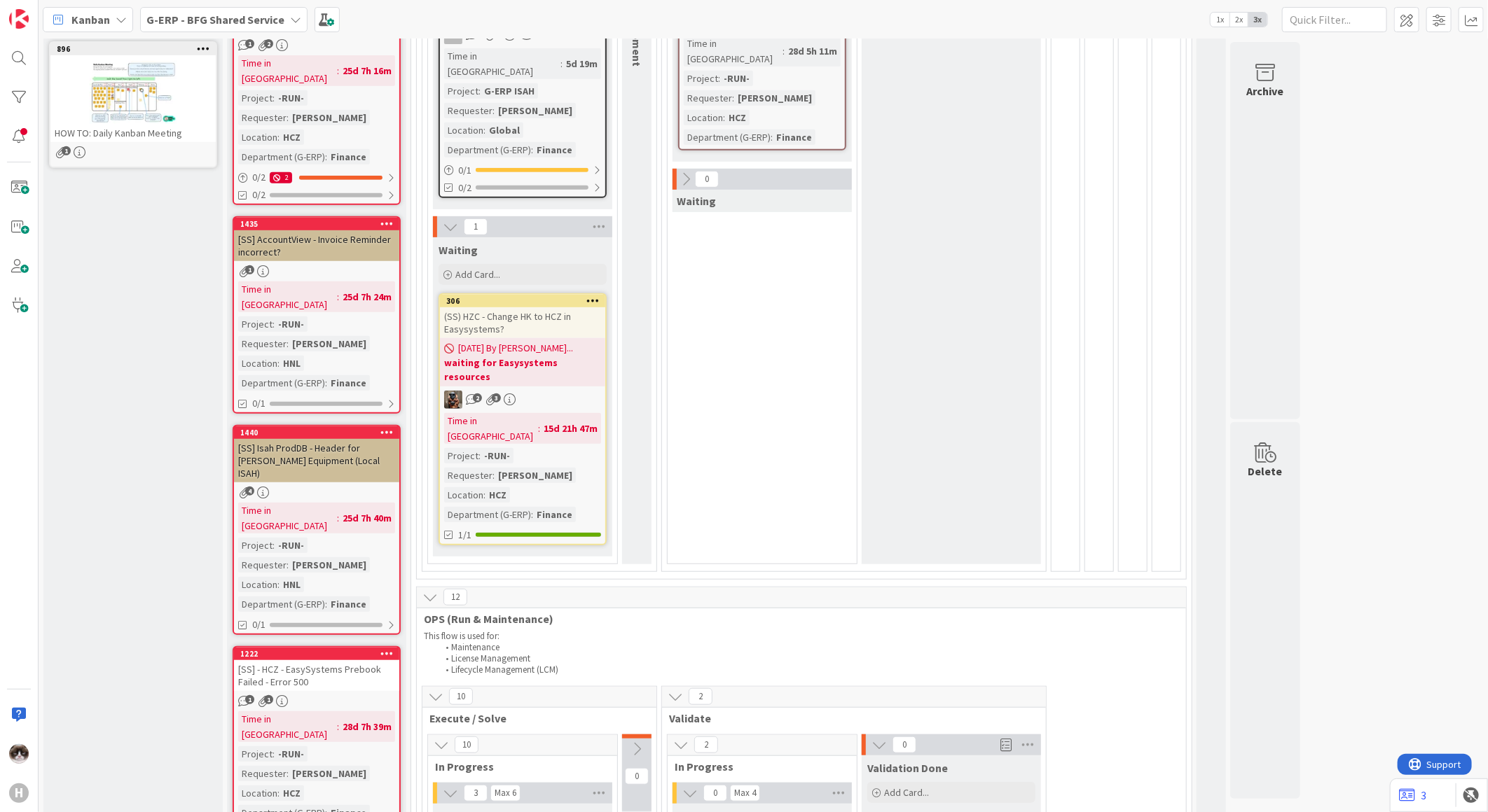
click at [365, 439] on div "[SS] Isah ProdDB - Header for [PERSON_NAME] Equipment (Local ISAH)" at bounding box center [317, 461] width 166 height 43
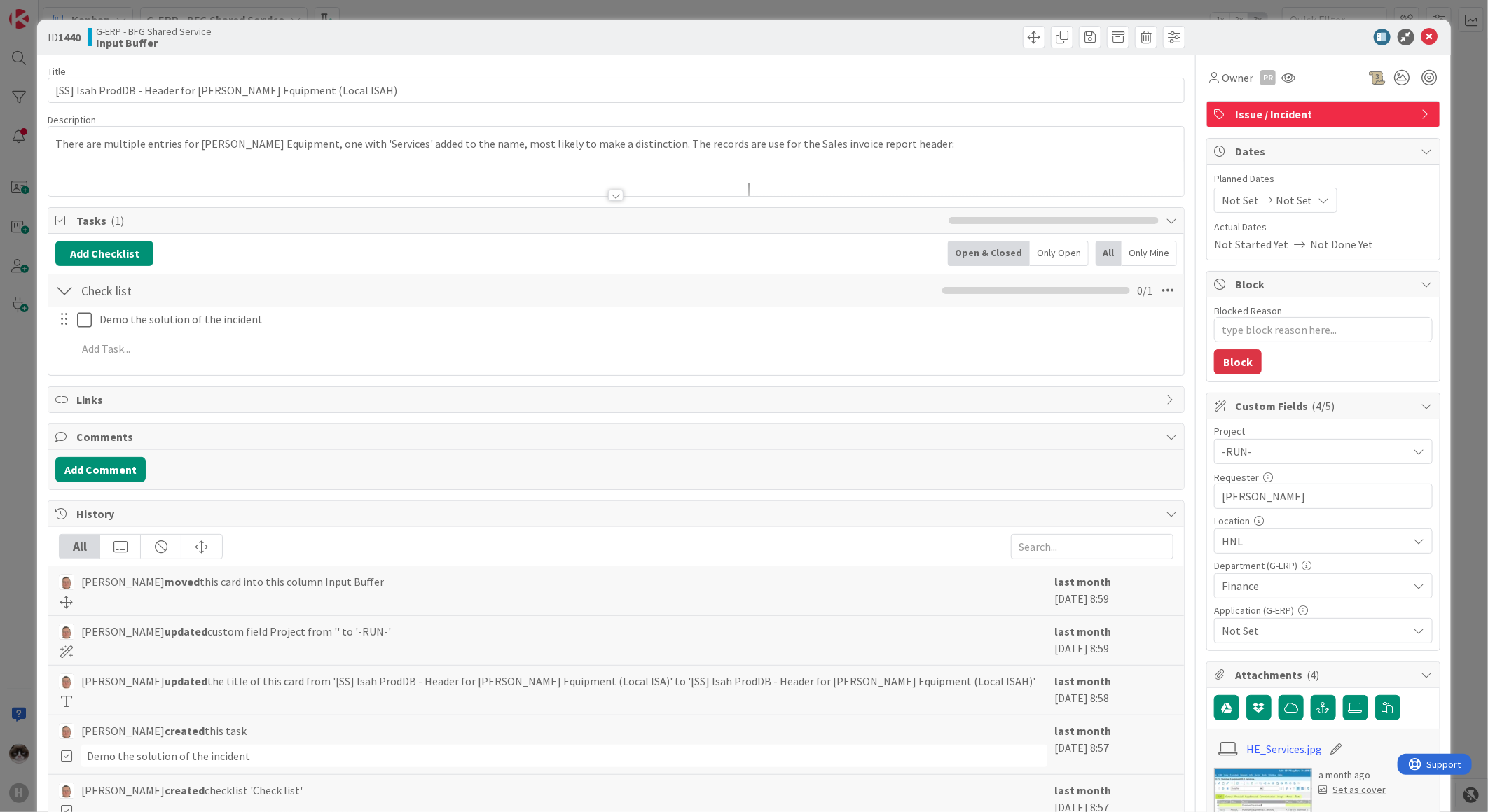
click at [631, 196] on div at bounding box center [616, 178] width 1136 height 36
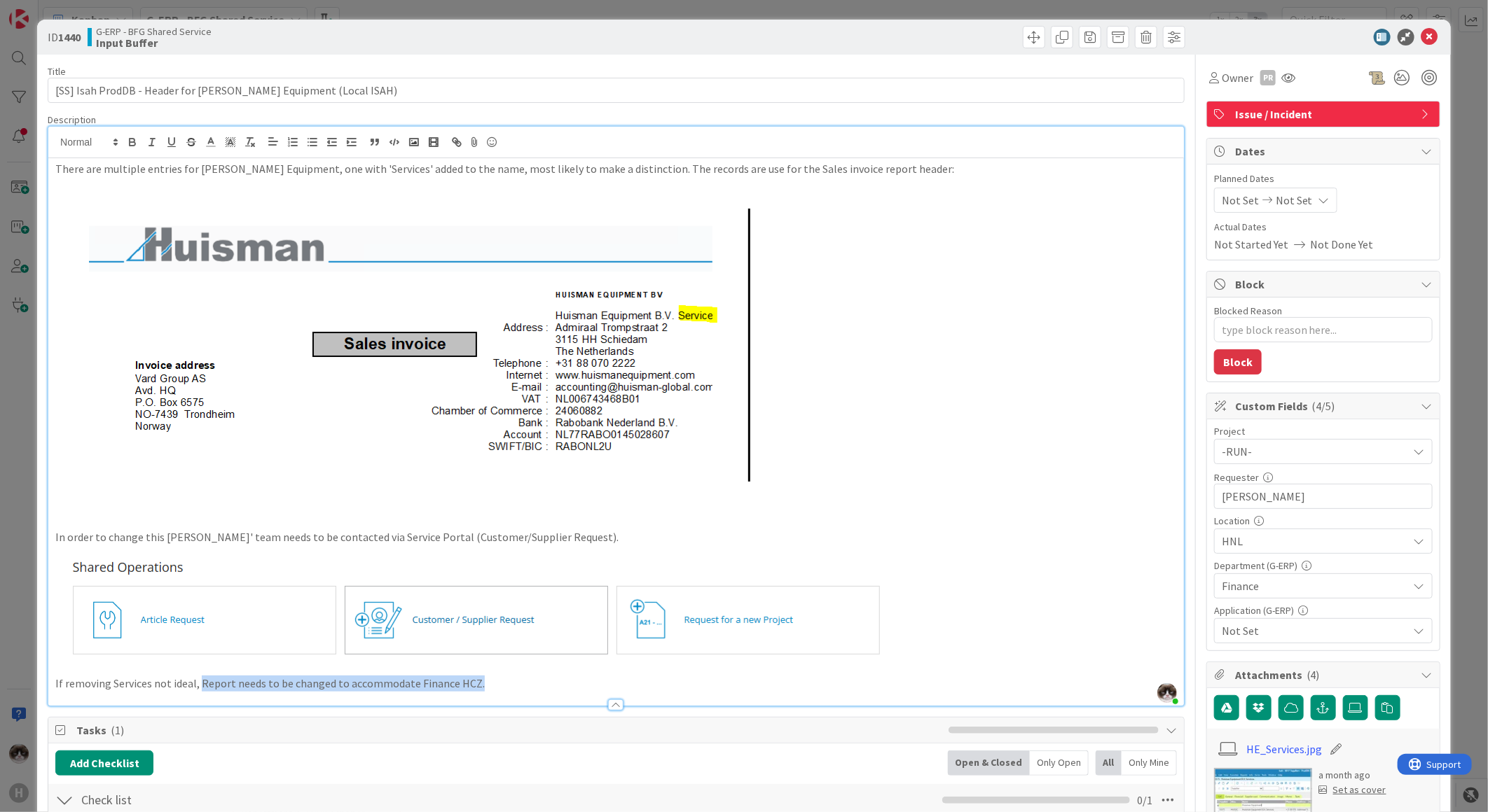
drag, startPoint x: 200, startPoint y: 688, endPoint x: 623, endPoint y: 677, distance: 423.1
click at [623, 677] on p "If removing Services not ideal, Report needs to be changed to accommodate Finan…" at bounding box center [616, 684] width 1122 height 16
drag, startPoint x: 186, startPoint y: 539, endPoint x: 395, endPoint y: 544, distance: 209.1
click at [395, 544] on p "In order to change this [PERSON_NAME]' team needs to be contacted via Service P…" at bounding box center [616, 537] width 1122 height 16
click at [1422, 36] on icon at bounding box center [1430, 37] width 17 height 17
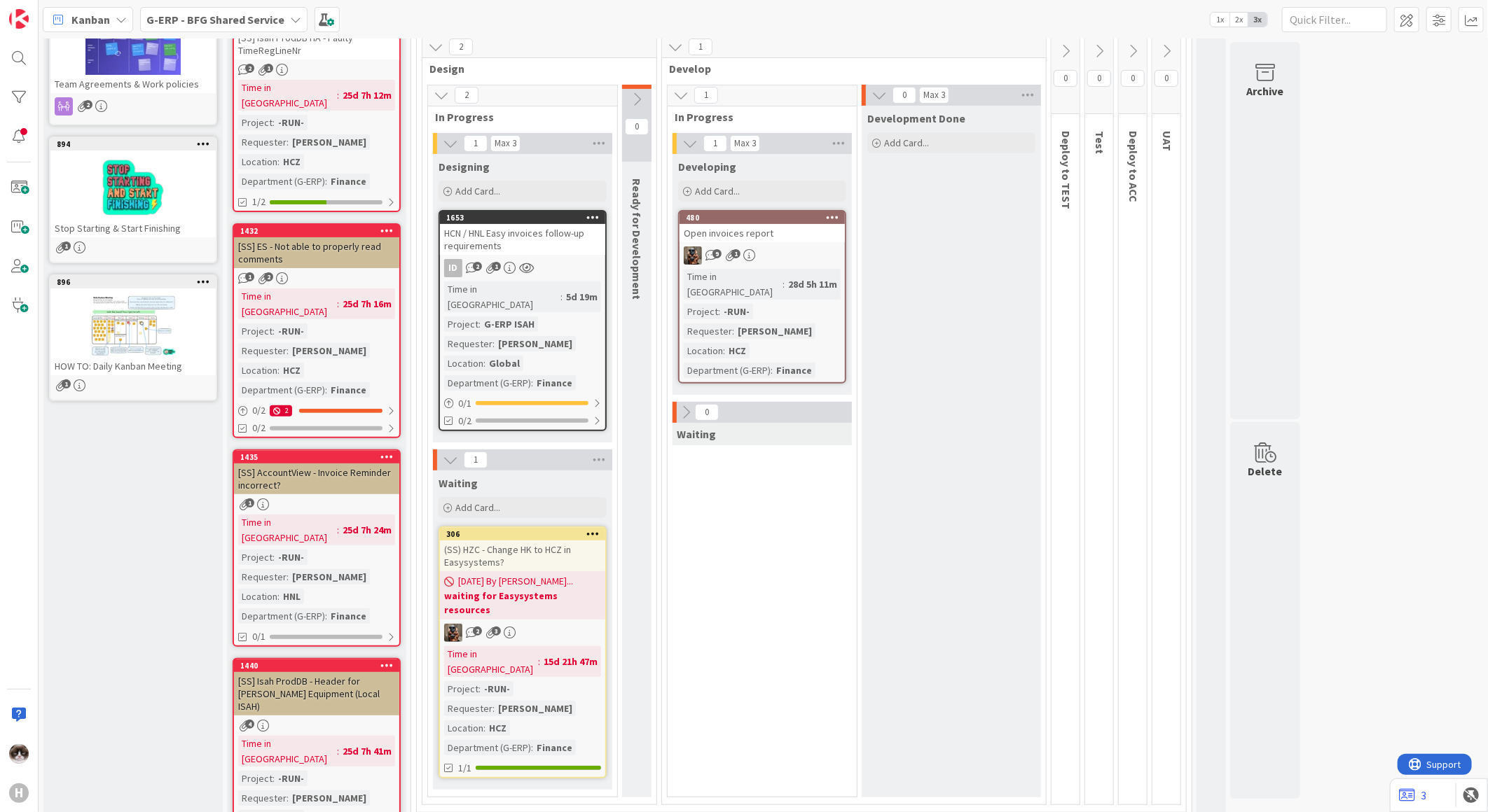
click at [360, 295] on div "Time in Column : 25d 7h 16m Project : -RUN- Requester : [PERSON_NAME] Location …" at bounding box center [317, 343] width 157 height 109
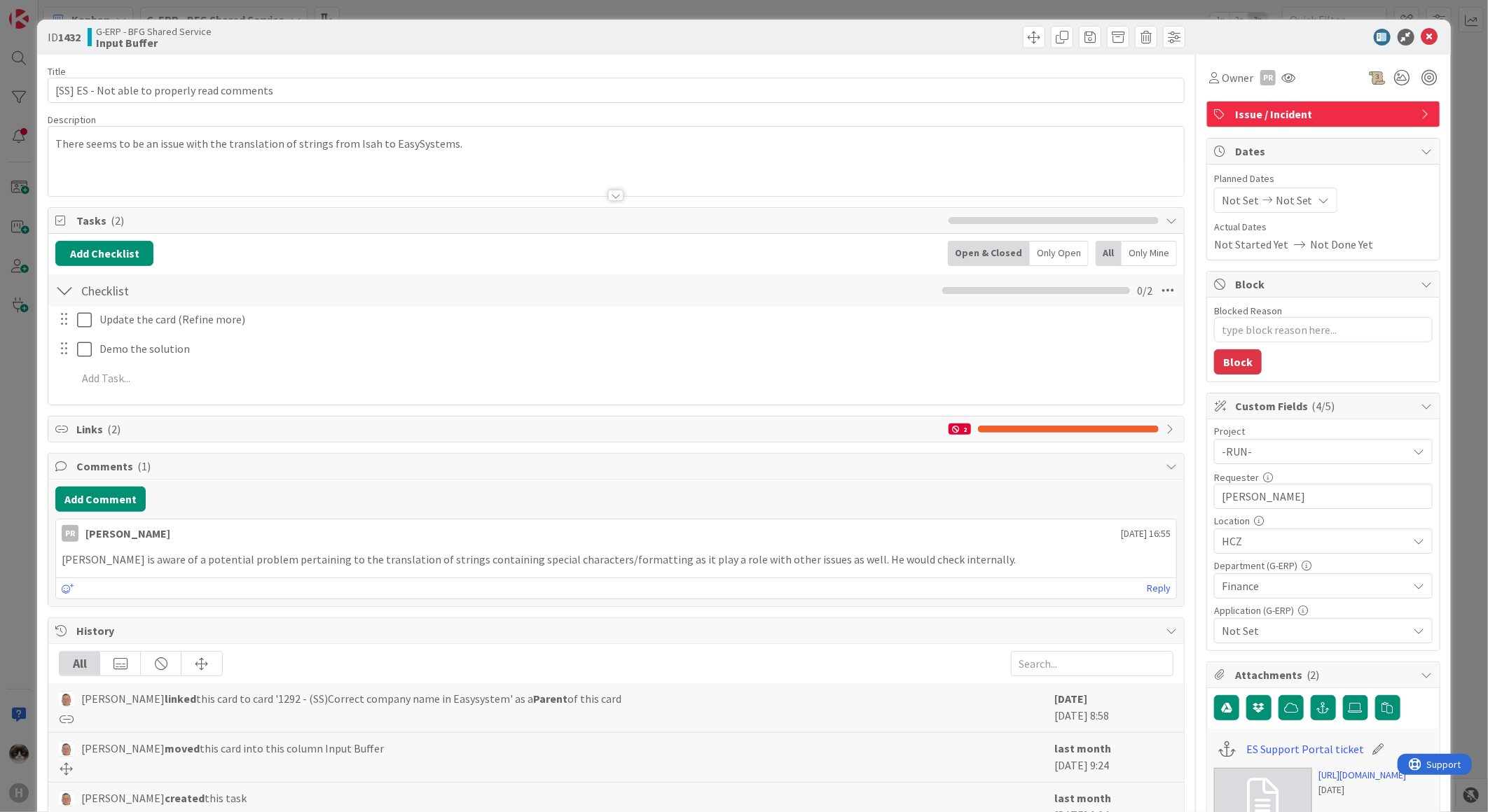
click at [620, 194] on div at bounding box center [616, 178] width 1136 height 36
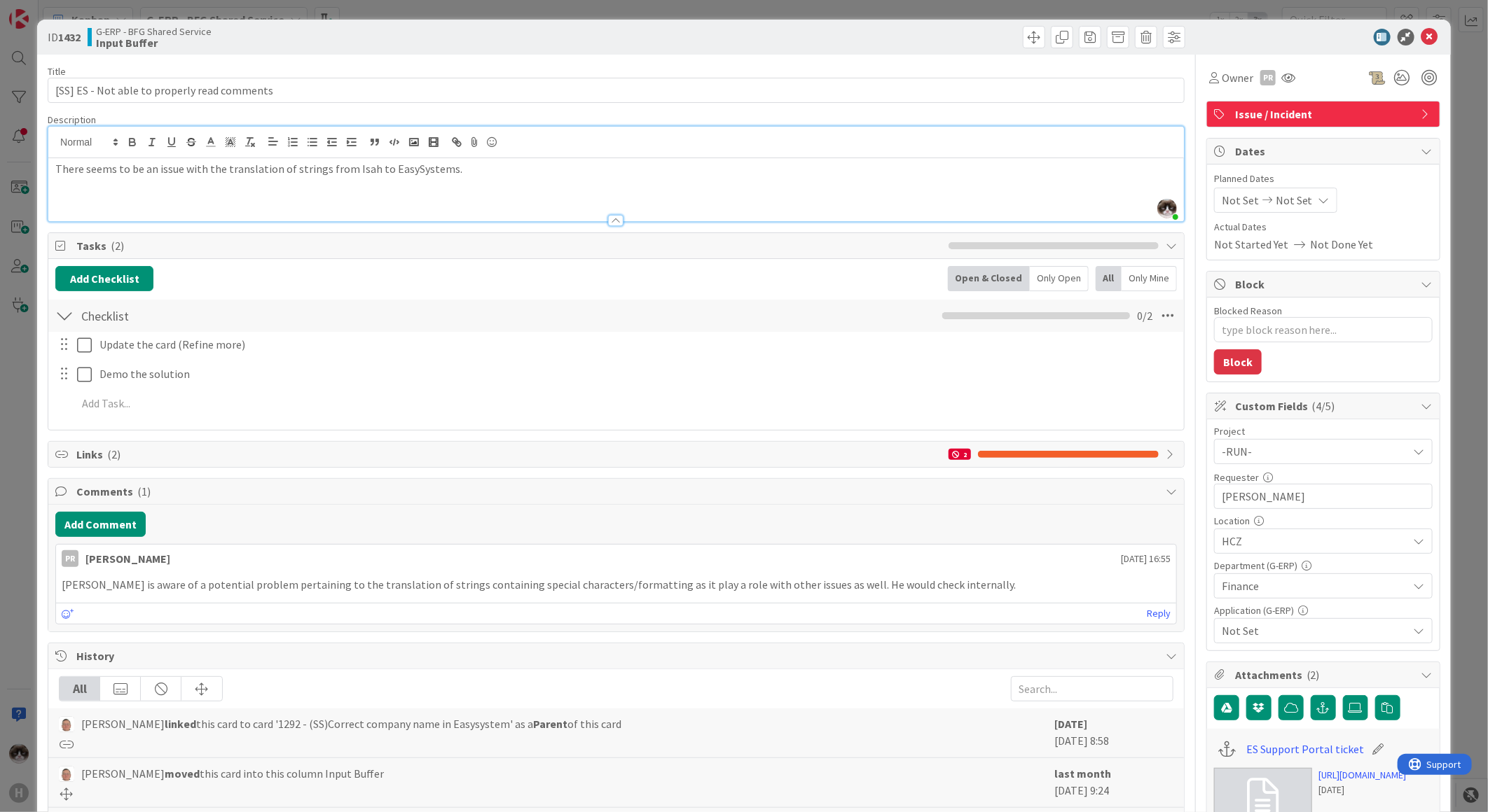
click at [1422, 38] on icon at bounding box center [1430, 37] width 17 height 17
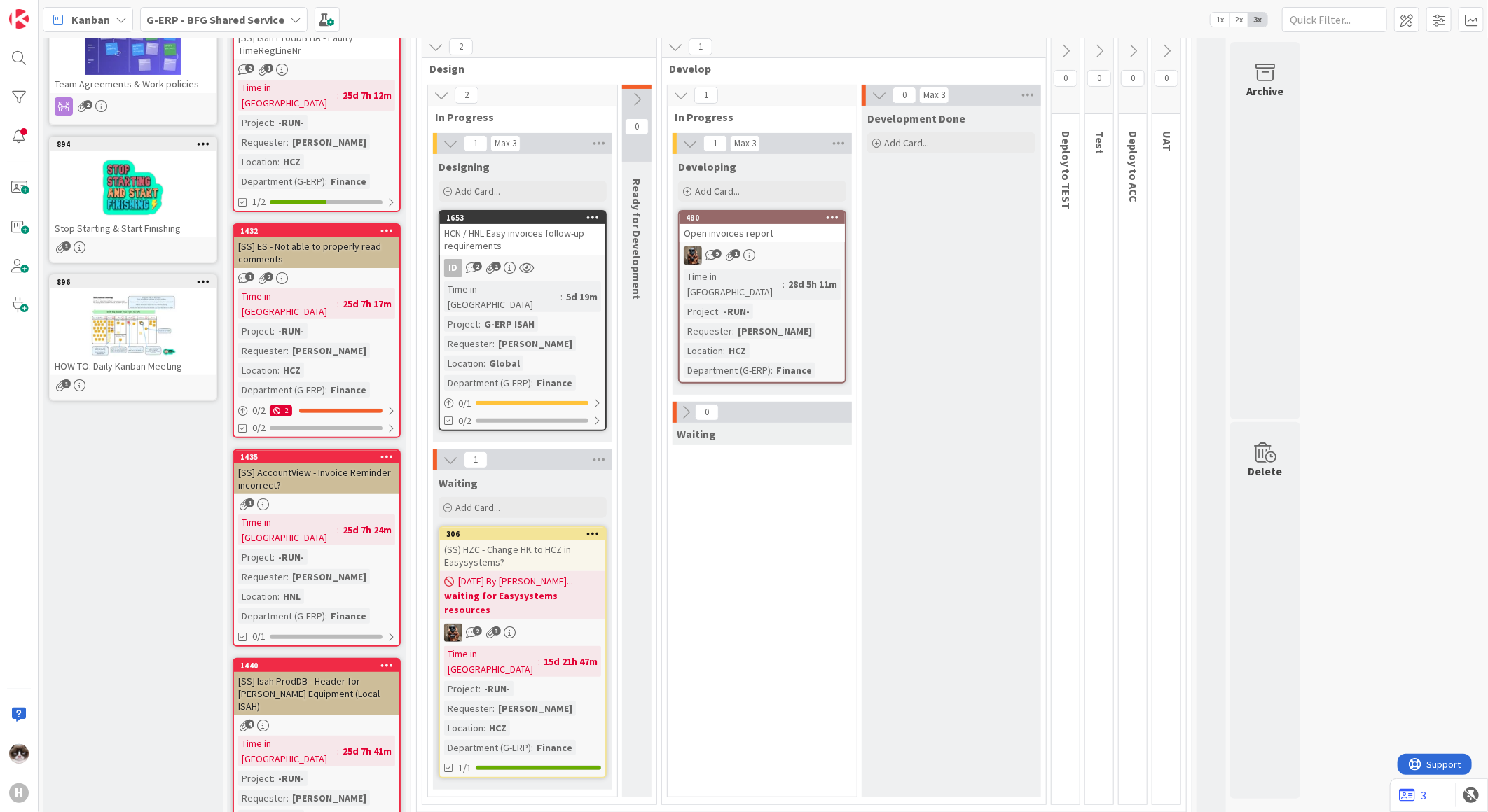
click at [244, 25] on span "G-ERP - BFG Shared Service" at bounding box center [215, 19] width 138 height 17
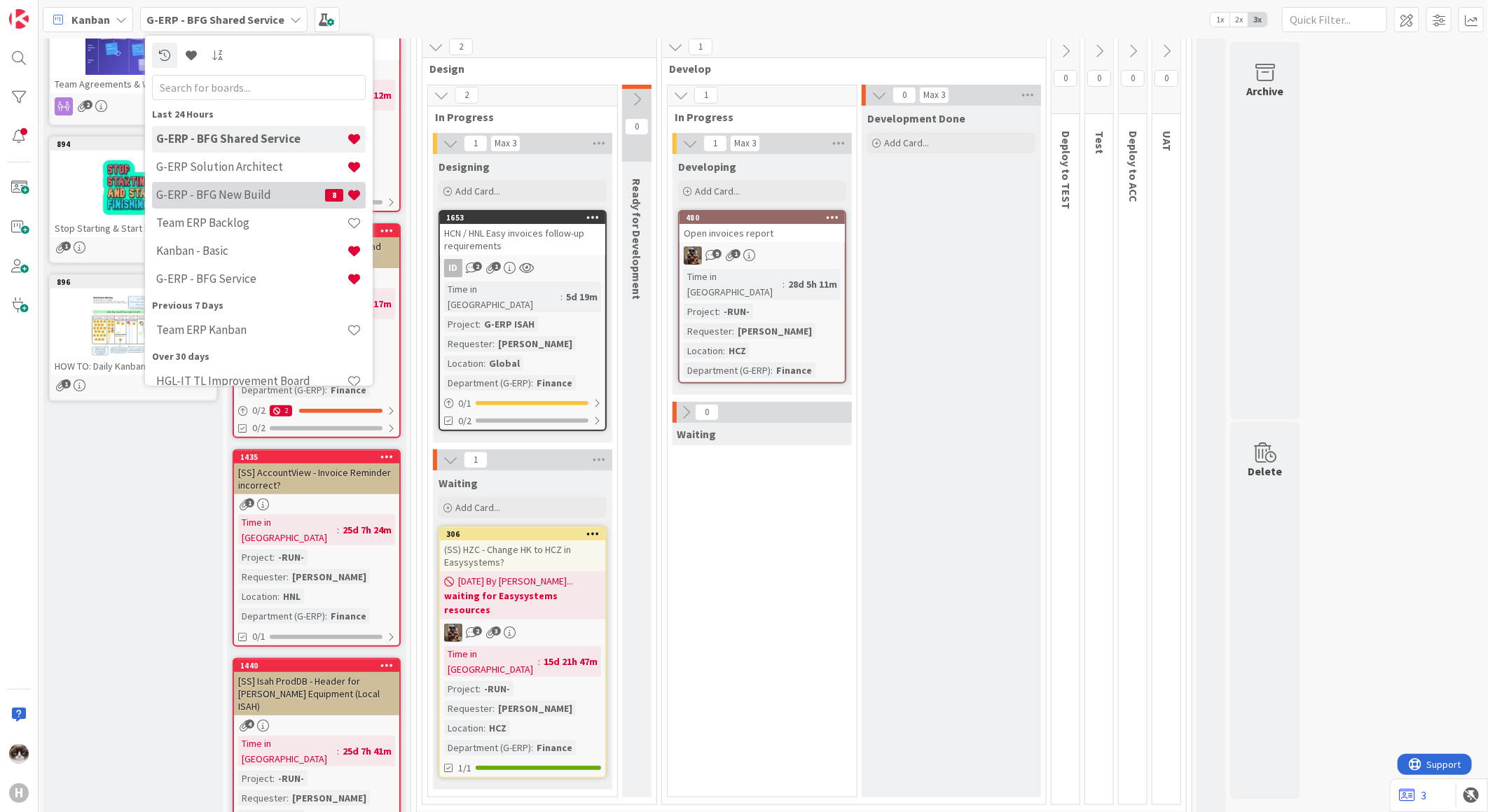
click at [256, 197] on h4 "G-ERP - BFG New Build" at bounding box center [240, 194] width 168 height 14
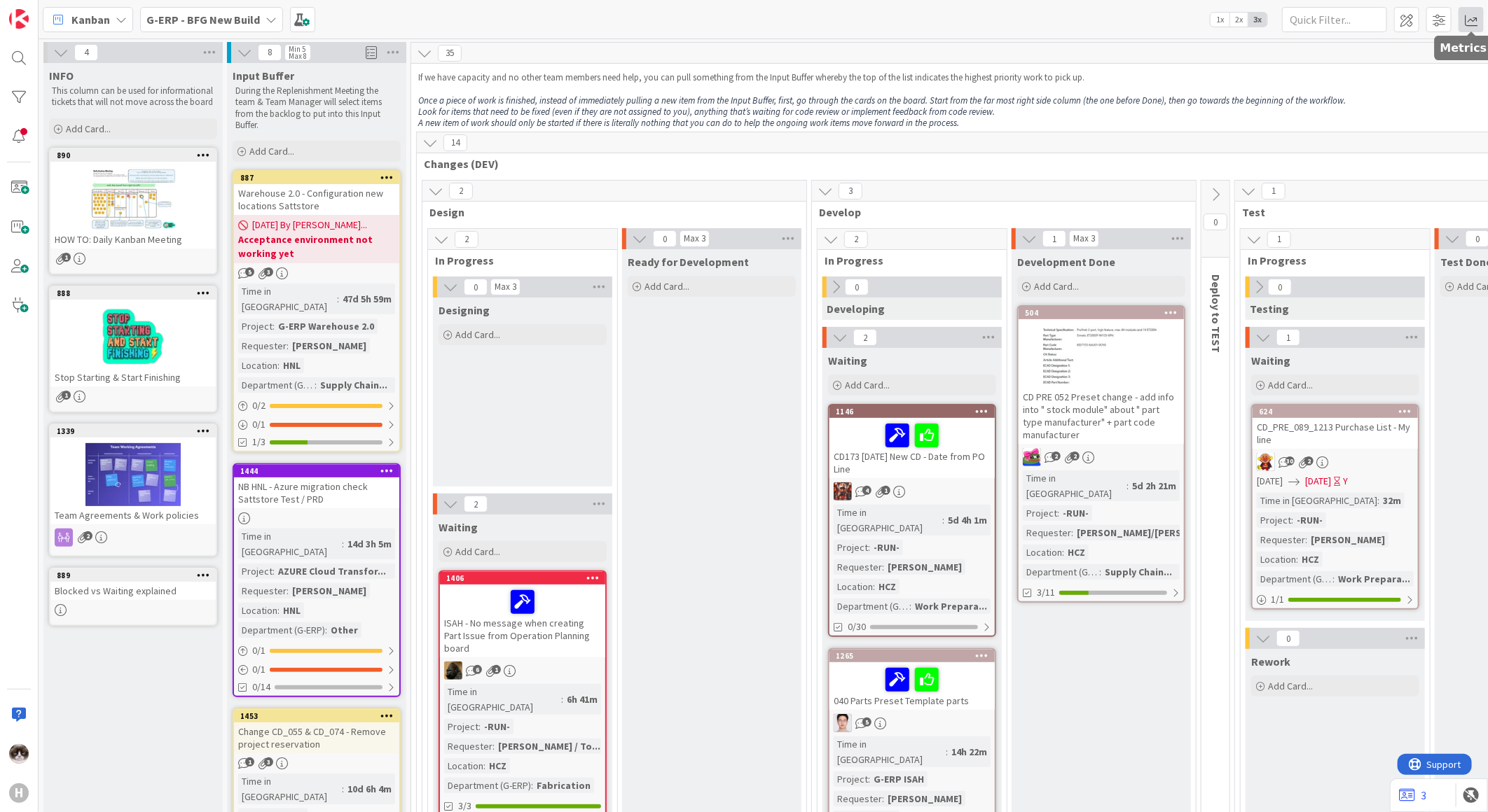
click at [1463, 19] on span at bounding box center [1472, 20] width 25 height 25
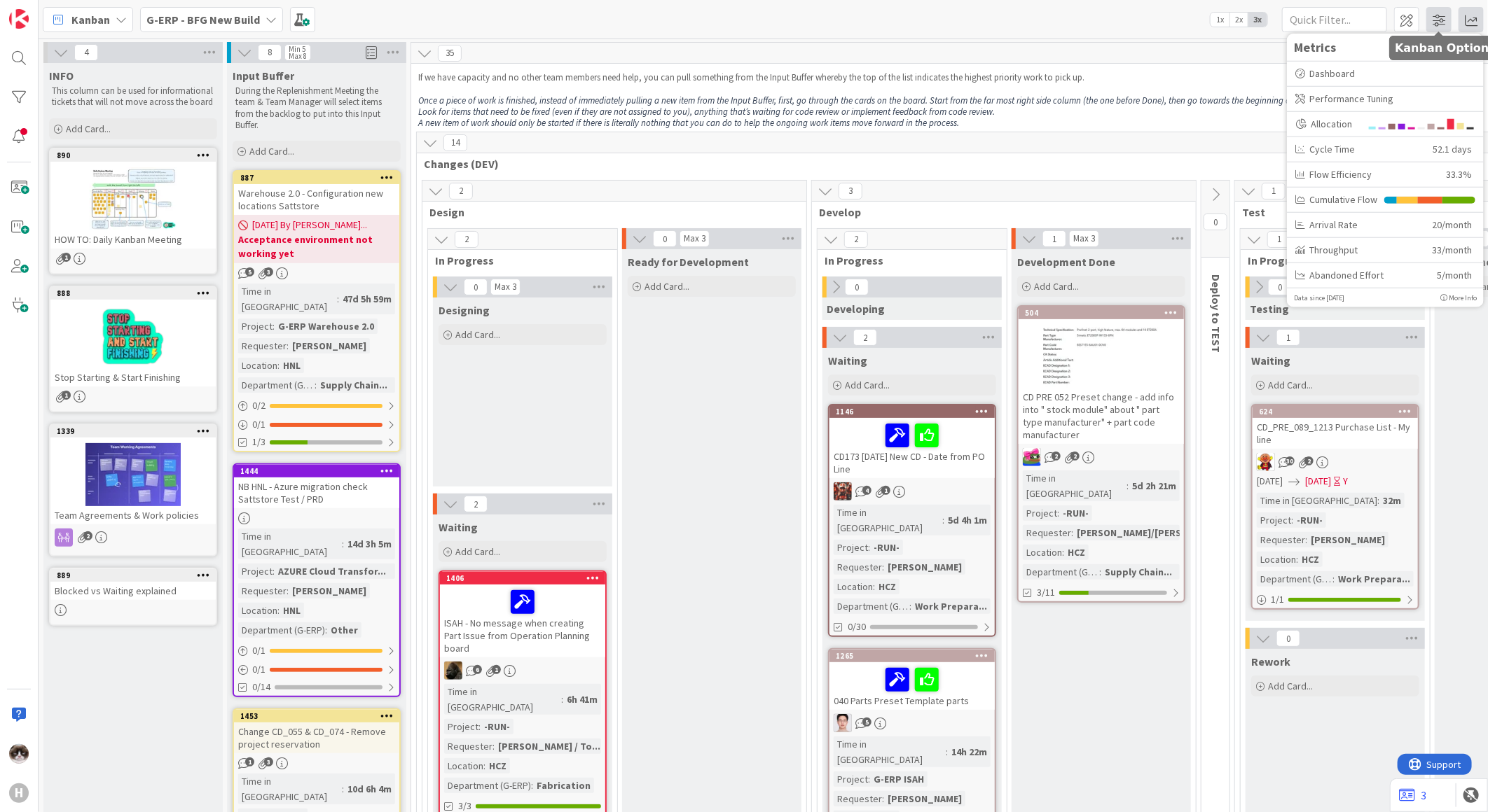
click at [1437, 18] on span at bounding box center [1439, 20] width 25 height 25
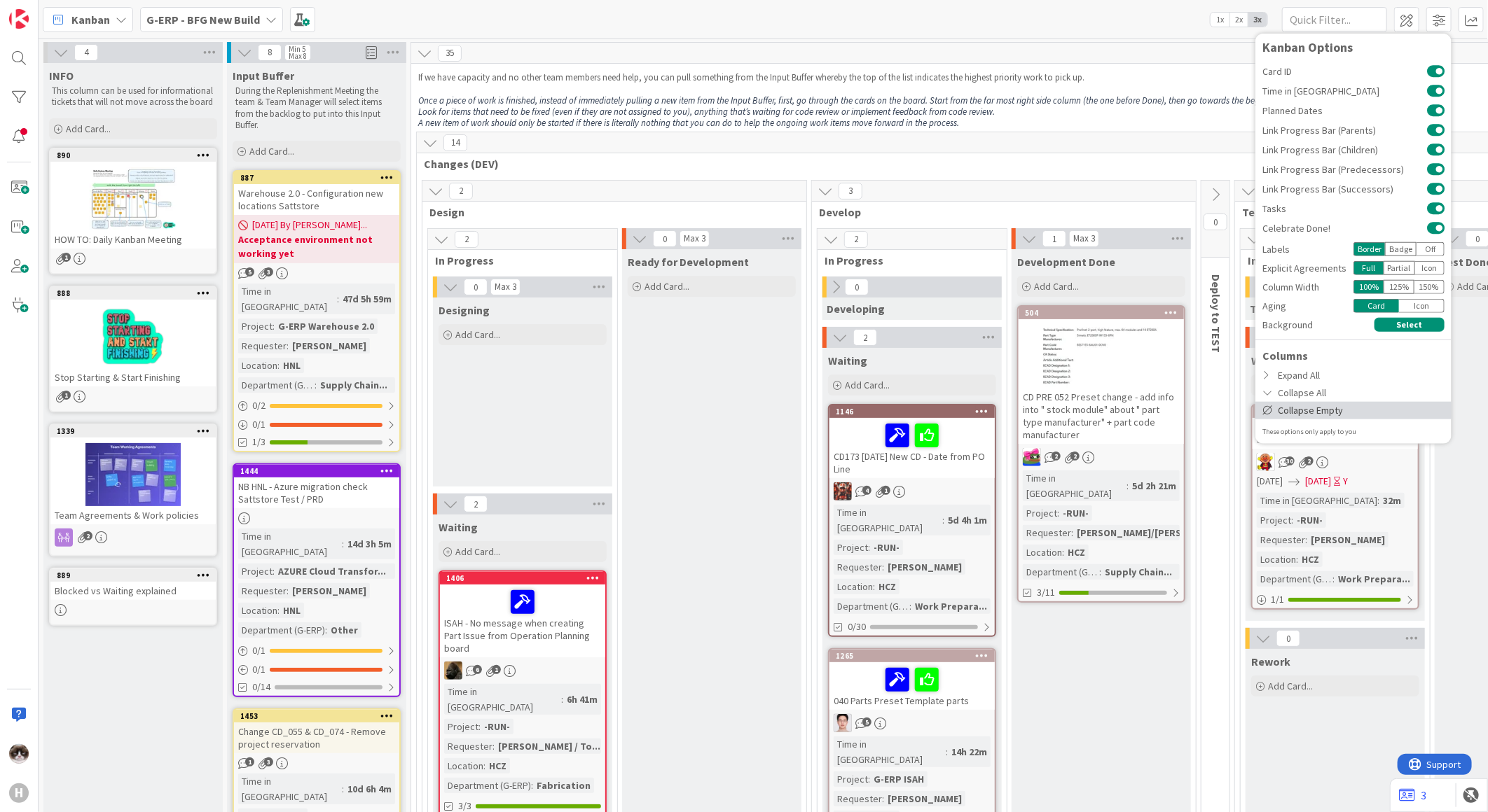
click at [1299, 405] on div "Collapse Empty" at bounding box center [1354, 410] width 196 height 17
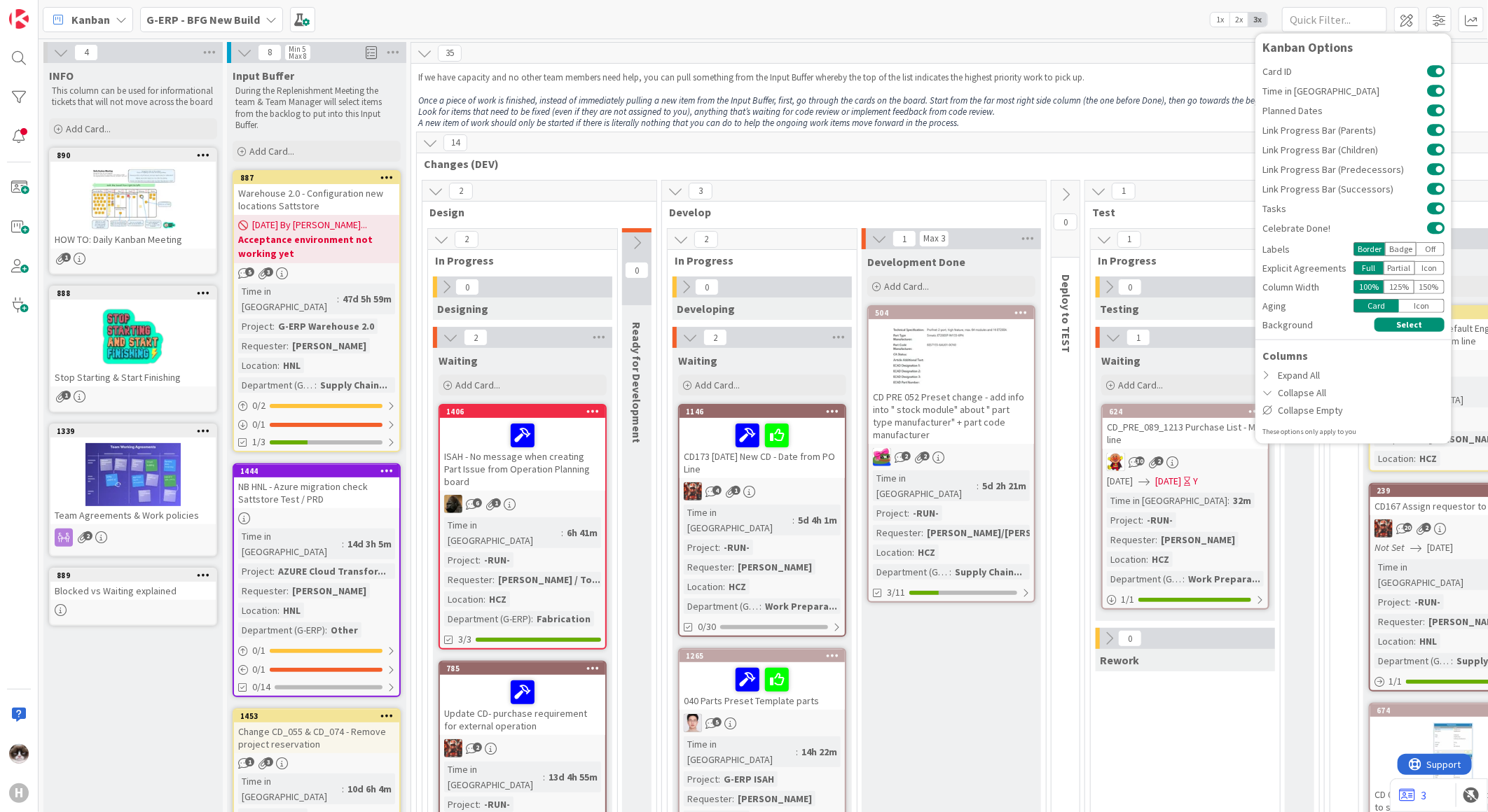
click at [961, 159] on span "Changes (DEV)" at bounding box center [1100, 164] width 1352 height 14
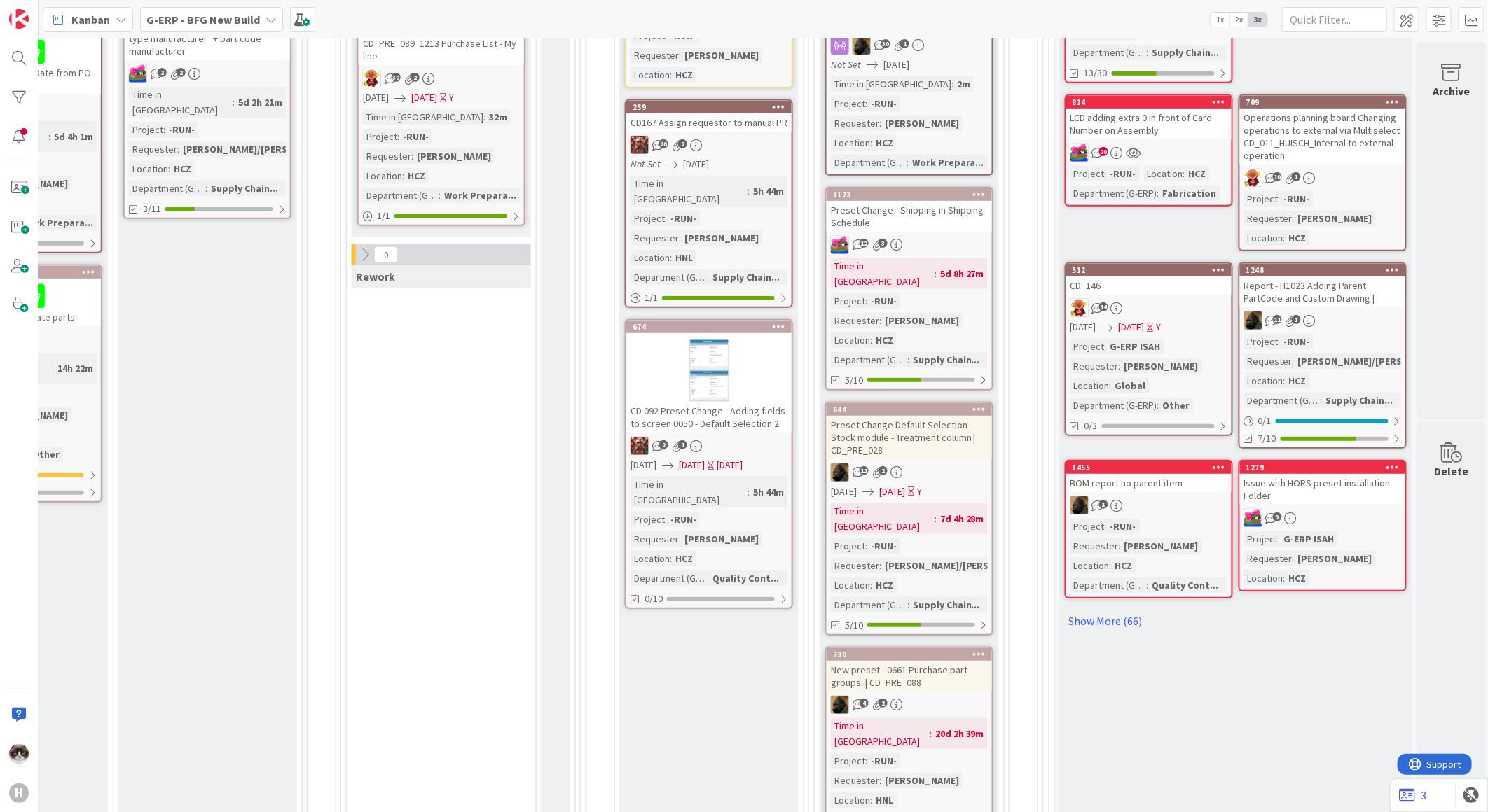
scroll to position [389, 744]
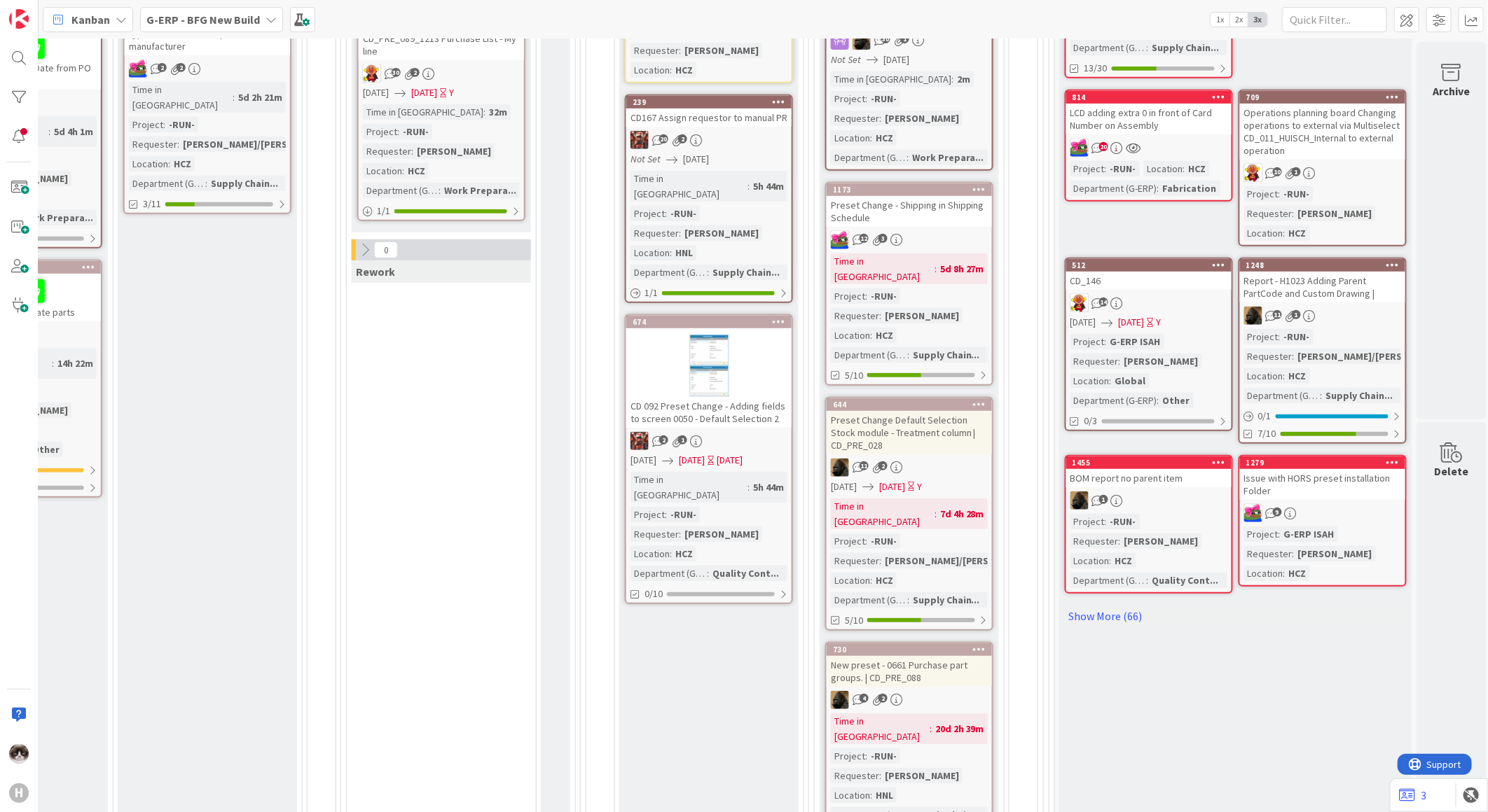
click at [965, 500] on div "Time in Column : 7d 4h 28m Project : -RUN- Requester : [PERSON_NAME]/[PERSON_NA…" at bounding box center [910, 553] width 157 height 109
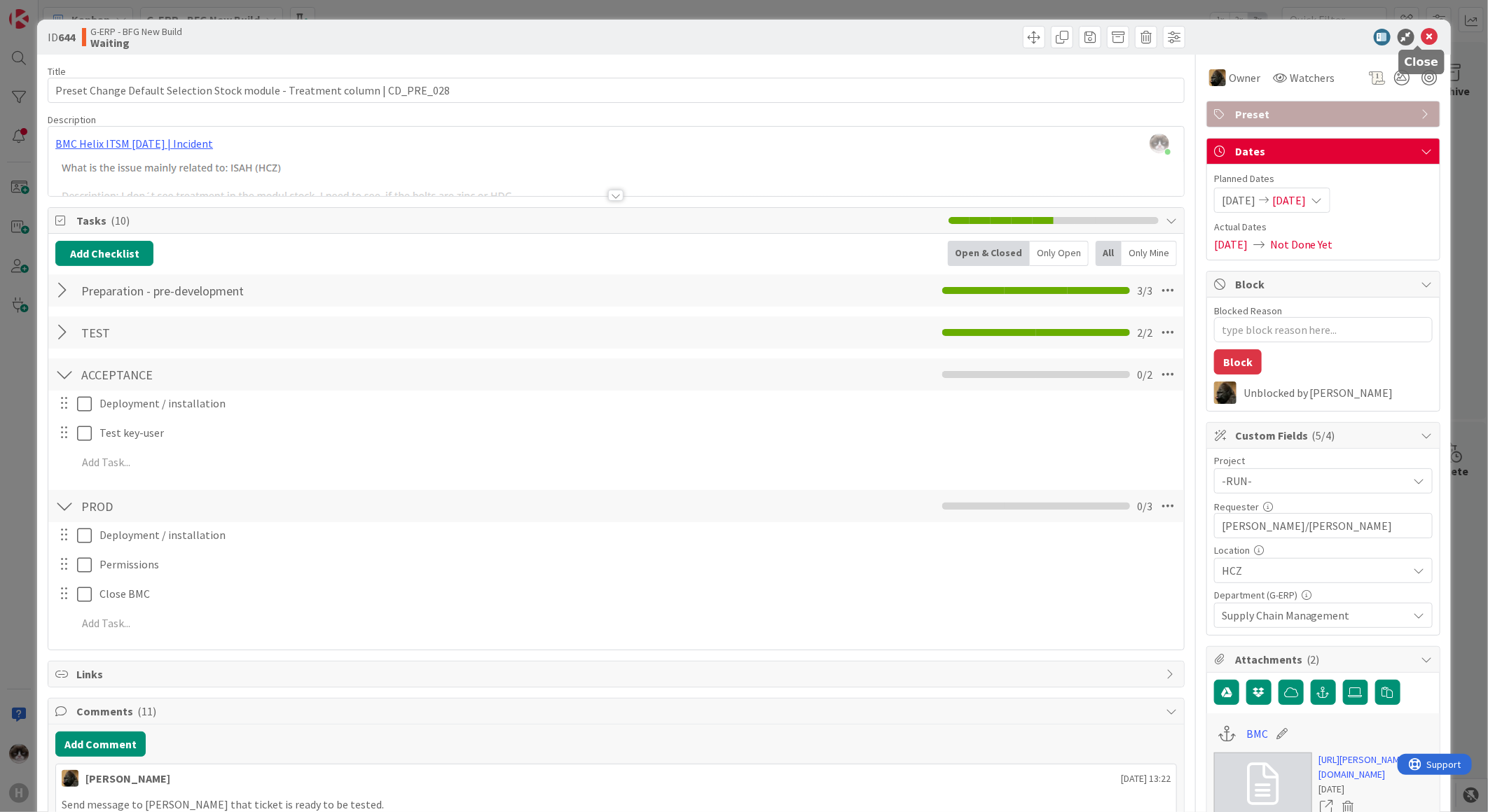
click at [1422, 39] on icon at bounding box center [1430, 37] width 17 height 17
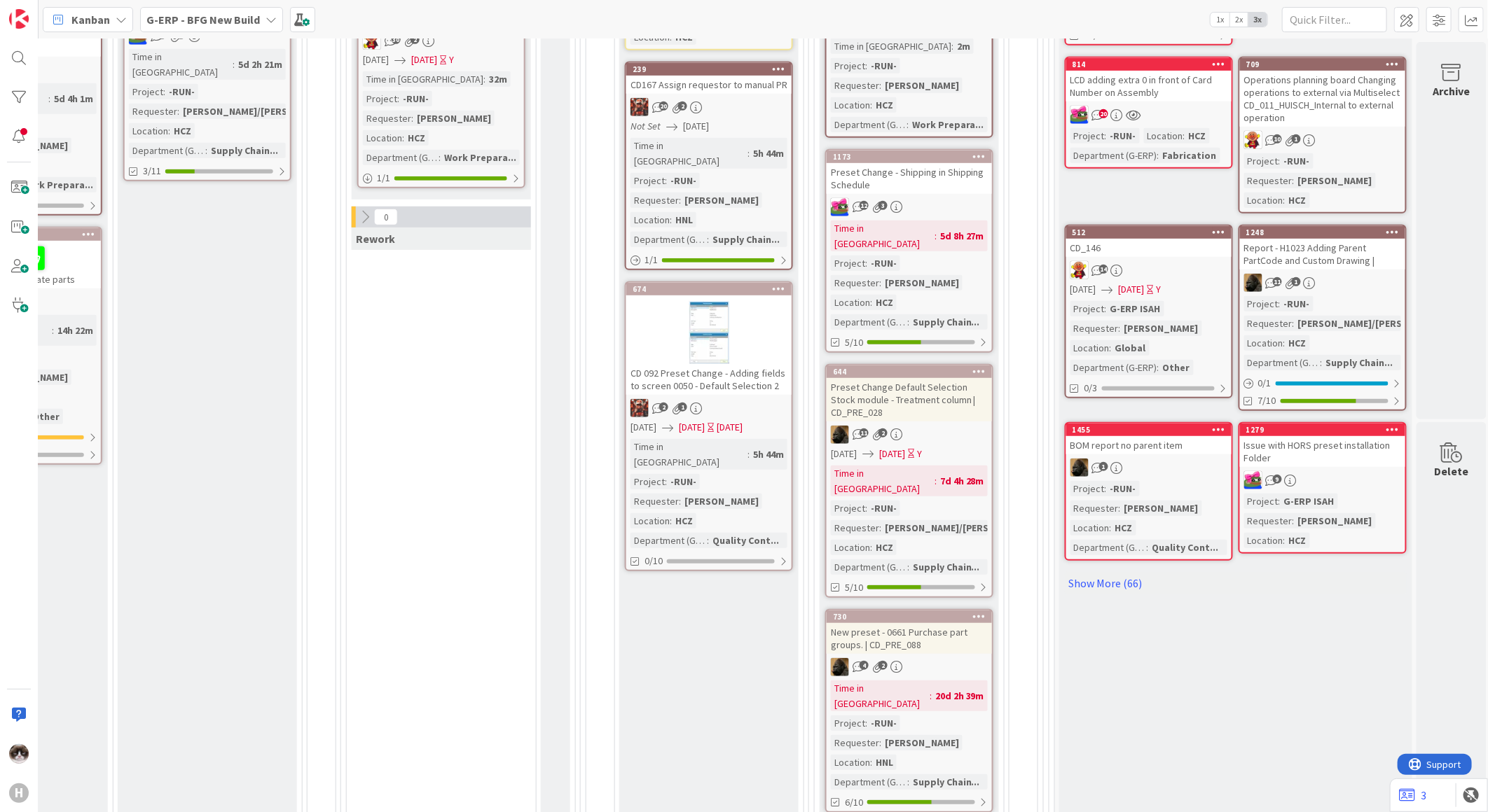
scroll to position [466, 744]
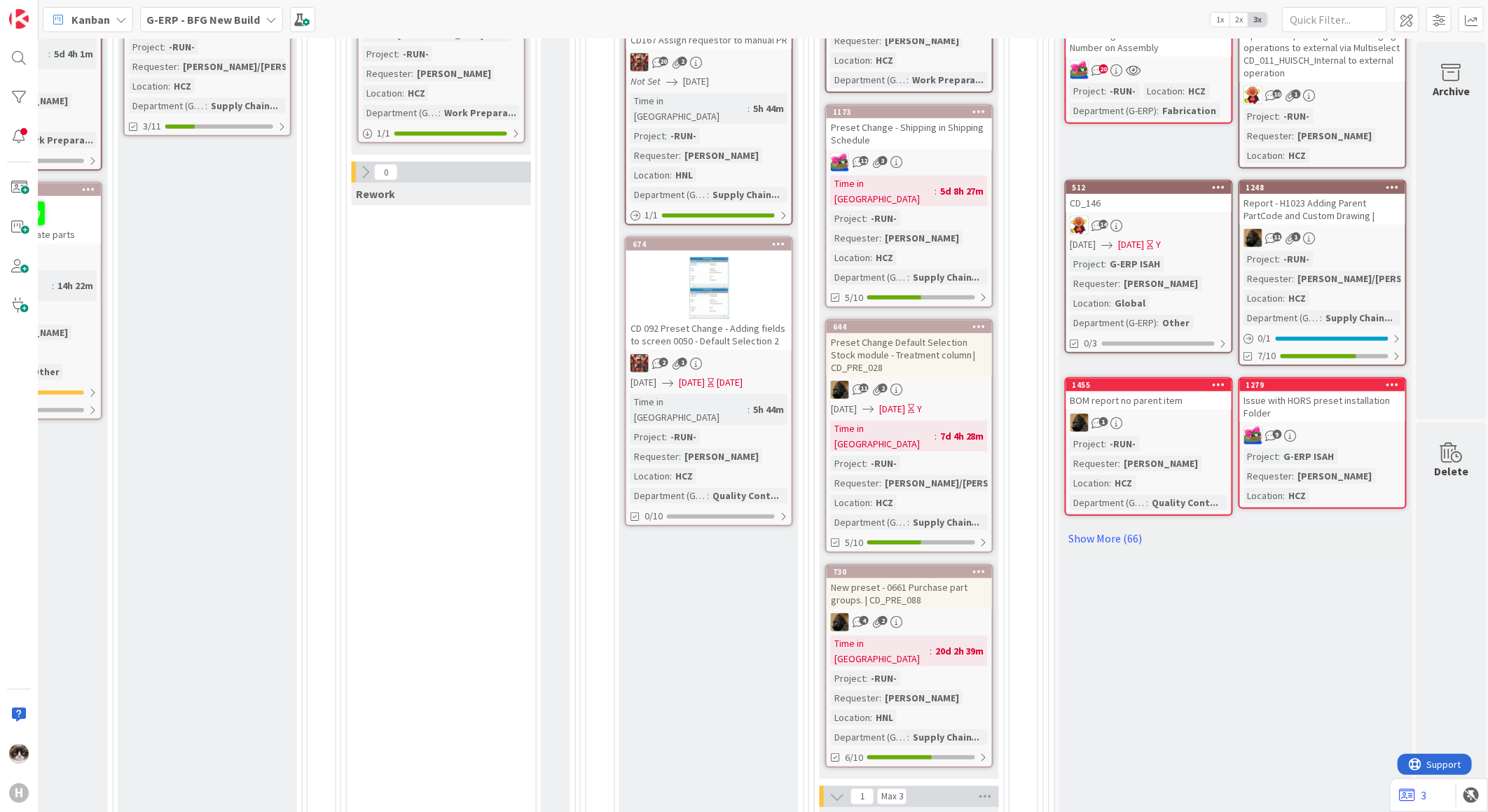
click at [956, 428] on div "Time in Column : 7d 4h 28m Project : -RUN- Requester : [PERSON_NAME]/[PERSON_NA…" at bounding box center [910, 475] width 157 height 109
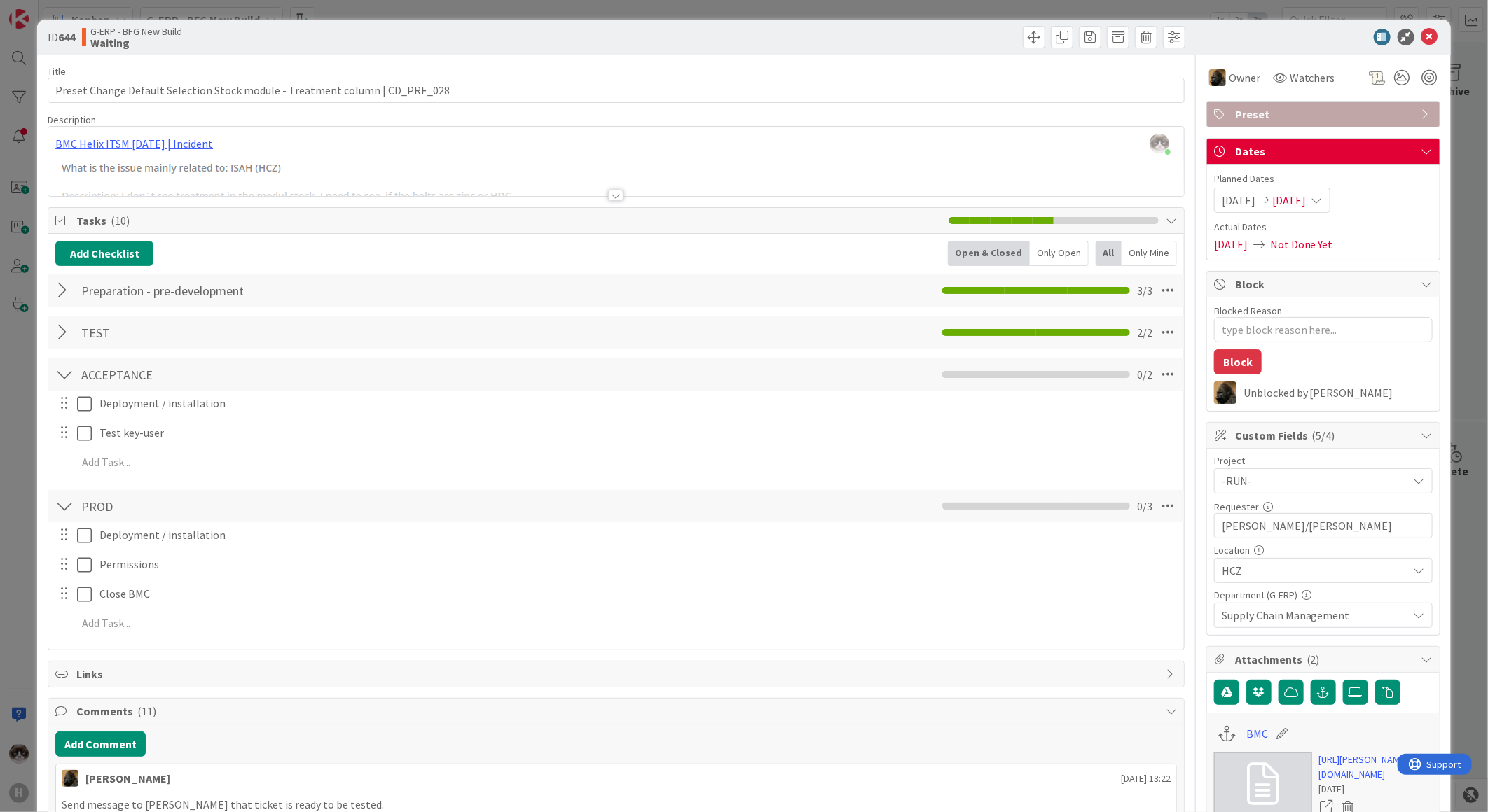
click at [612, 196] on div at bounding box center [615, 195] width 15 height 11
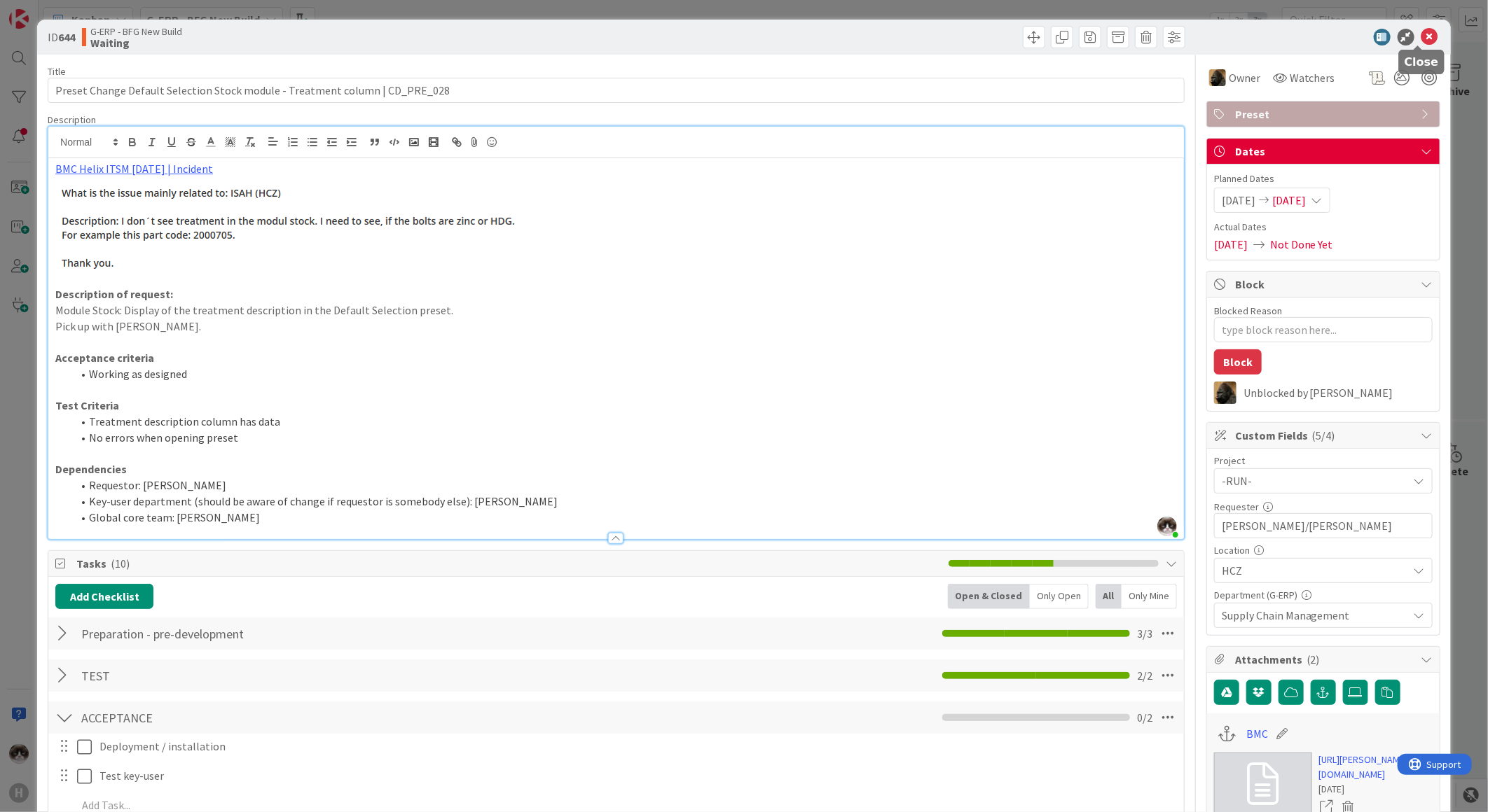
click at [1425, 36] on icon at bounding box center [1430, 37] width 17 height 17
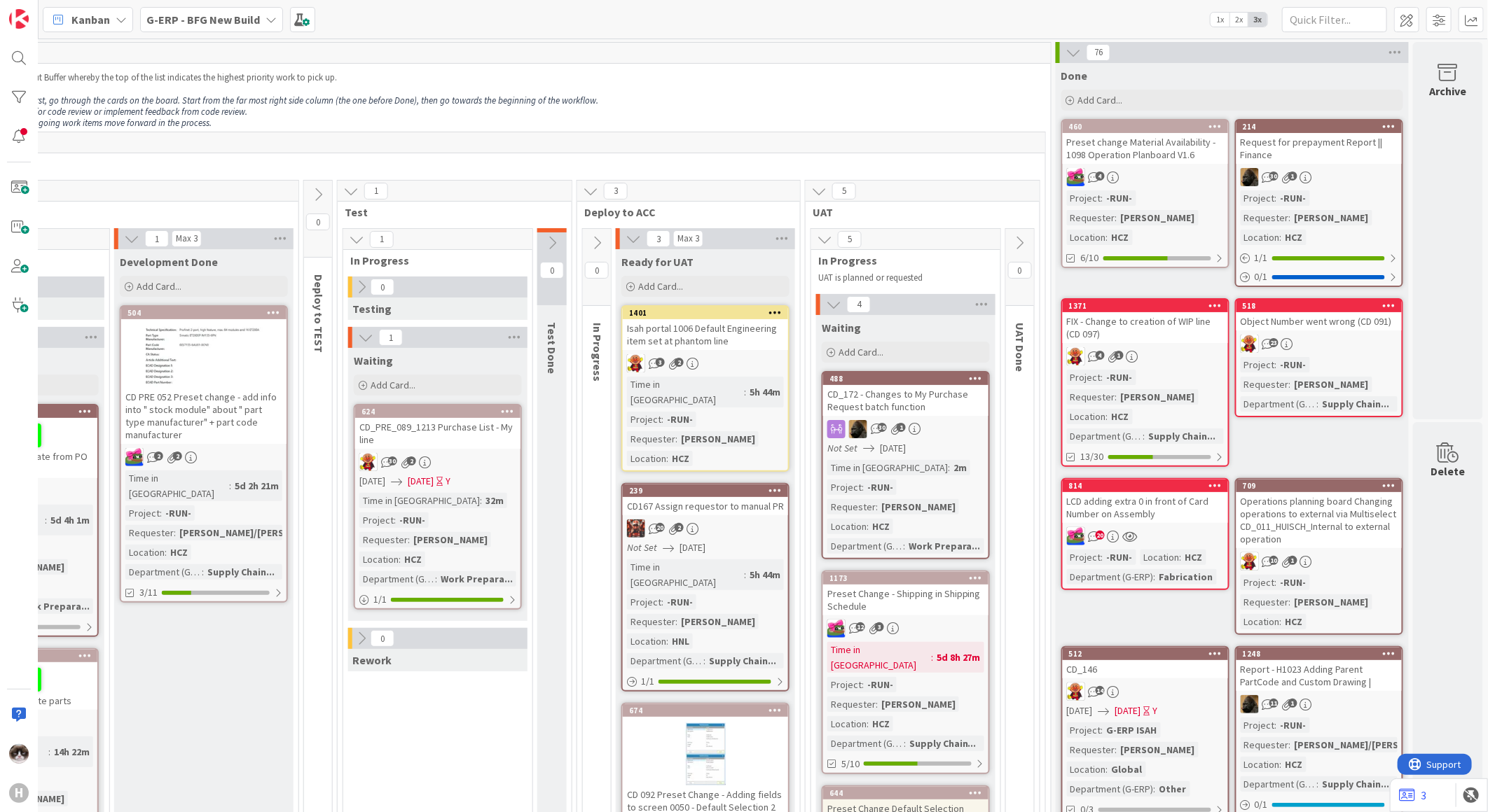
scroll to position [389, 759]
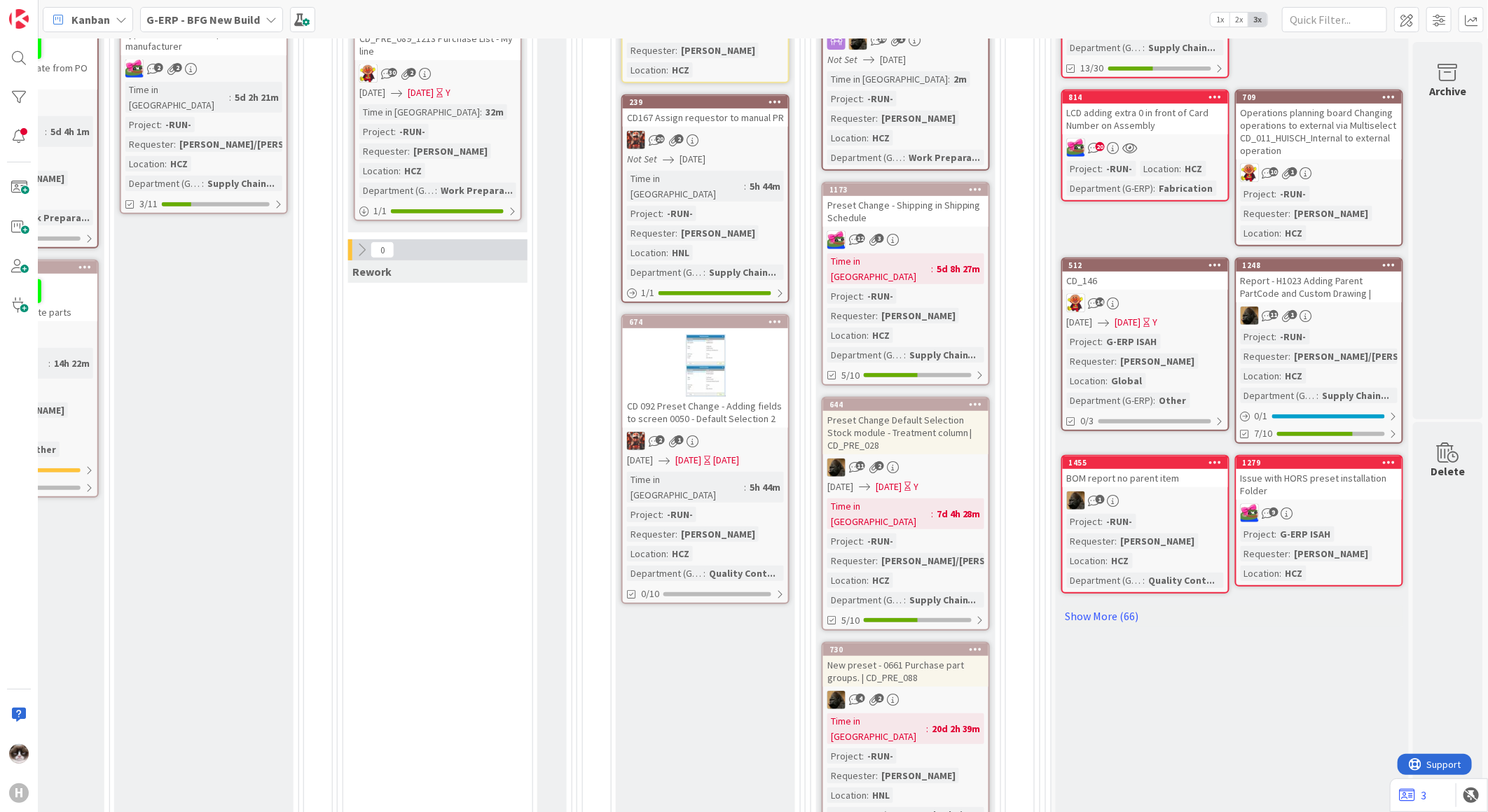
click at [954, 459] on div "11 2" at bounding box center [906, 468] width 166 height 18
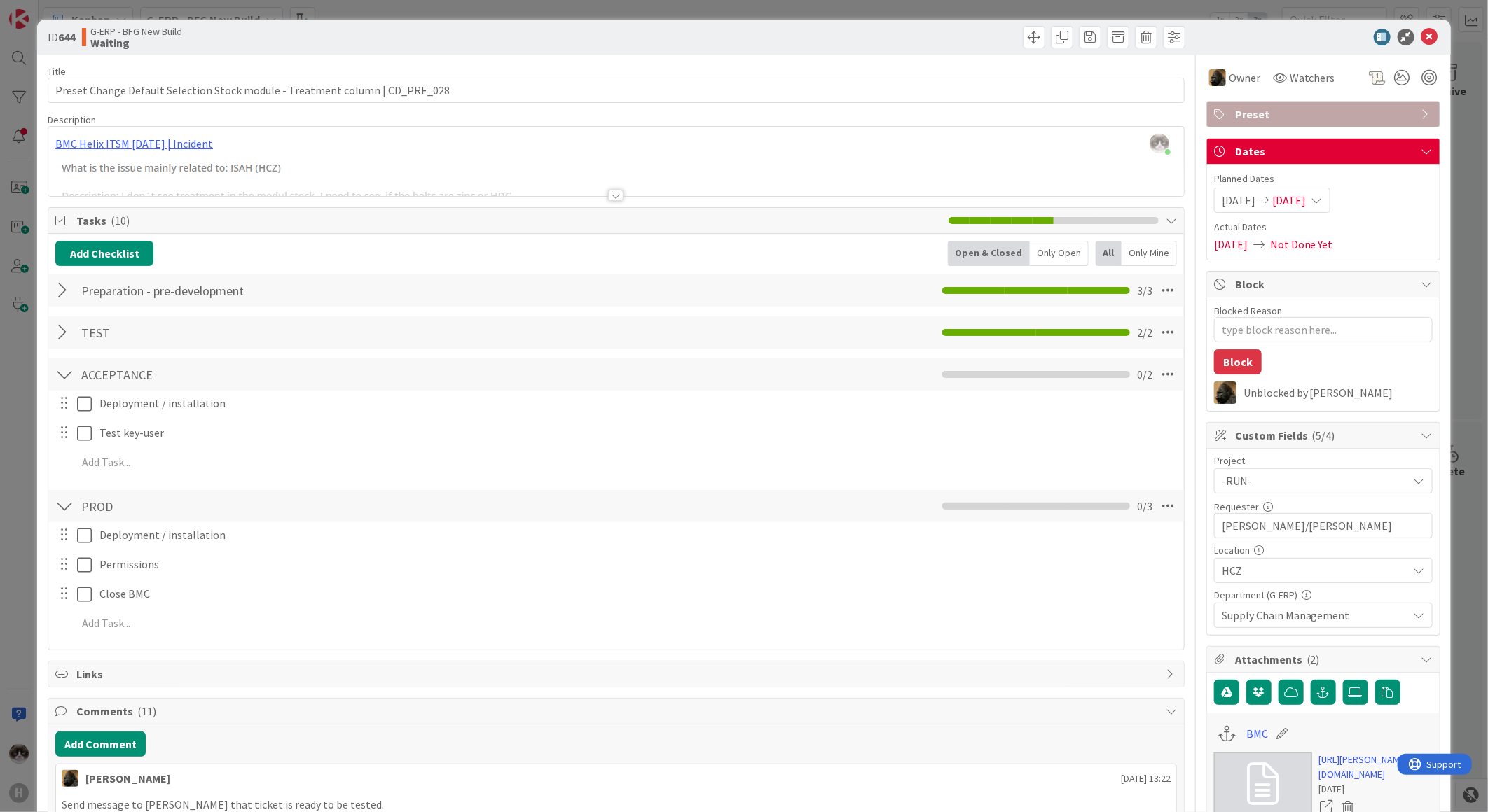
click at [610, 196] on div at bounding box center [615, 195] width 15 height 11
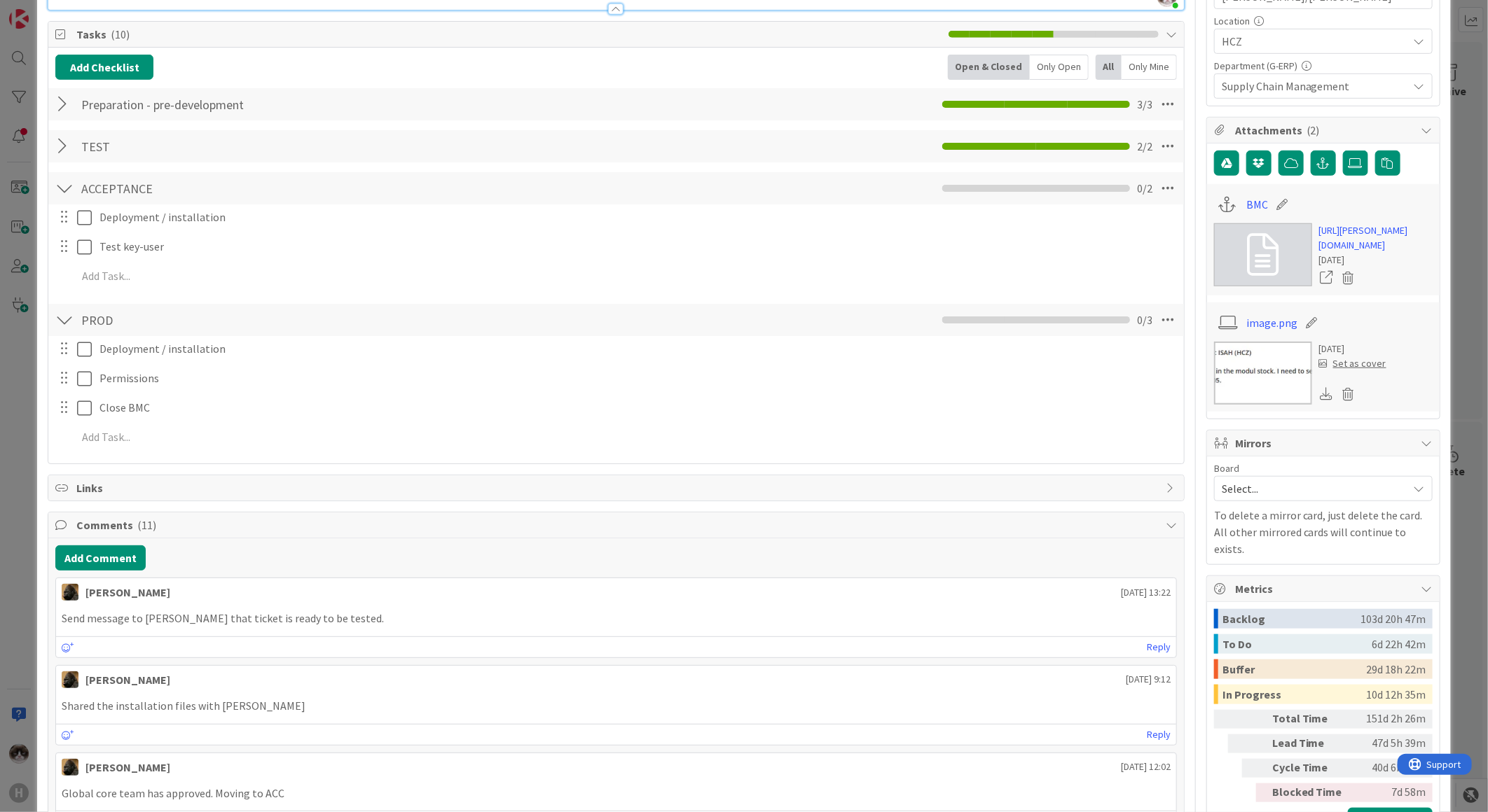
scroll to position [622, 0]
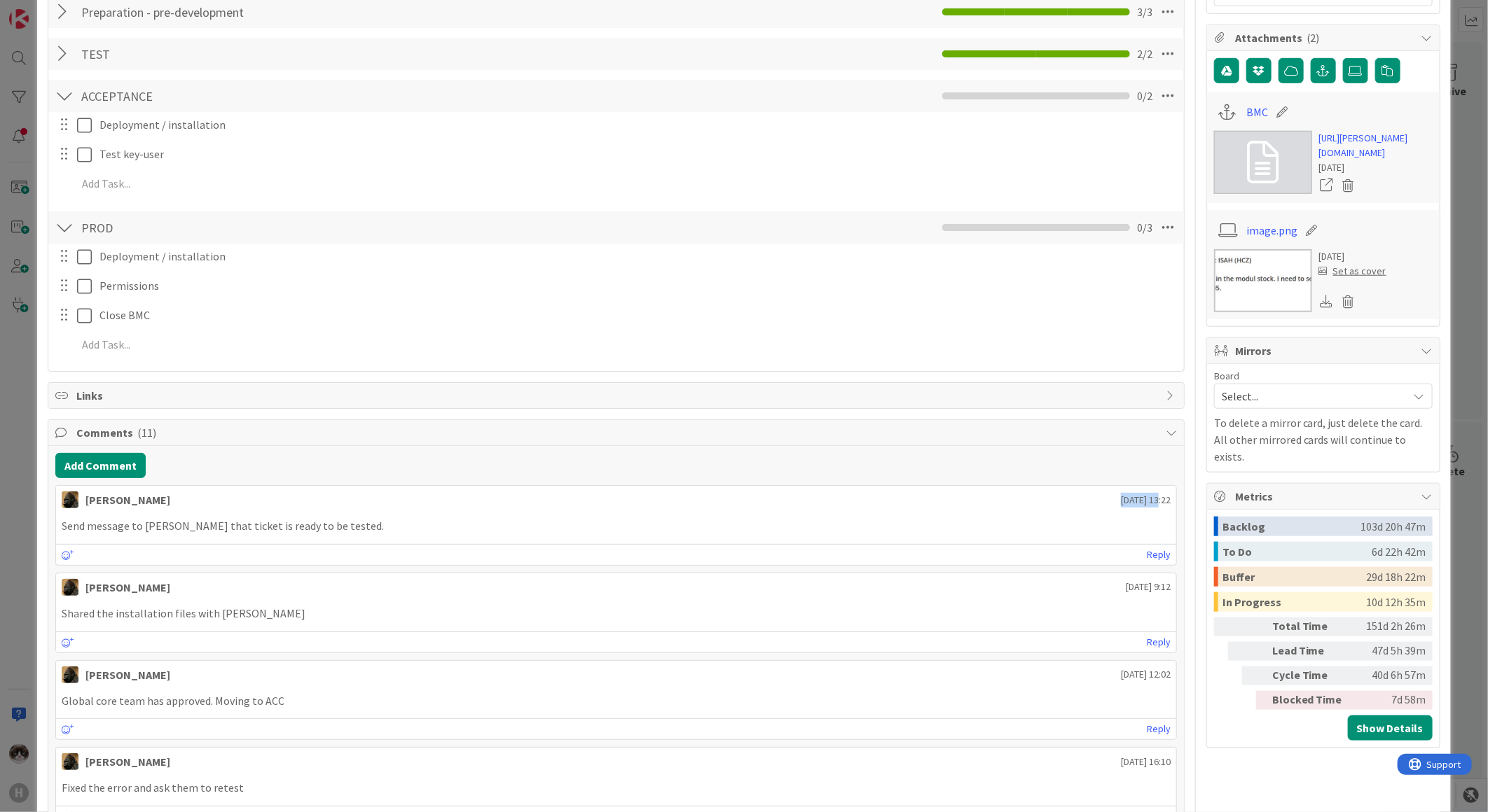
drag, startPoint x: 1075, startPoint y: 500, endPoint x: 1114, endPoint y: 500, distance: 39.0
click at [1121, 500] on span "[DATE] 13:22" at bounding box center [1146, 501] width 50 height 14
click at [1004, 577] on div "[PERSON_NAME] [DATE] 9:12" at bounding box center [616, 584] width 1121 height 23
click at [984, 534] on p "Send message to [PERSON_NAME] that ticket is ready to be tested." at bounding box center [616, 527] width 1110 height 16
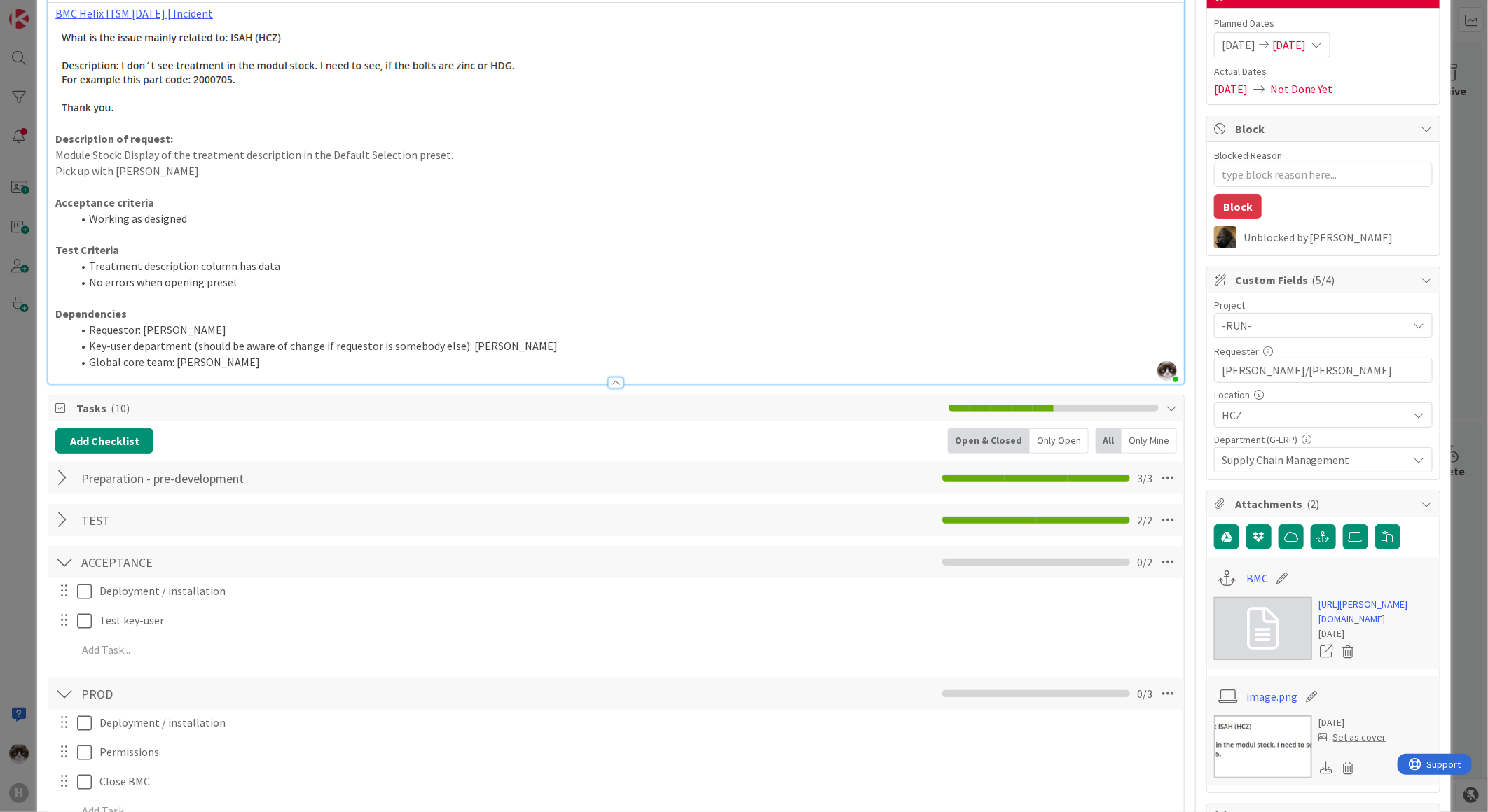
scroll to position [0, 0]
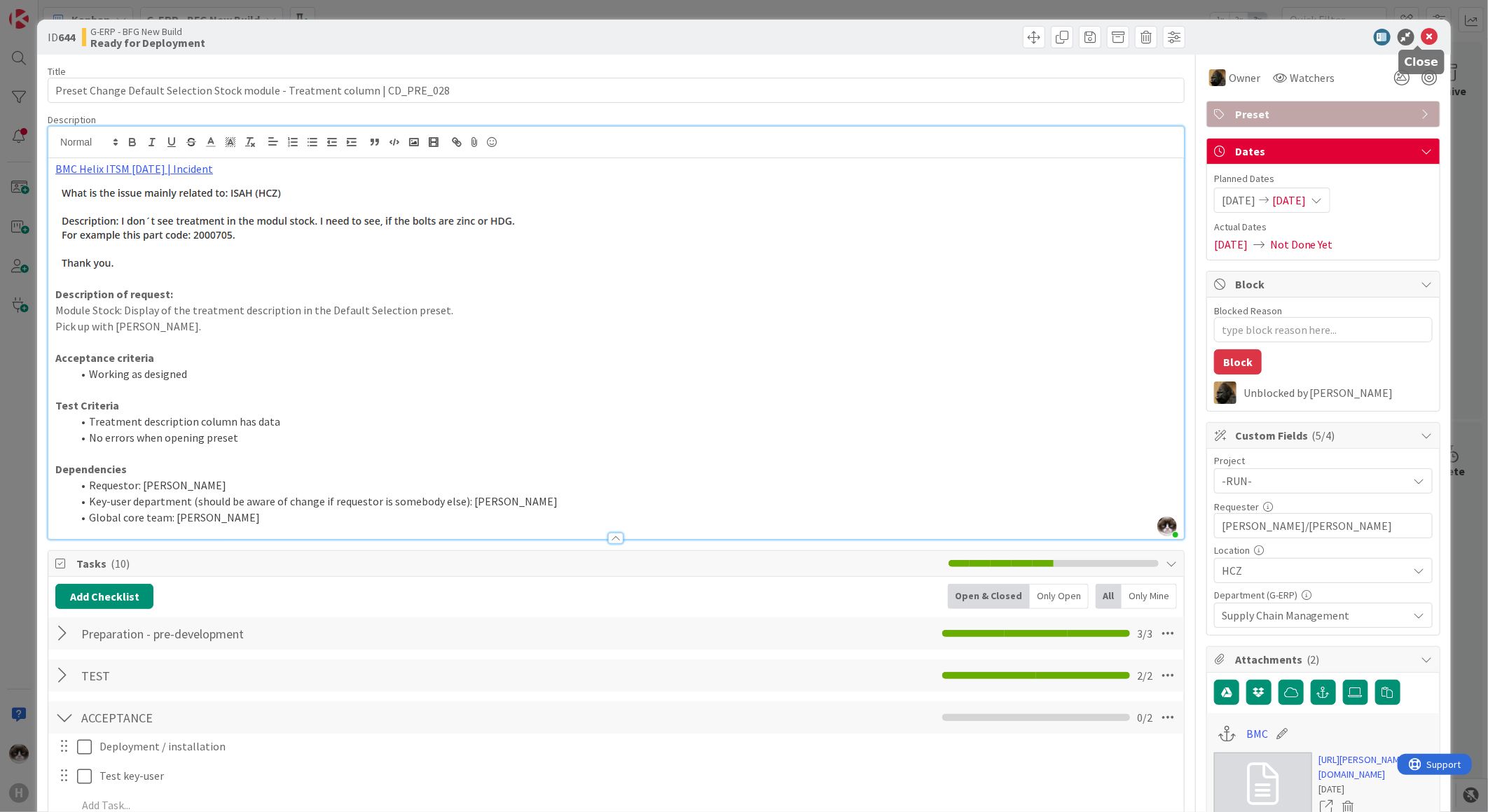
click at [1422, 40] on icon at bounding box center [1430, 37] width 17 height 17
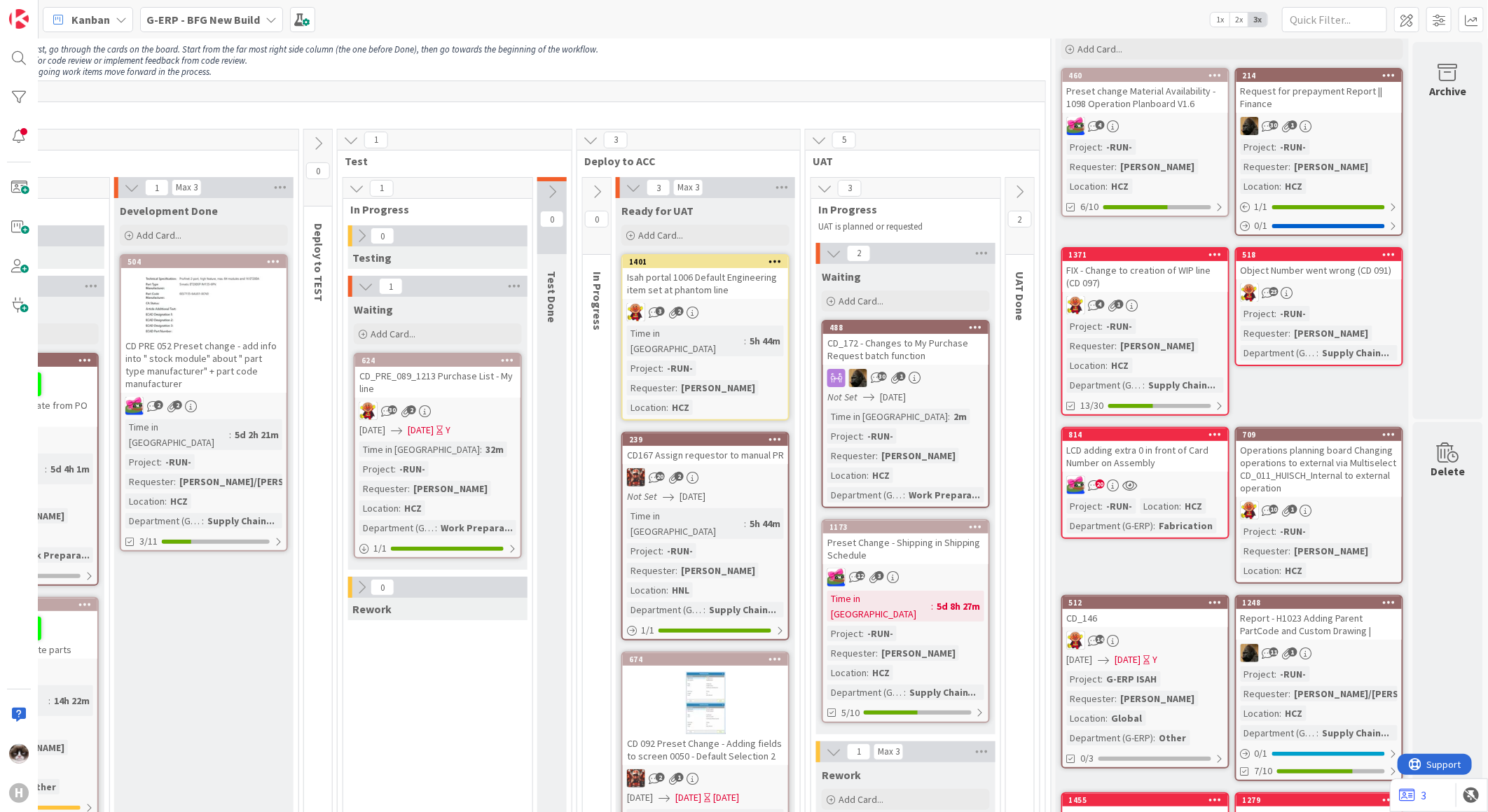
scroll to position [77, 759]
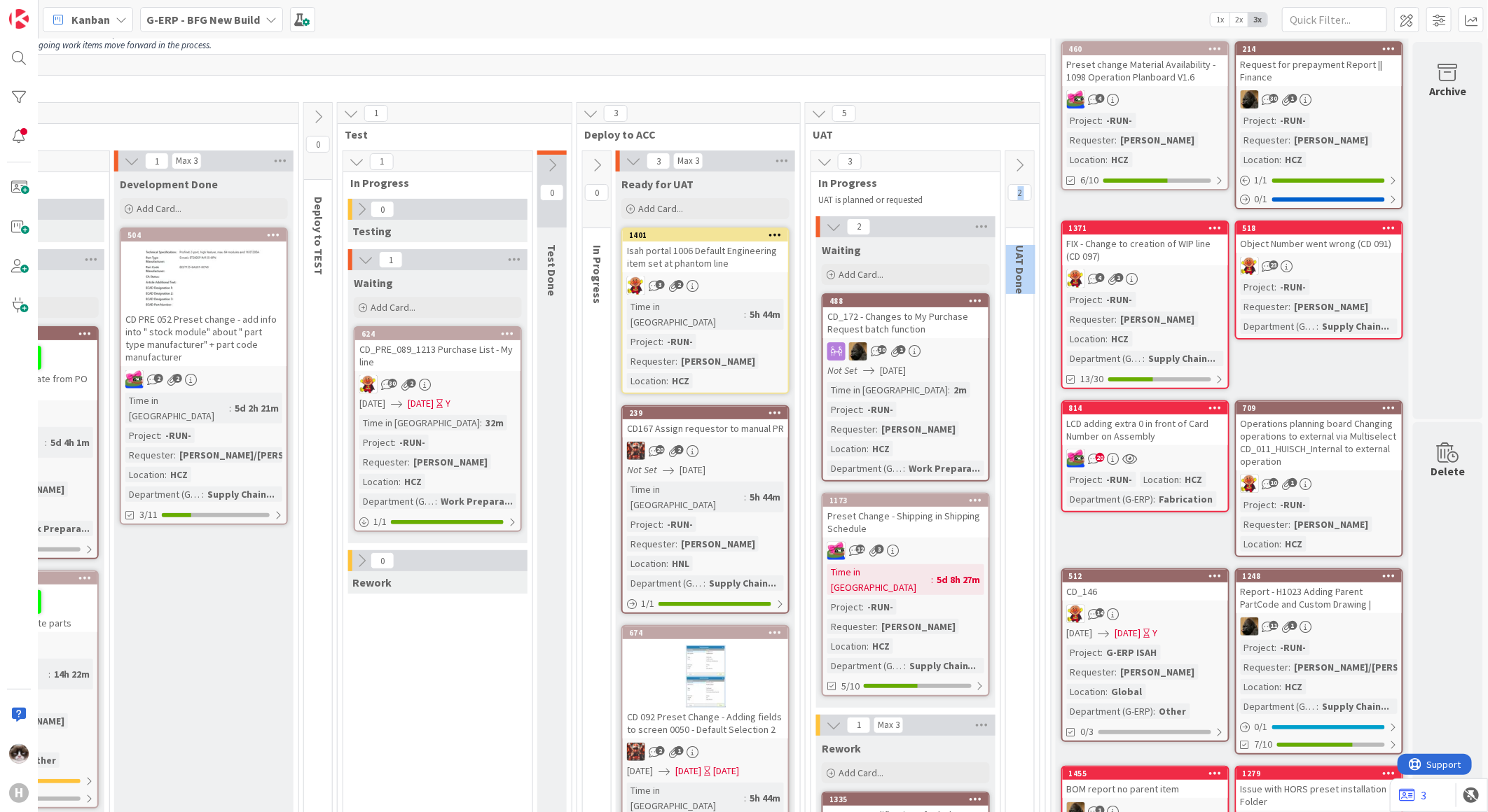
drag, startPoint x: 1028, startPoint y: 314, endPoint x: 1012, endPoint y: 295, distance: 24.8
click at [1012, 295] on div "5 UAT 3 In Progress UAT is planned or requested 2 Waiting Add Card... 488 CD_17…" at bounding box center [922, 562] width 235 height 919
click at [1012, 295] on div "UAT Done" at bounding box center [1022, 270] width 33 height 63
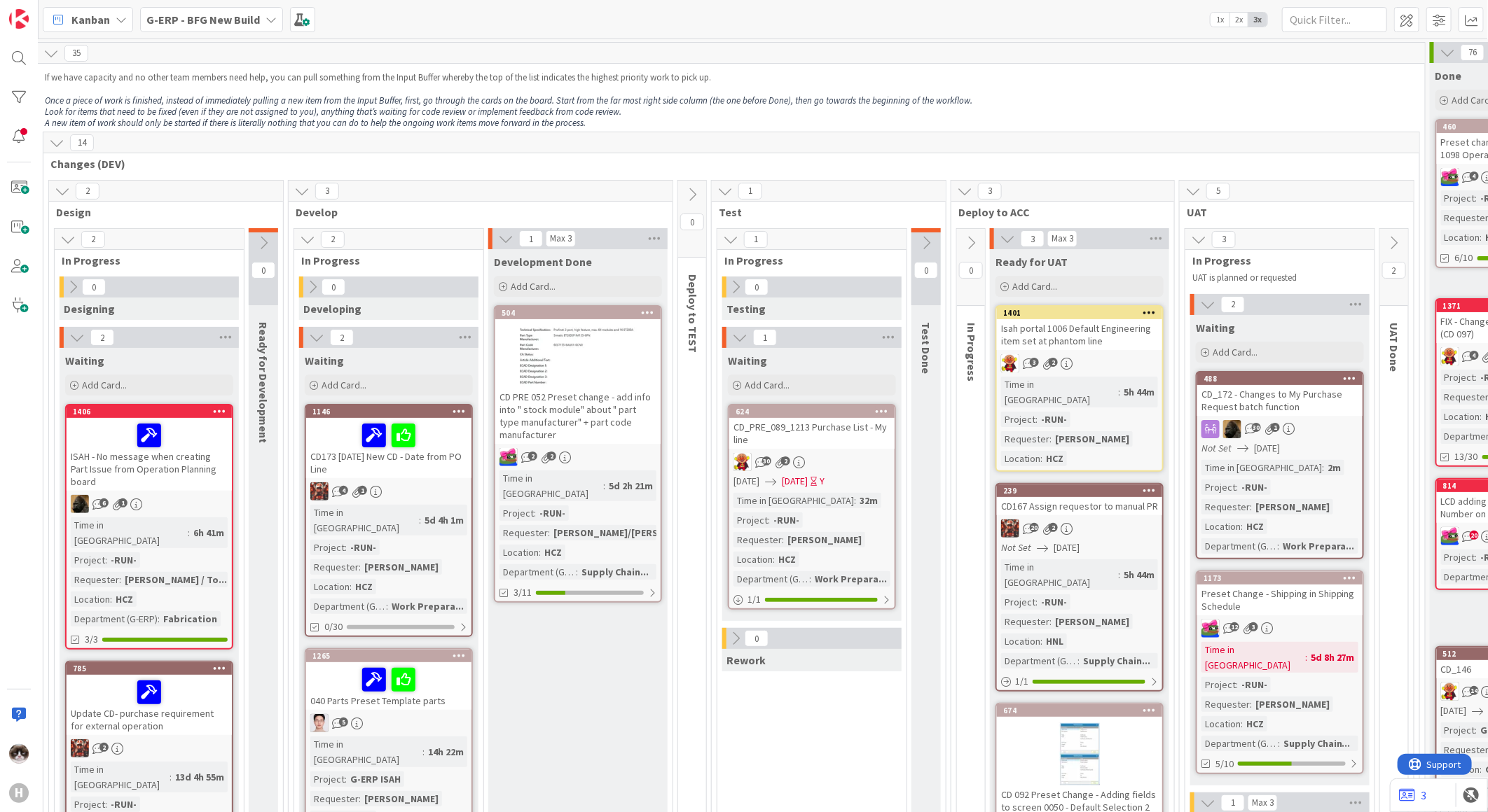
scroll to position [311, 374]
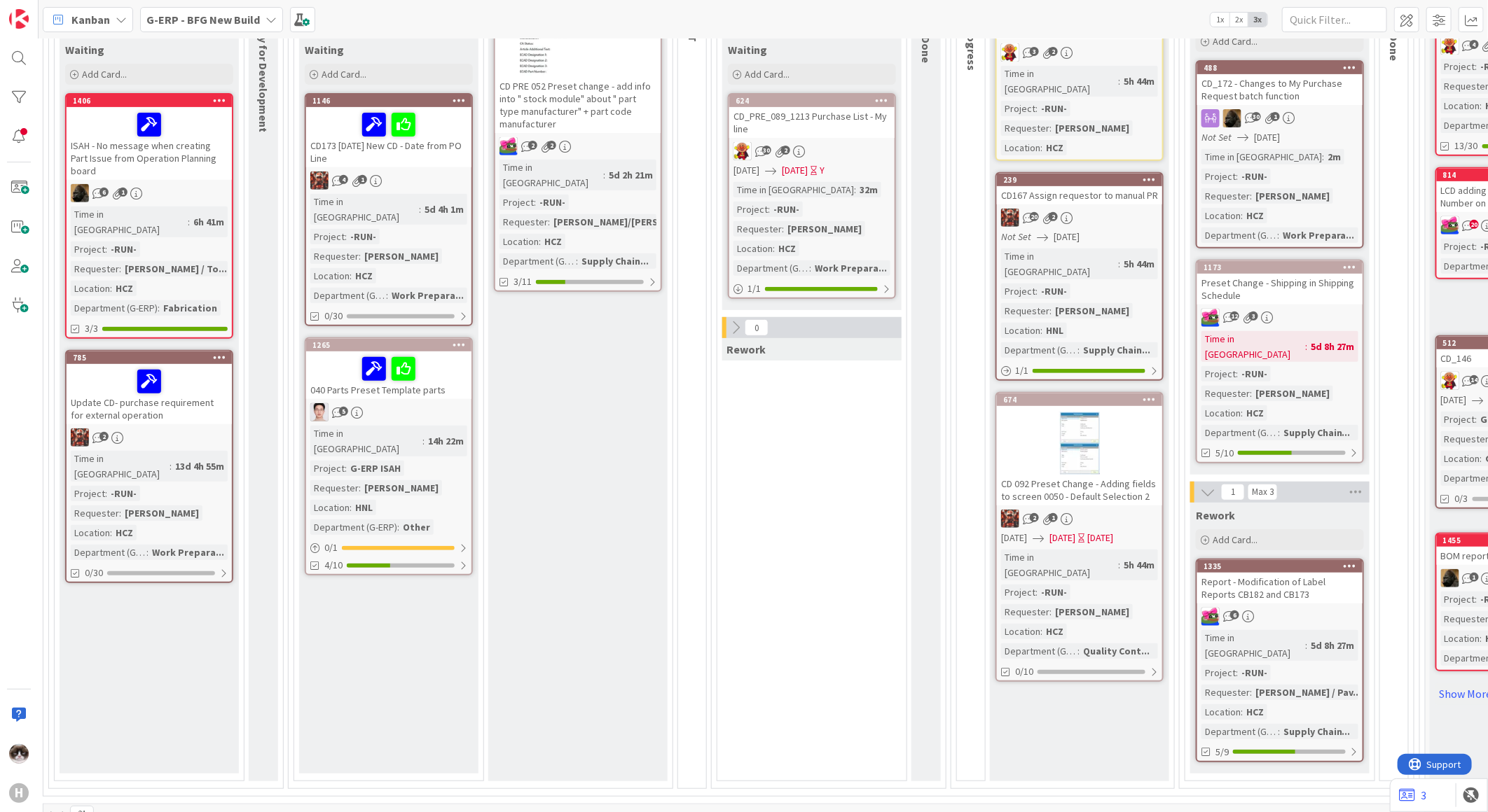
click at [869, 693] on div "0 Testing 1 Waiting Add Card... 624 CD_PRE_089_1213 Purchase List - My line 30 …" at bounding box center [812, 373] width 184 height 815
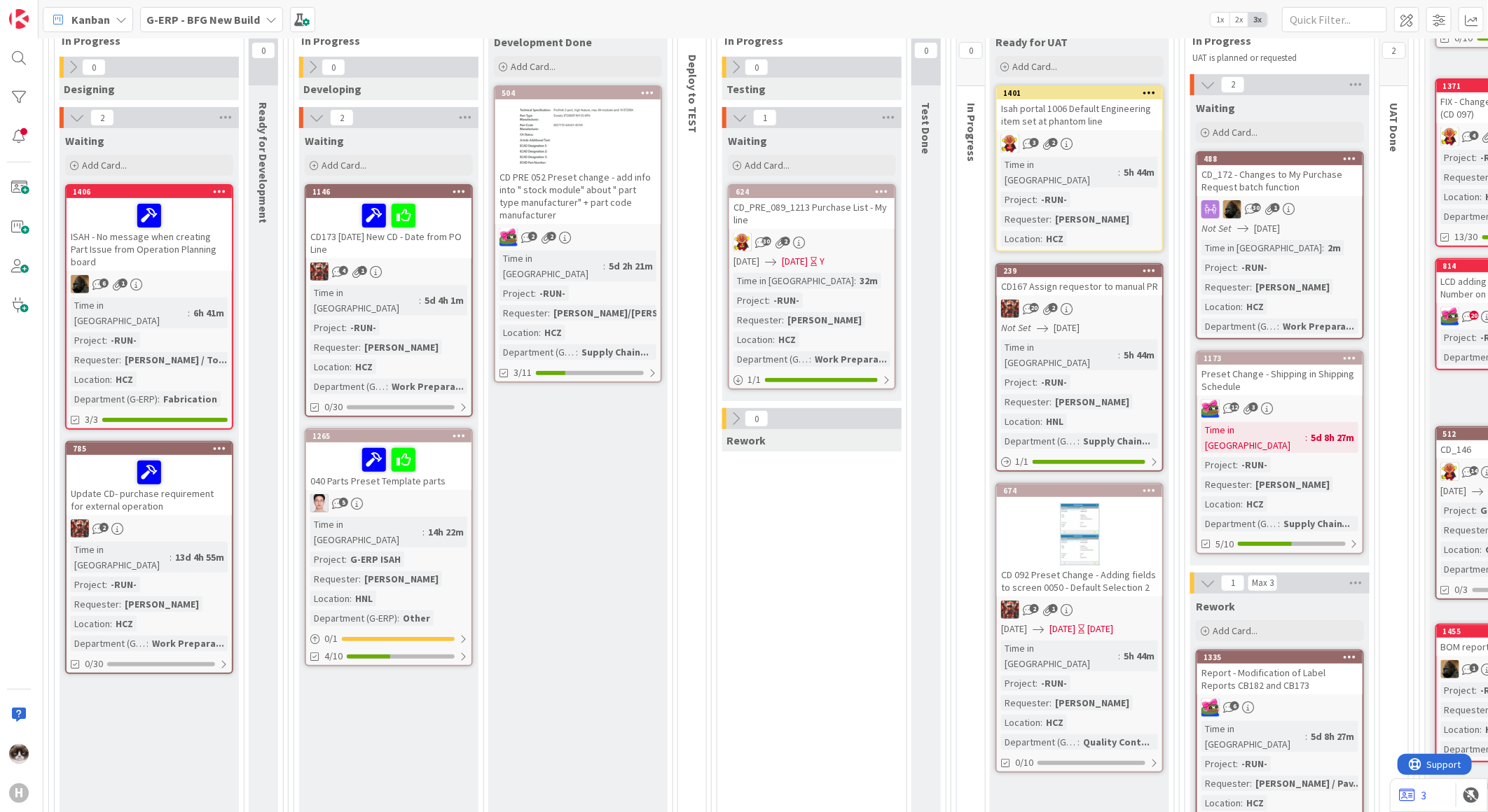
scroll to position [77, 374]
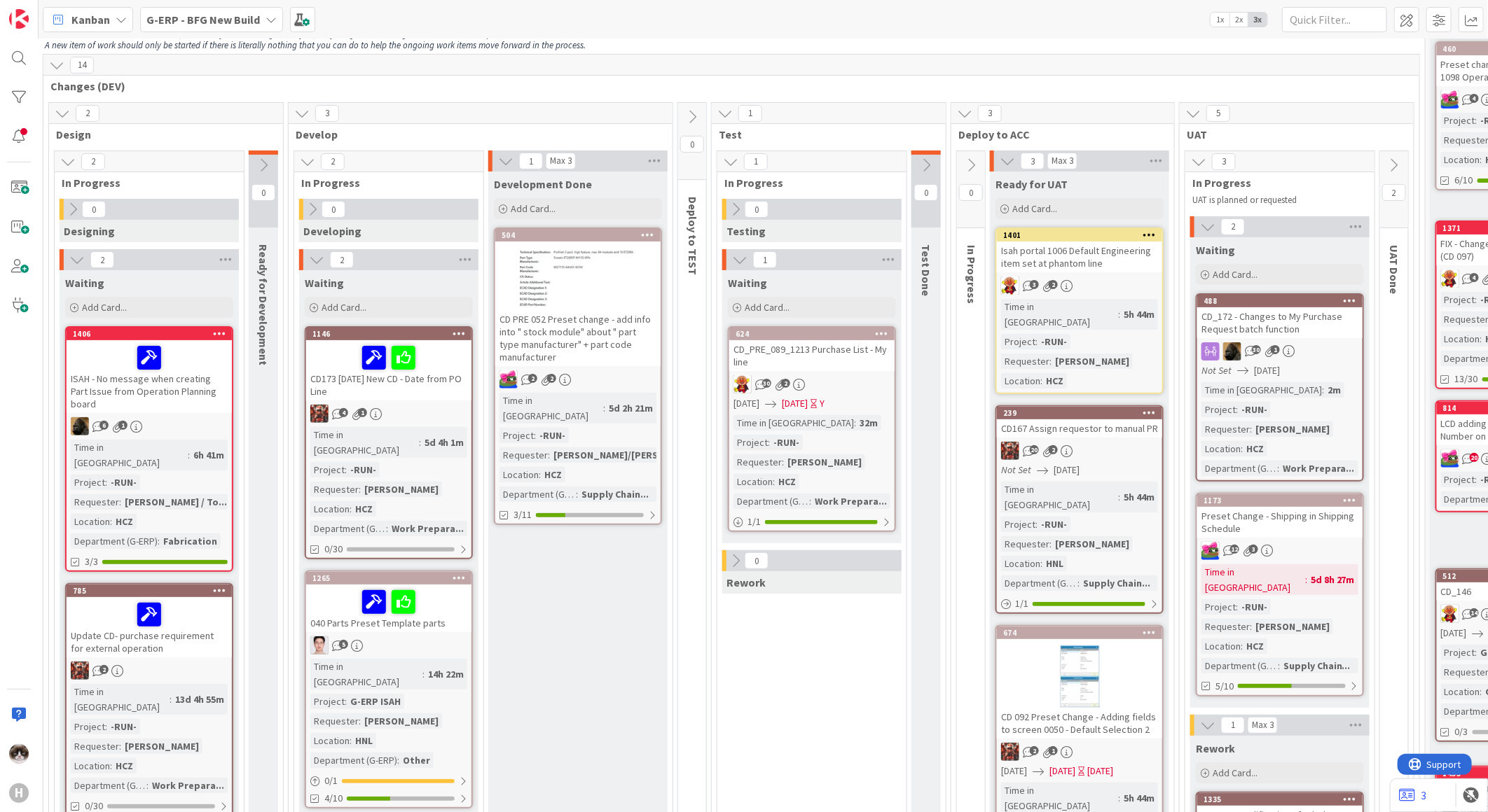
click at [736, 554] on icon at bounding box center [735, 561] width 15 height 15
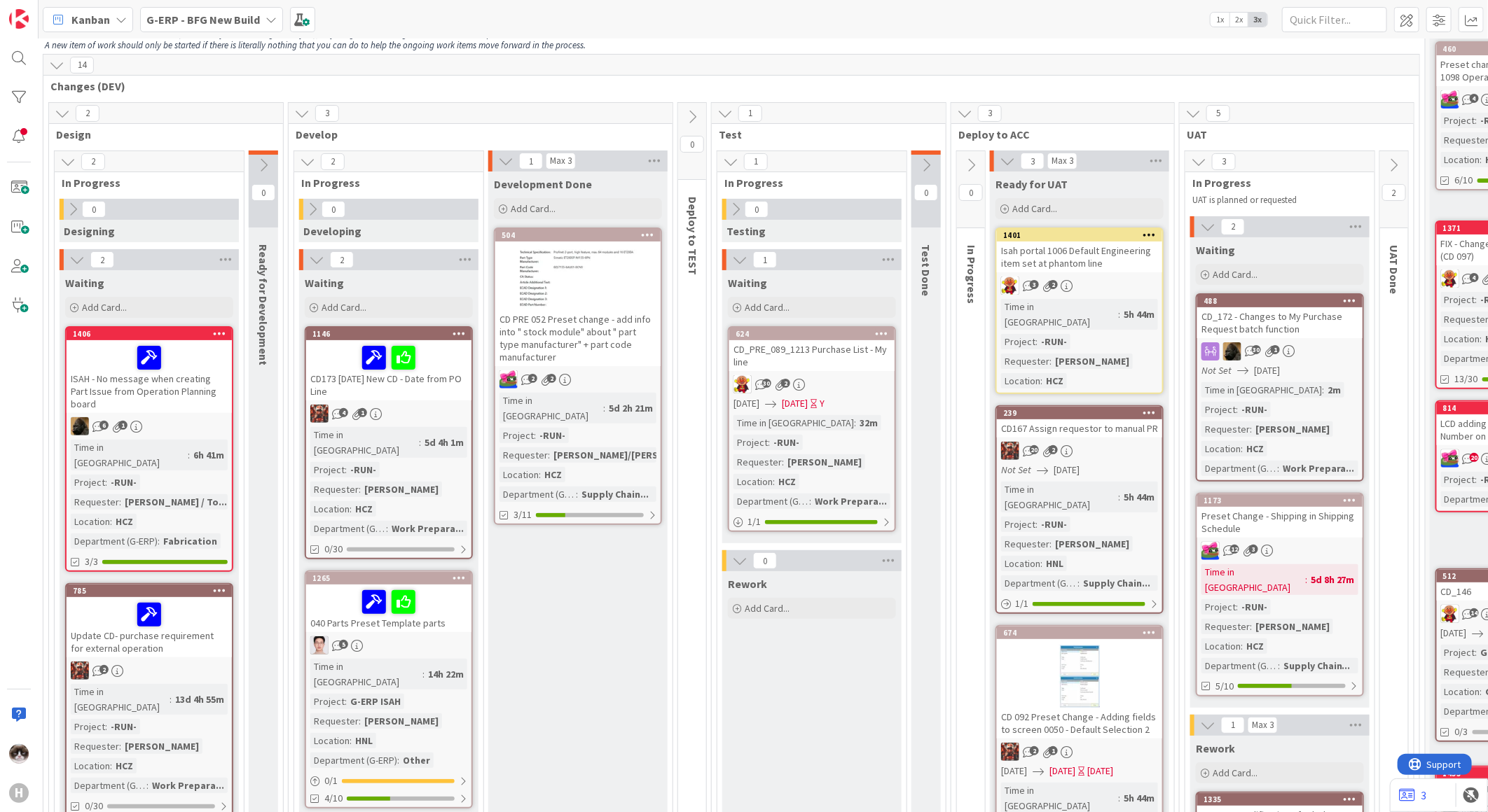
click at [736, 554] on icon at bounding box center [739, 561] width 15 height 15
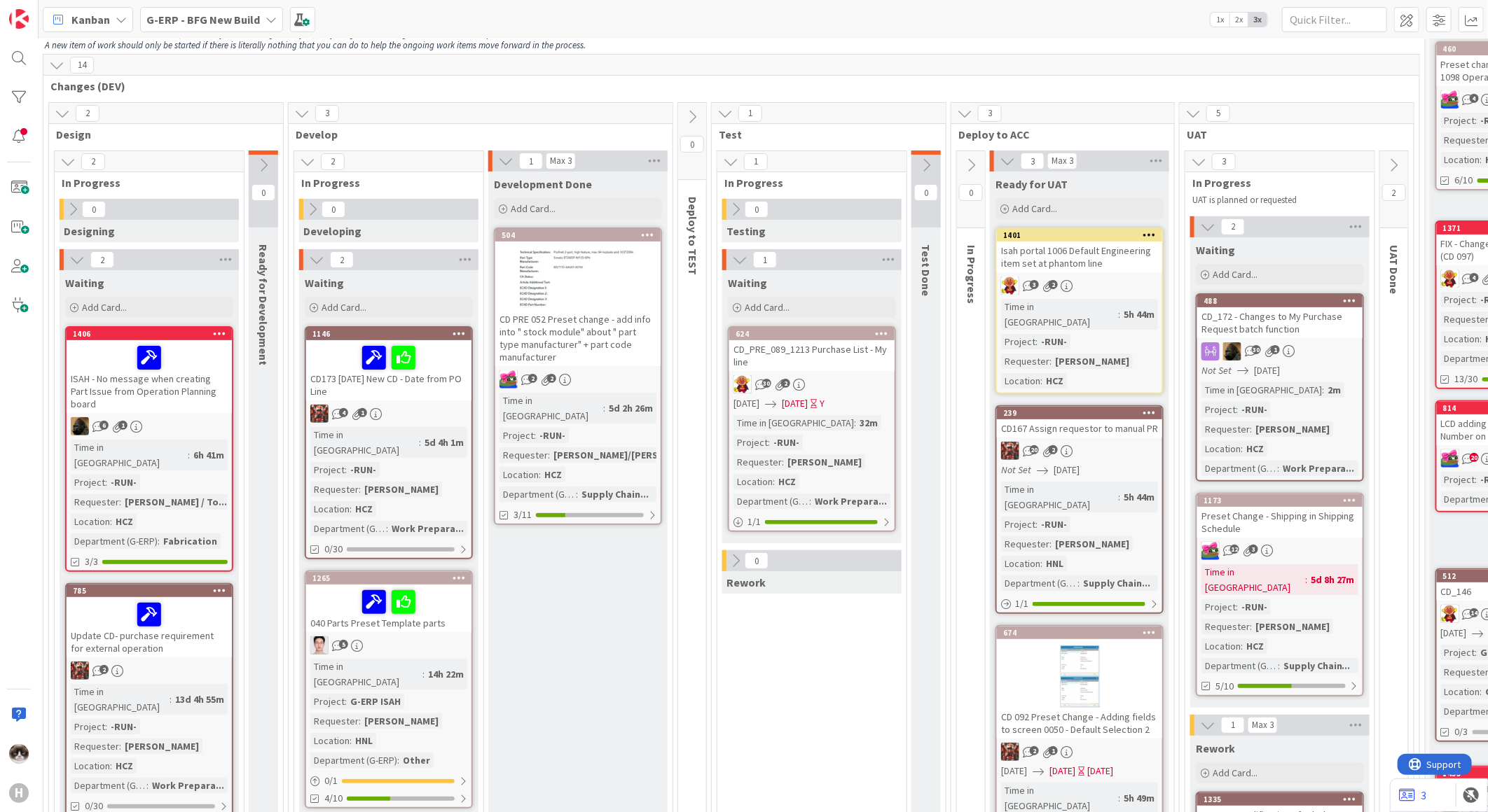
click at [736, 554] on icon at bounding box center [735, 561] width 15 height 15
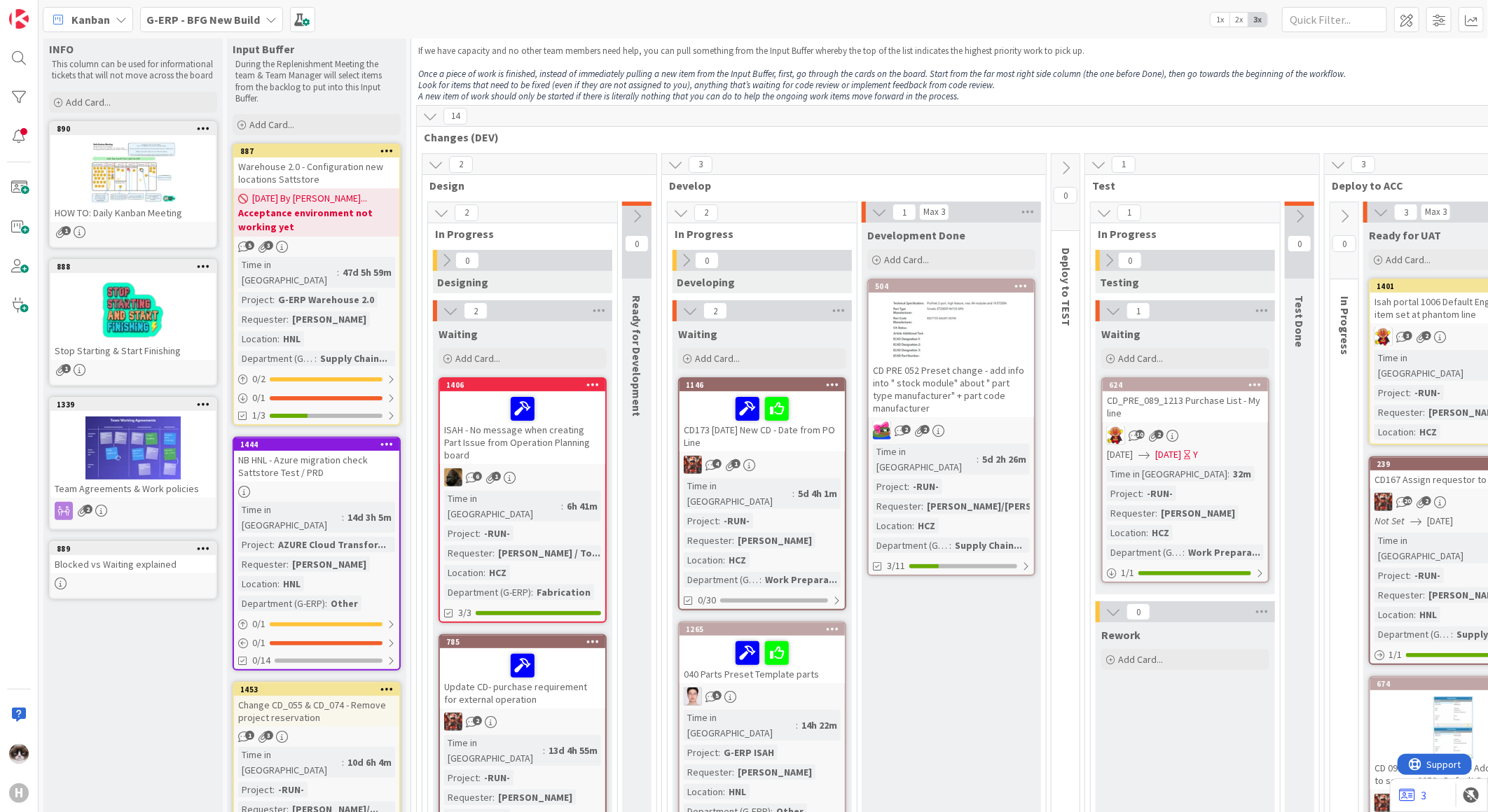
scroll to position [0, 0]
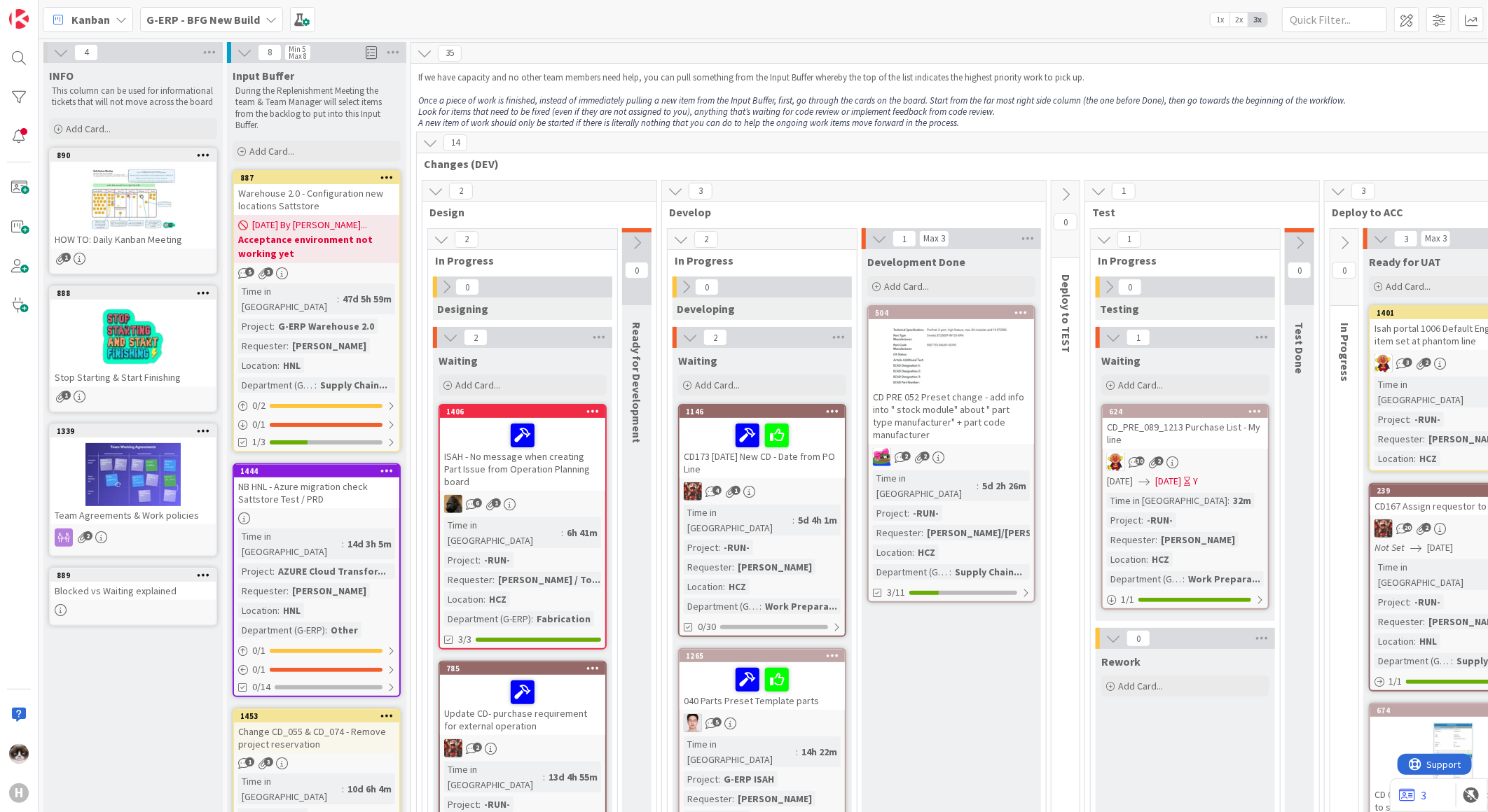
click at [220, 20] on b "G-ERP - BFG New Build" at bounding box center [204, 20] width 113 height 14
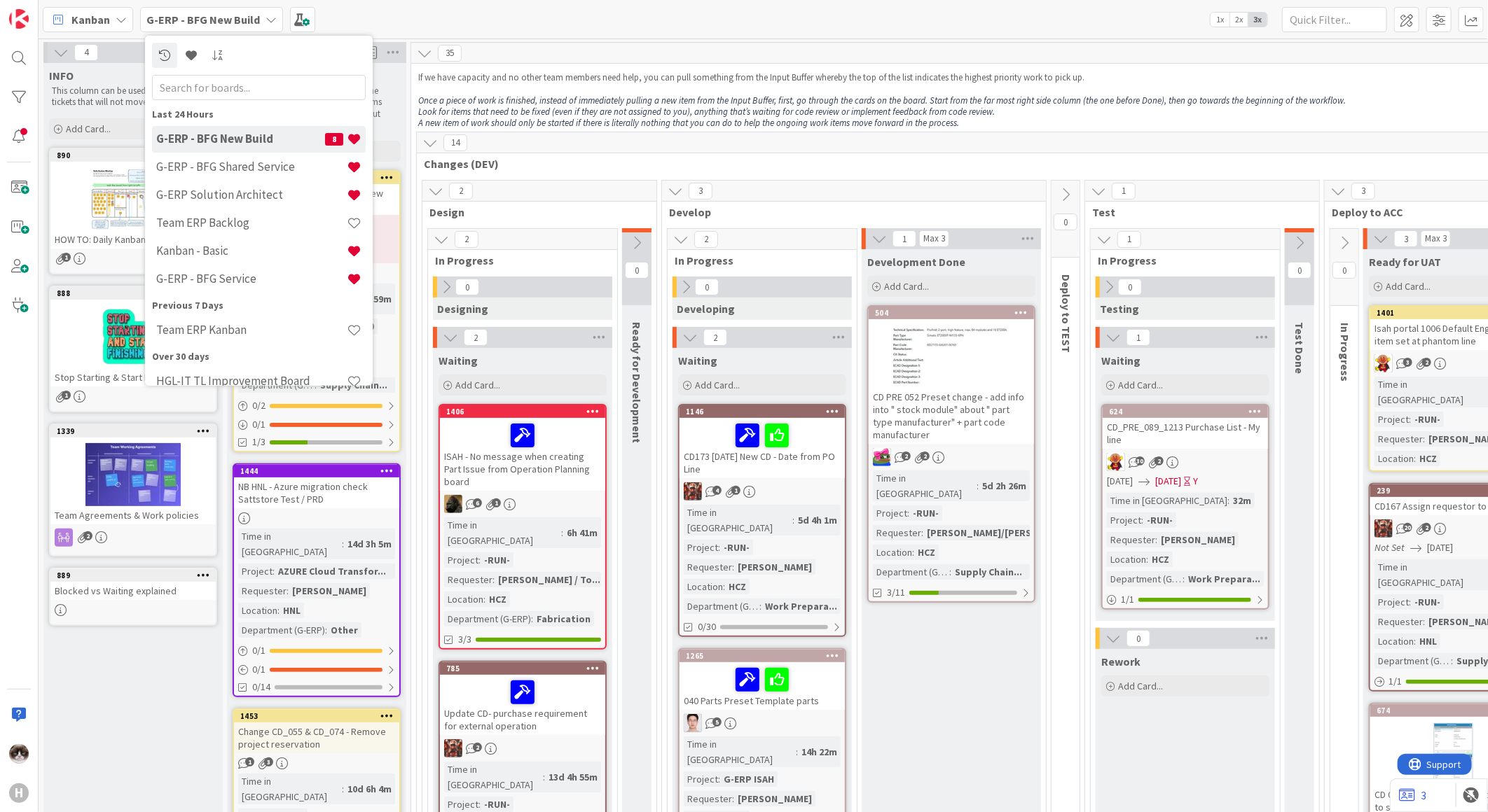
click at [986, 677] on div "Development Done Add Card... 504 CD PRE 052 Preset change - add info into " sto…" at bounding box center [951, 671] width 179 height 843
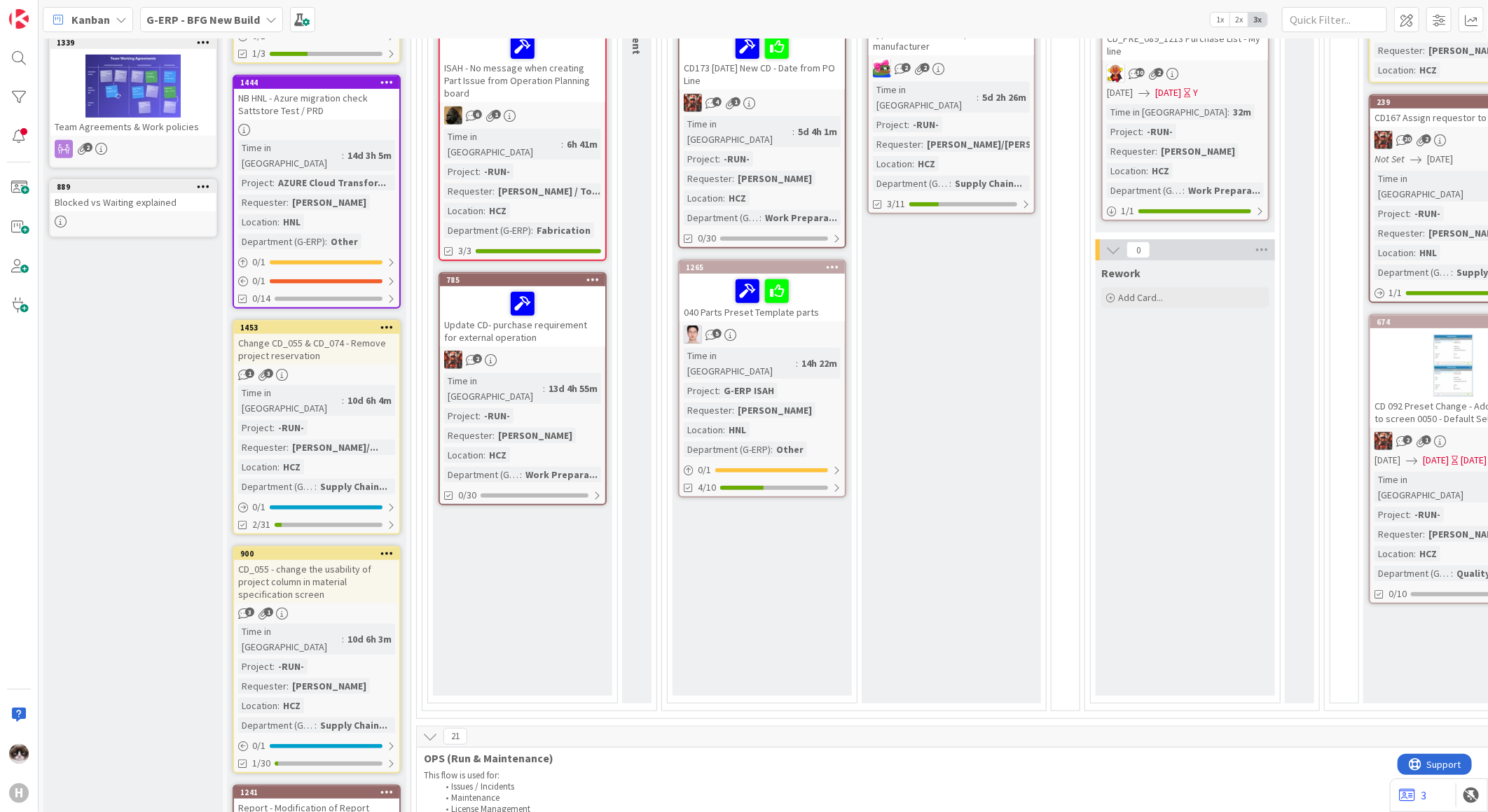
click at [956, 641] on div "Development Done Add Card... 504 CD PRE 052 Preset change - add info into " sto…" at bounding box center [951, 282] width 179 height 843
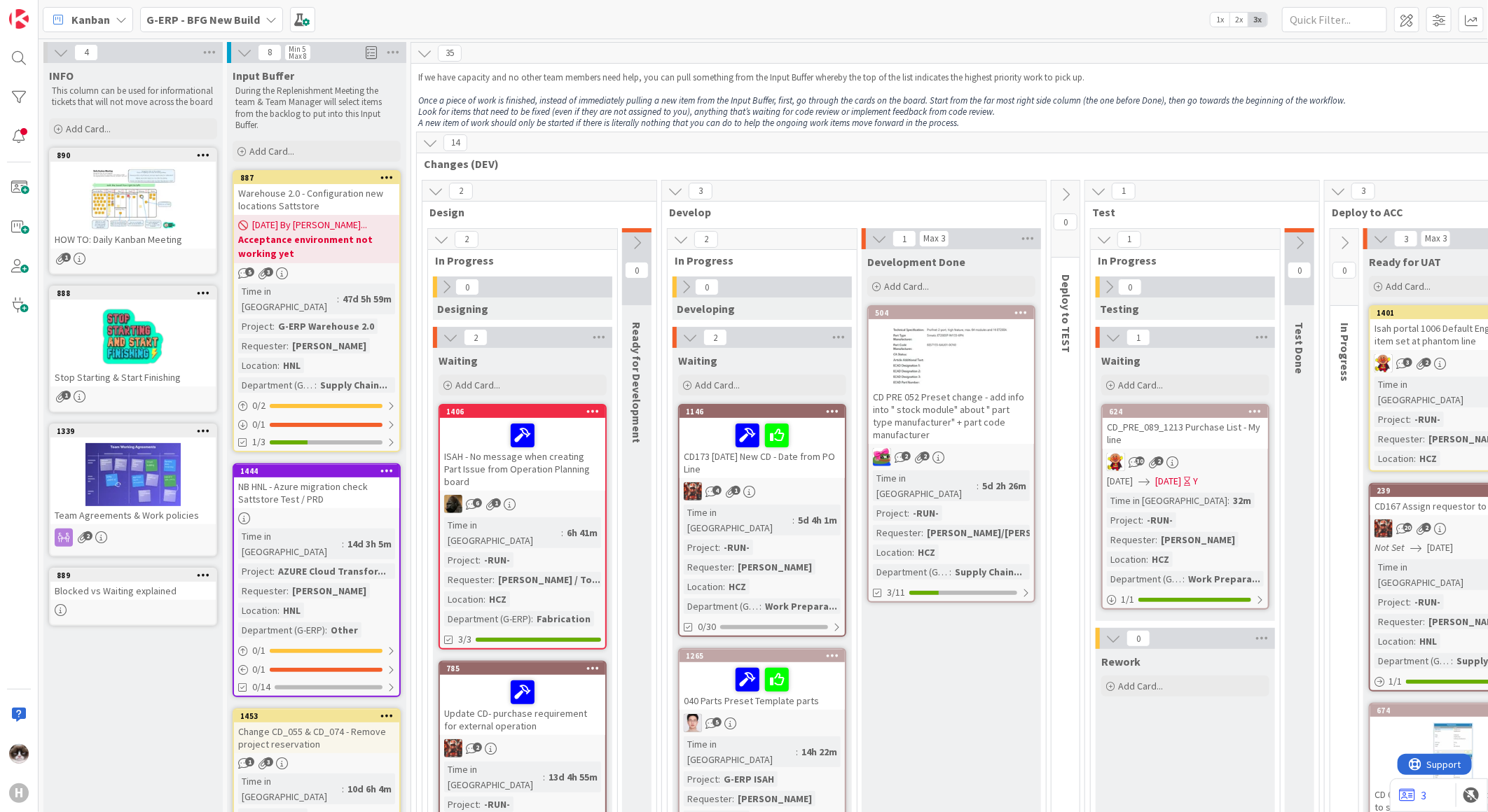
click at [857, 690] on div "2 In Progress 0 Developing 2 Waiting Add Card... 1146 CD173 [DATE] New CD - Dat…" at bounding box center [763, 660] width 191 height 863
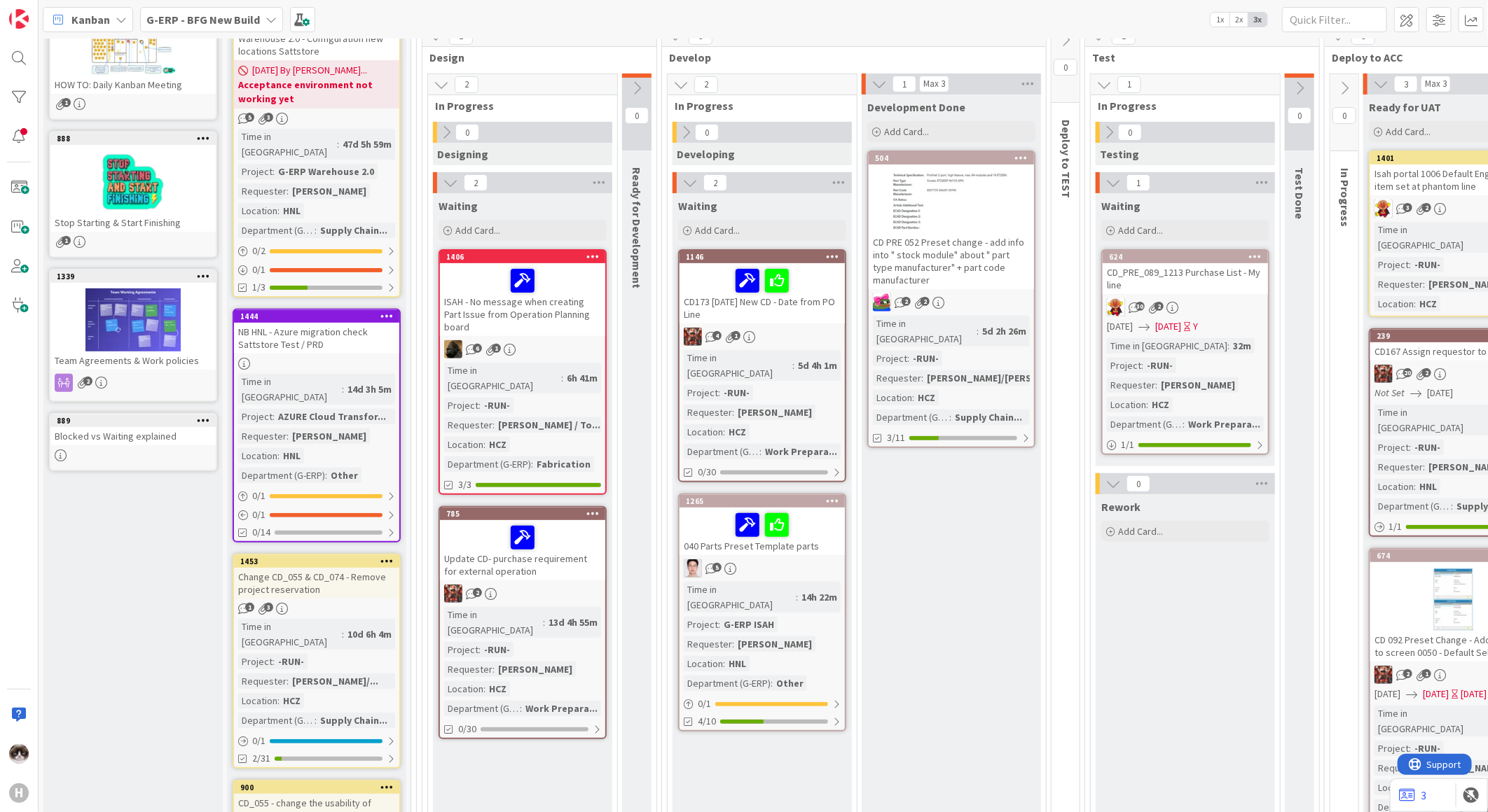
scroll to position [156, 0]
drag, startPoint x: 929, startPoint y: 799, endPoint x: 884, endPoint y: 806, distance: 45.5
click at [884, 806] on div "4 INFO This column can be used for informational tickets that will not move acr…" at bounding box center [764, 426] width 1450 height 774
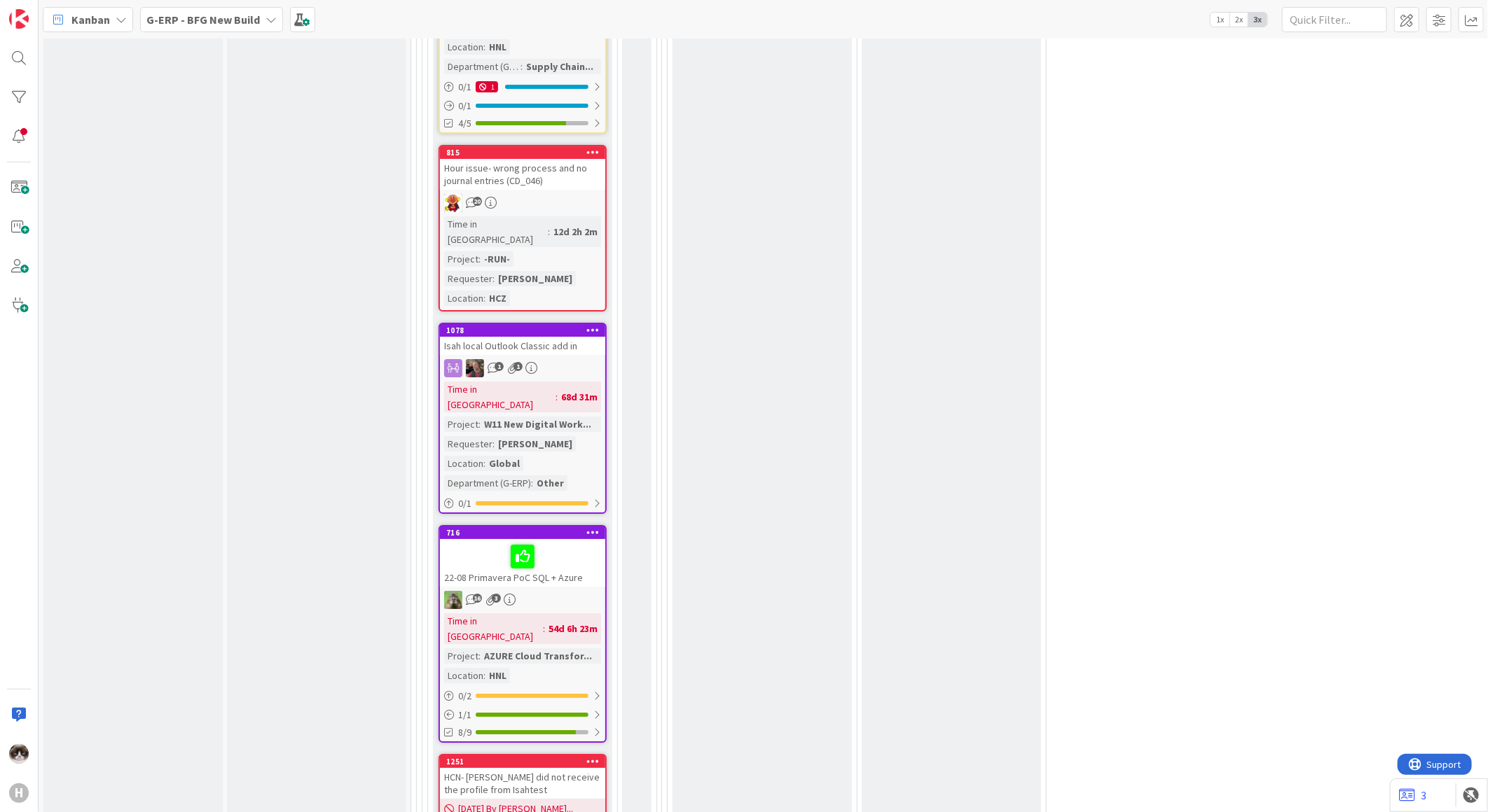
scroll to position [2334, 0]
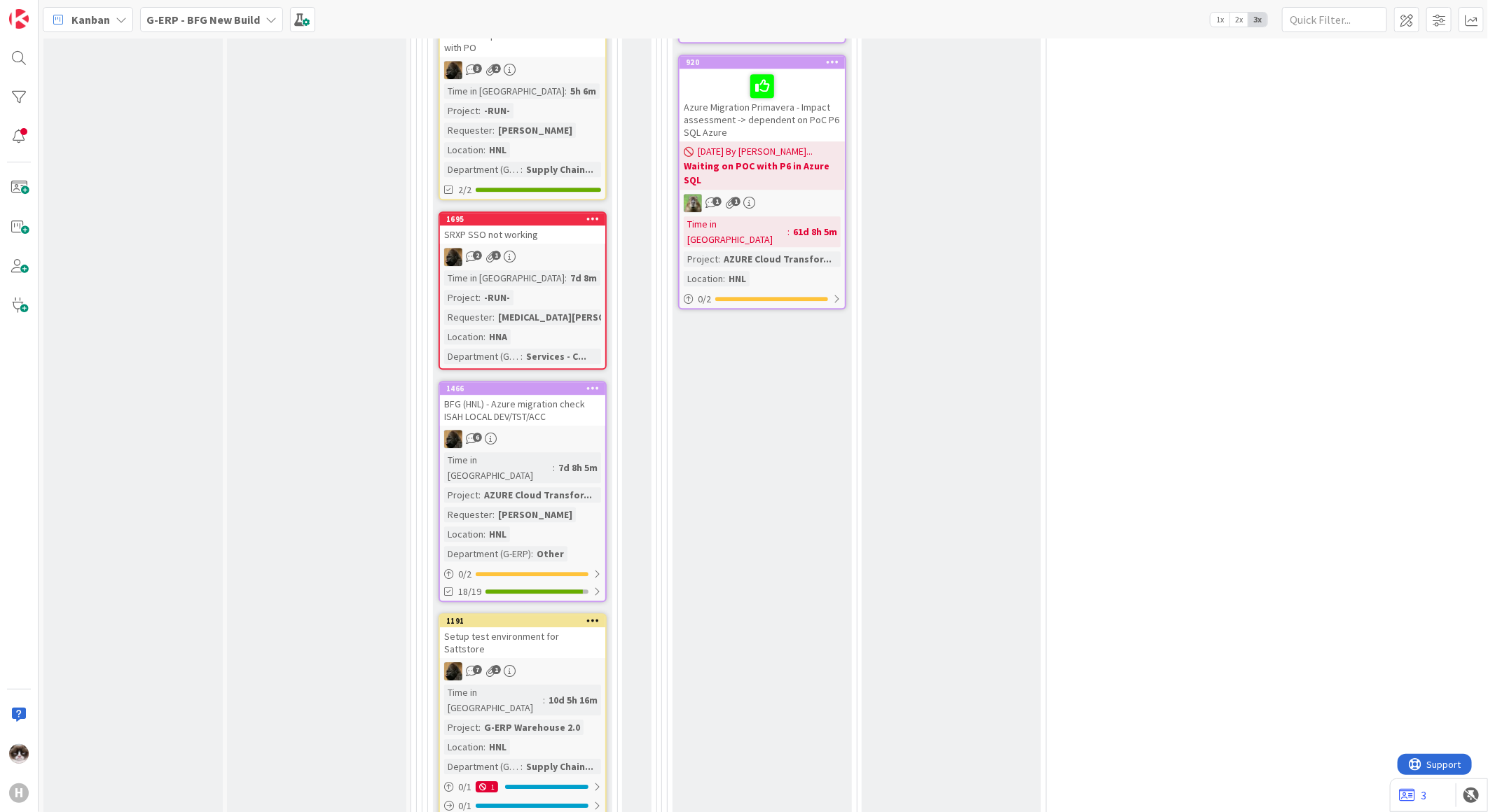
click at [232, 15] on b "G-ERP - BFG New Build" at bounding box center [204, 20] width 113 height 14
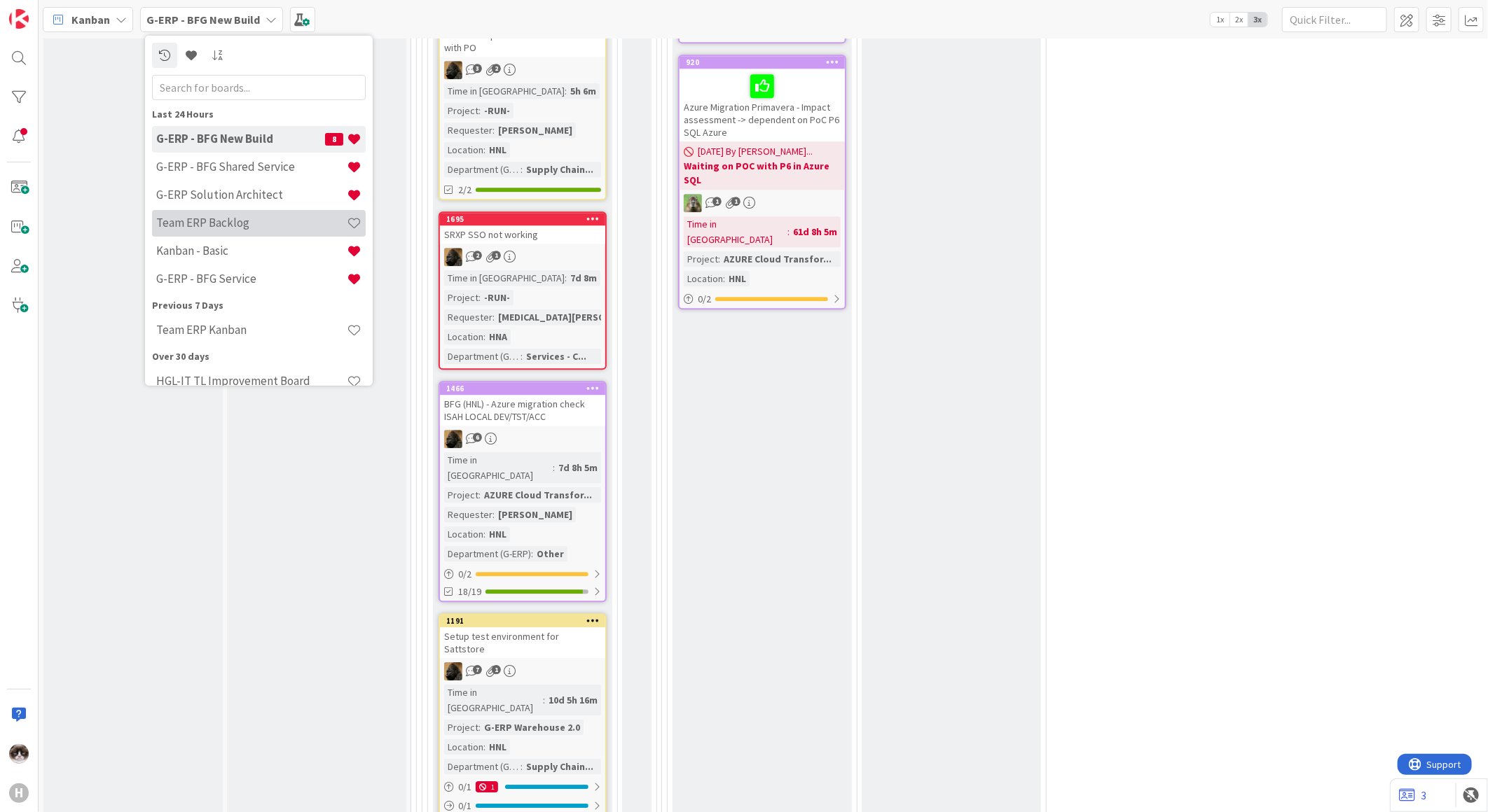
click at [235, 221] on h4 "Team ERP Backlog" at bounding box center [251, 223] width 191 height 14
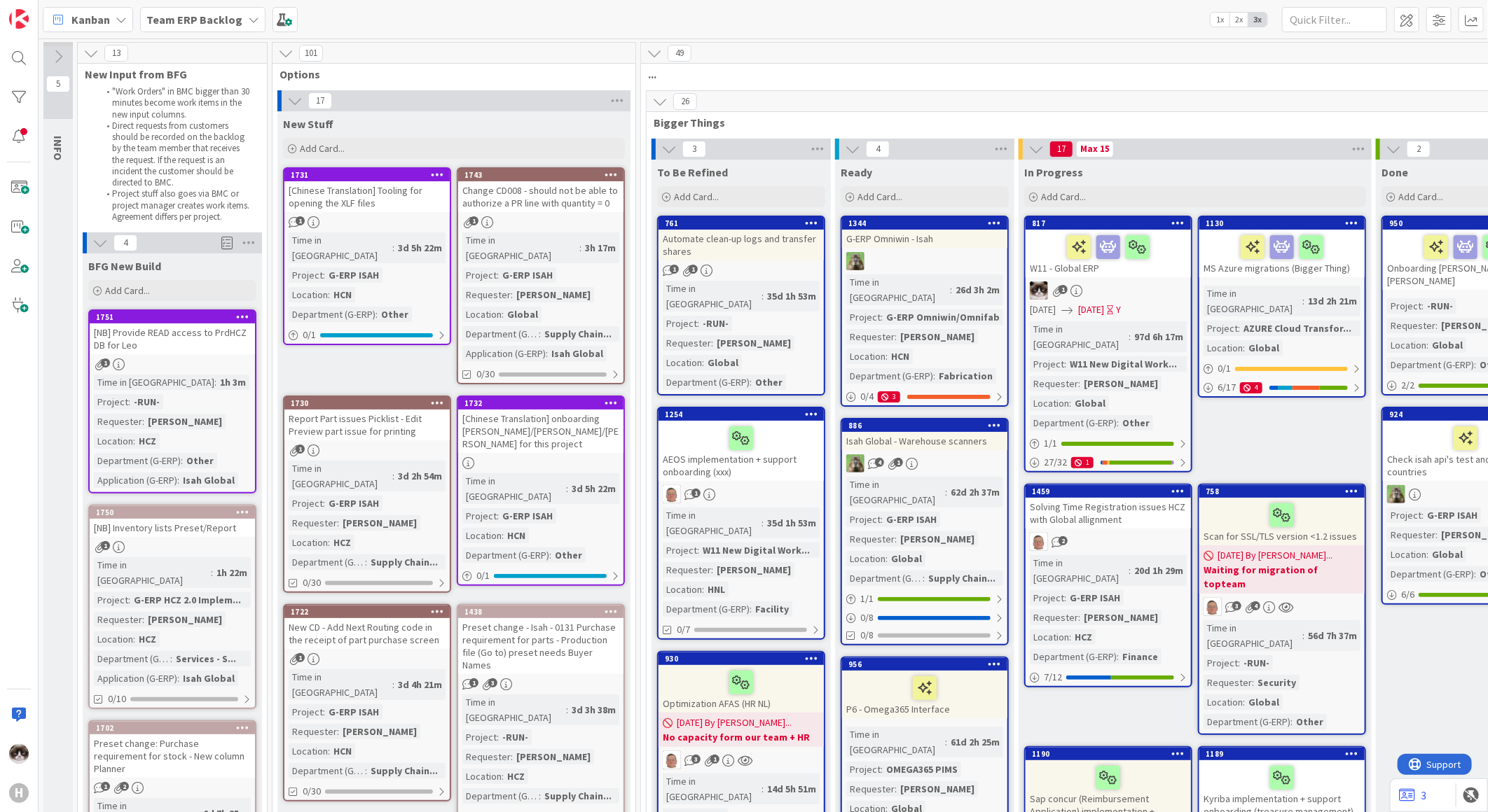
click at [591, 214] on link "1743 Change CD008 - should not be able to authorize a PR line with quantity = 0…" at bounding box center [540, 275] width 168 height 217
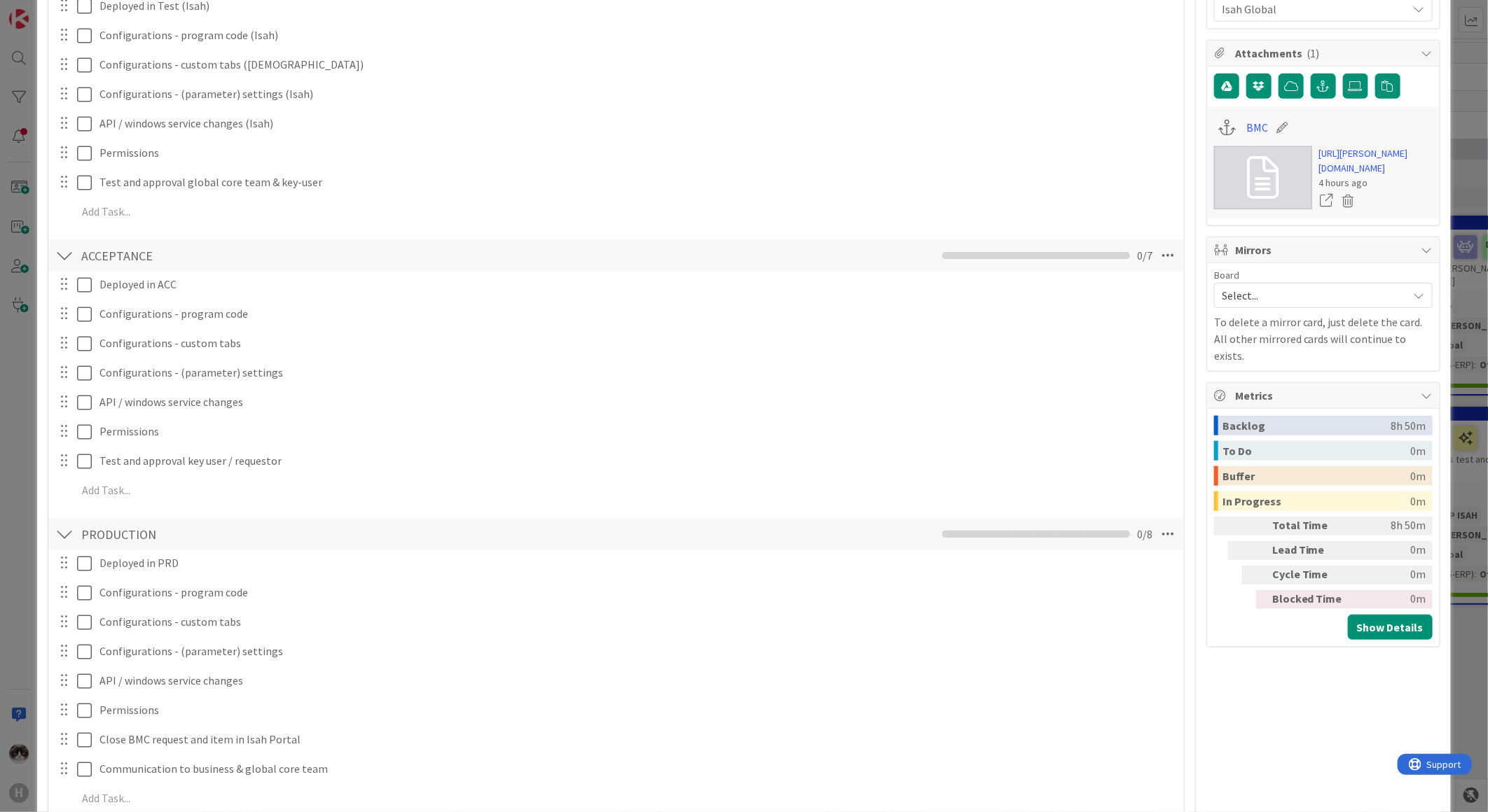
scroll to position [778, 0]
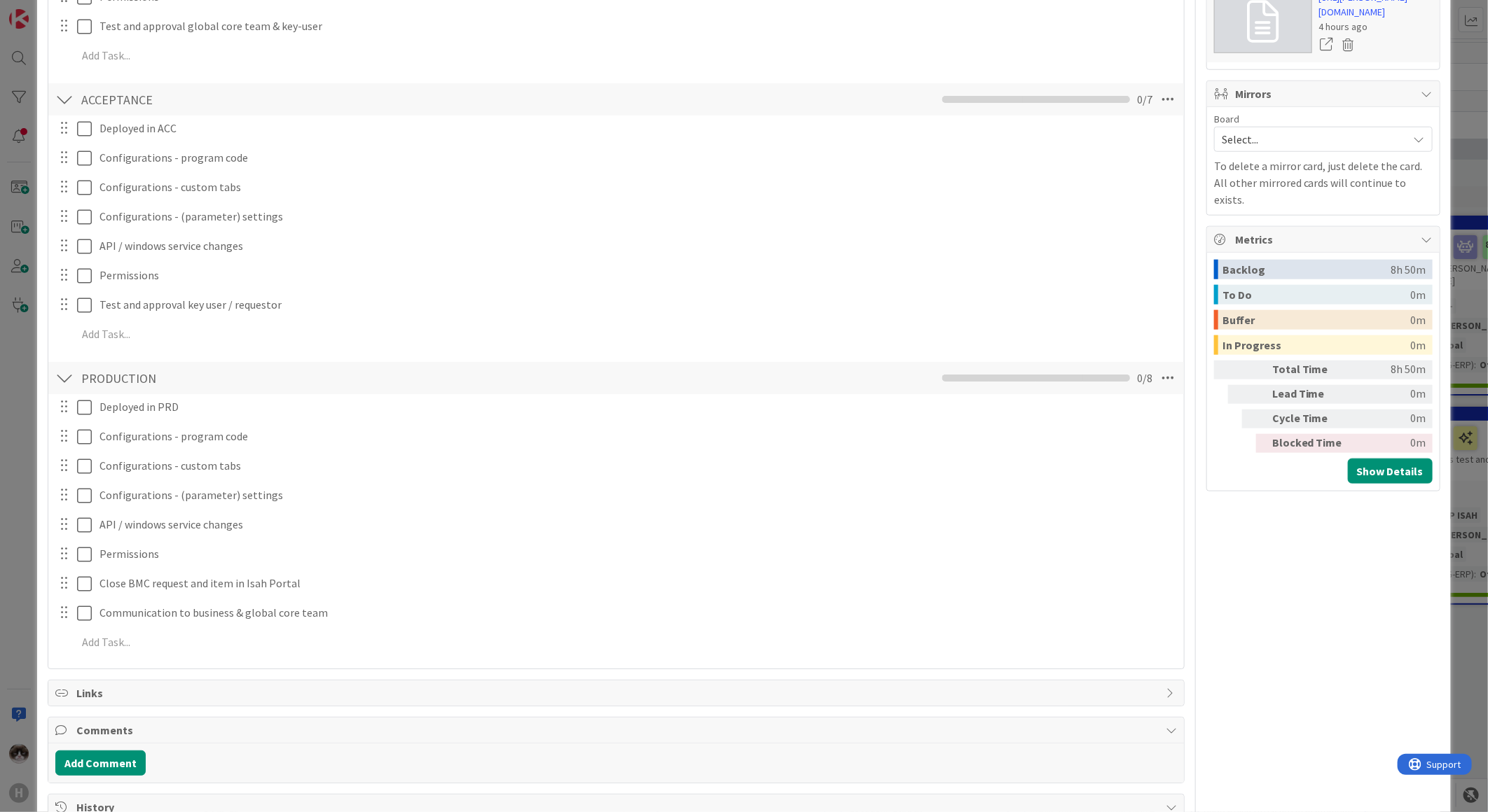
click at [59, 159] on div at bounding box center [64, 157] width 18 height 21
click at [1162, 99] on icon at bounding box center [1168, 99] width 25 height 25
type textarea "x"
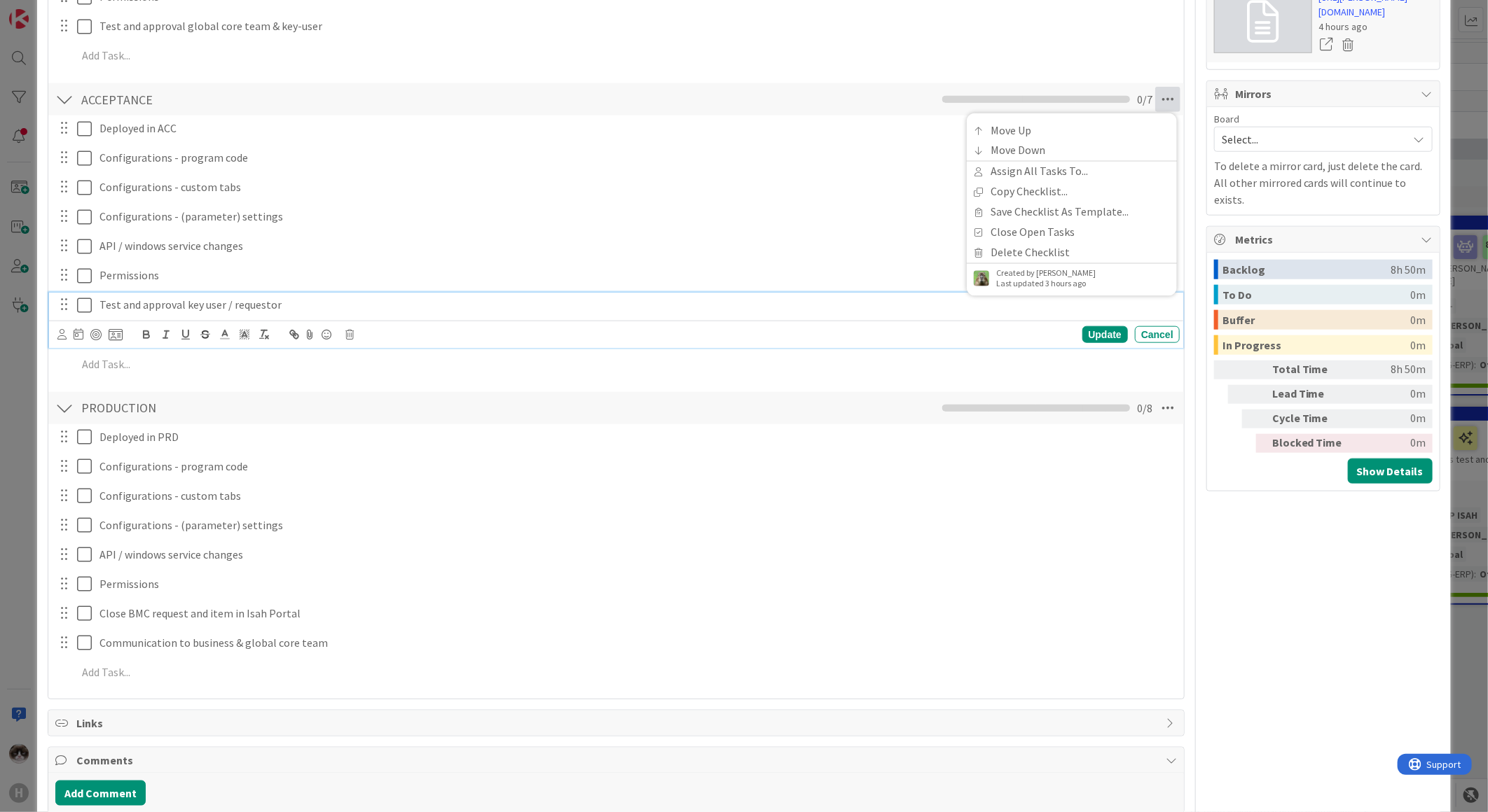
click at [312, 309] on p "Test and approval key user / requestor" at bounding box center [636, 305] width 1075 height 16
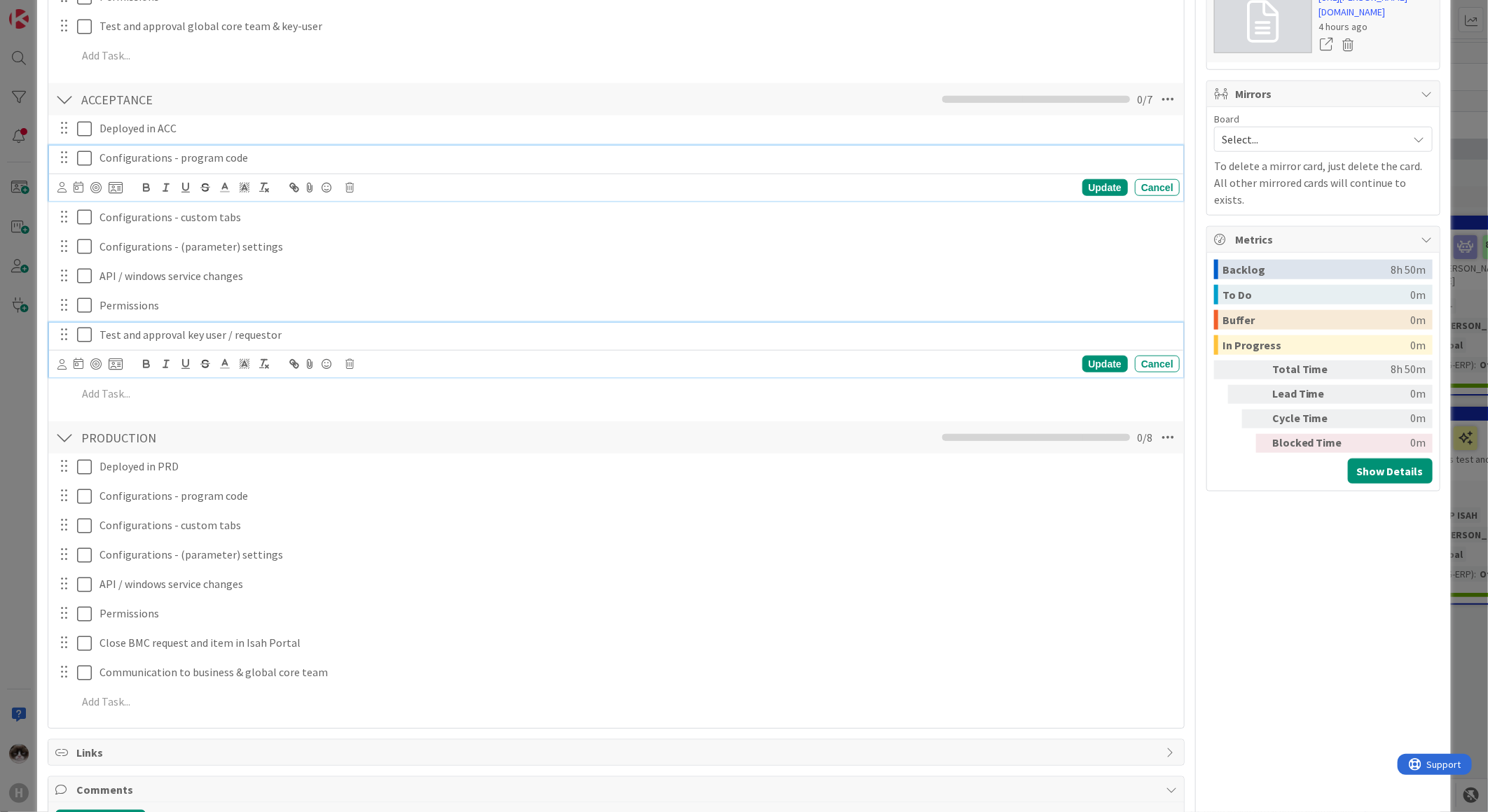
scroll to position [808, 0]
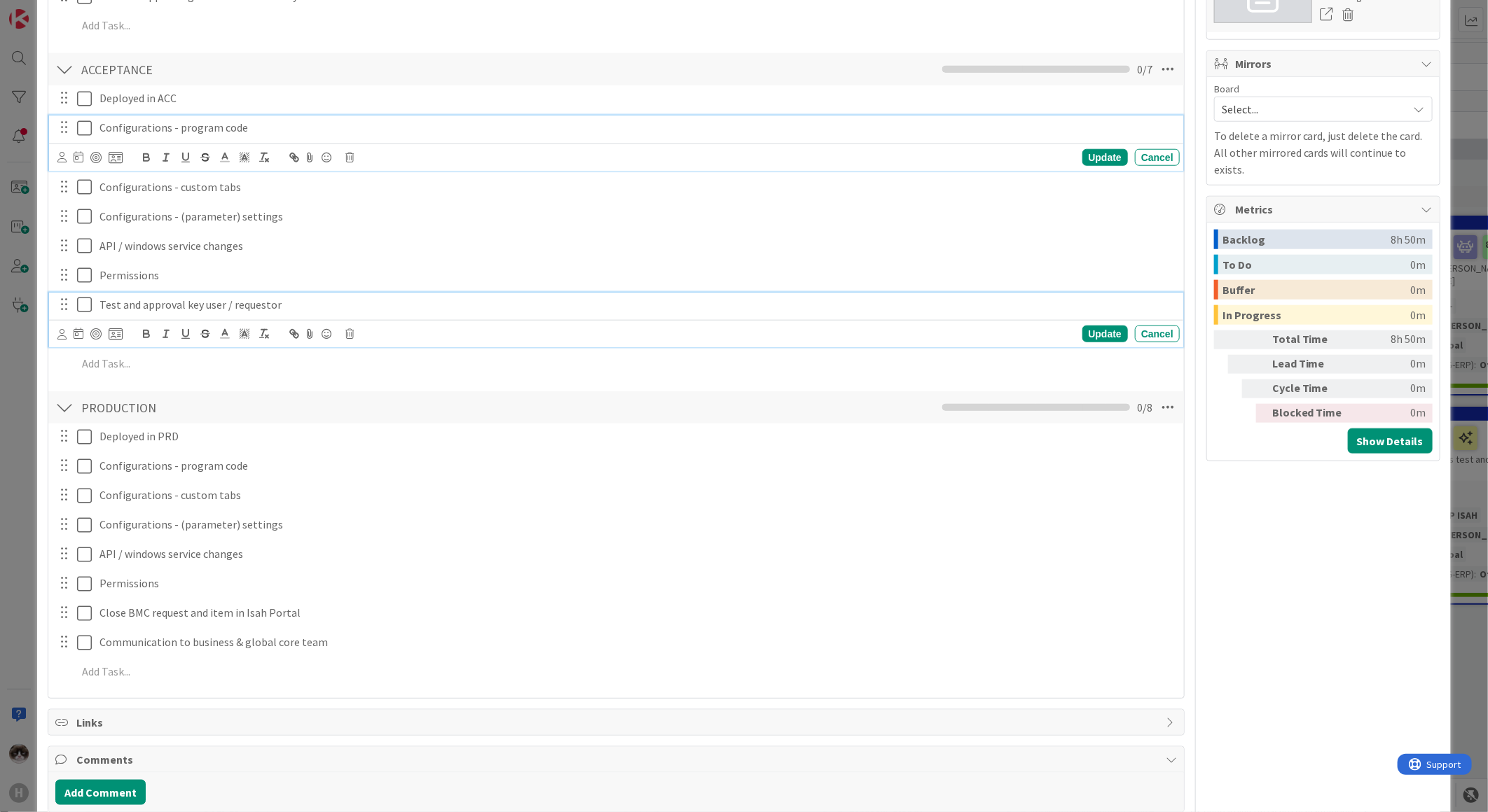
click at [295, 149] on div "Configurations - program code Update Cancel" at bounding box center [616, 142] width 1135 height 55
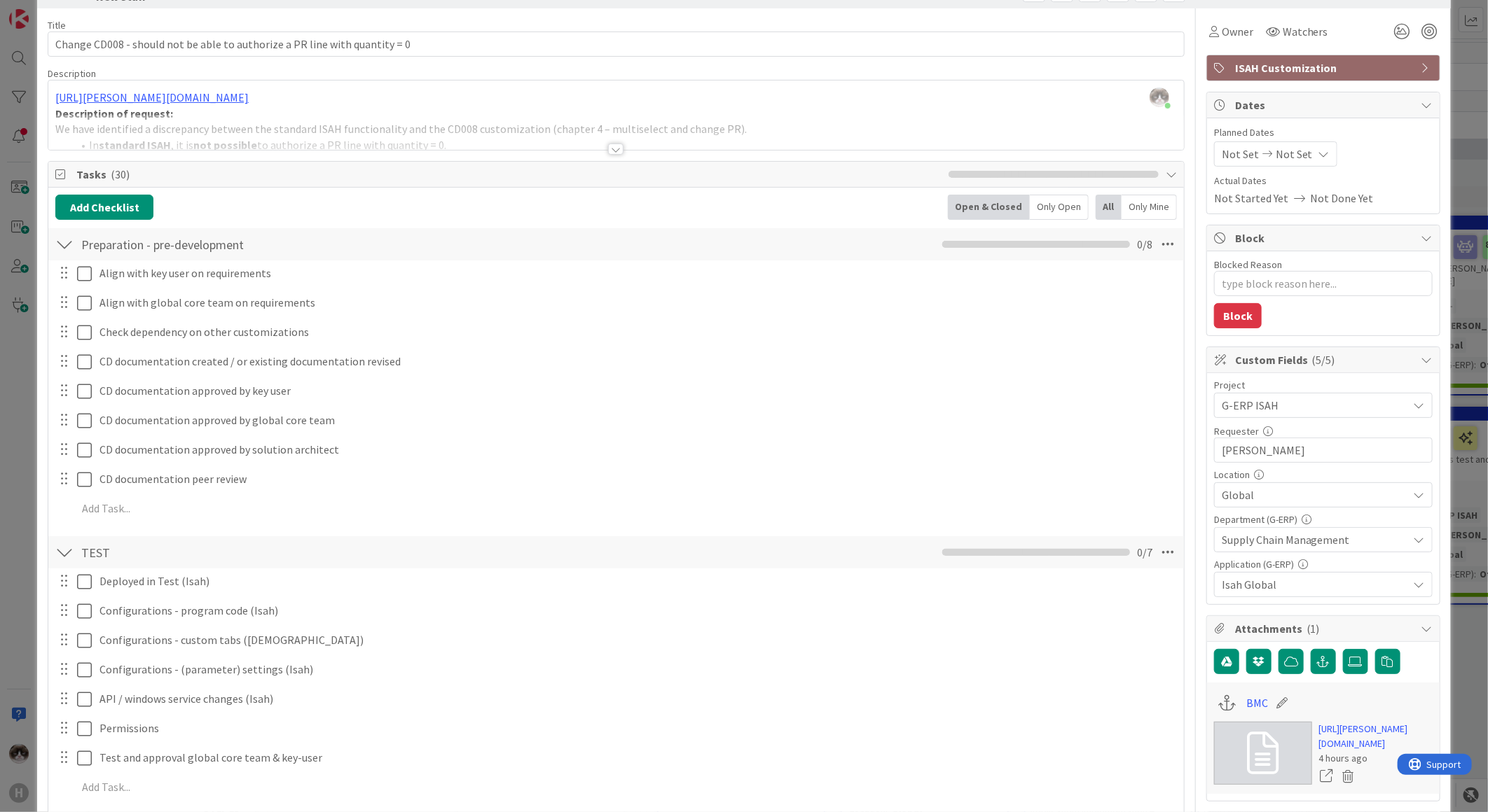
scroll to position [0, 0]
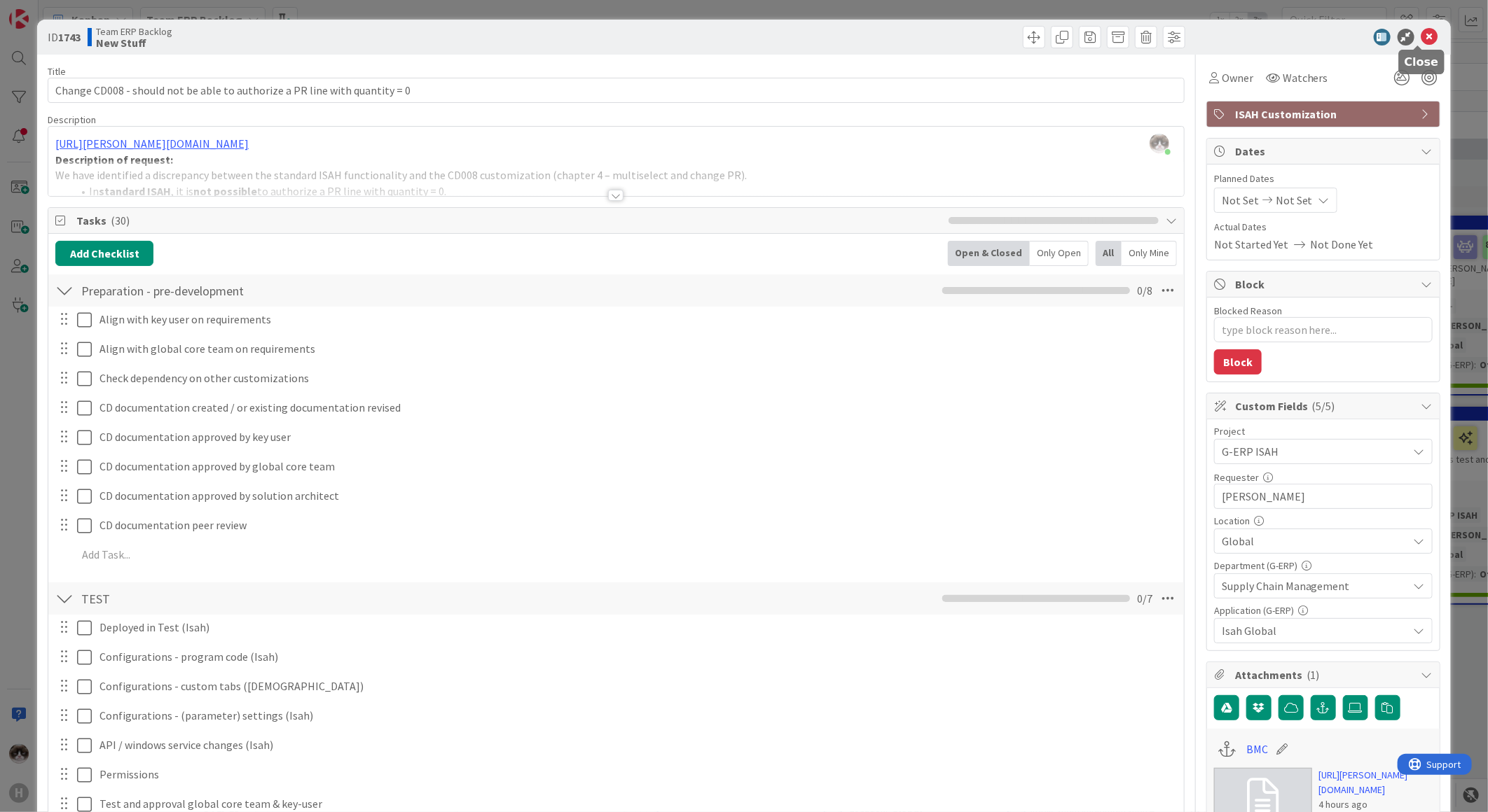
click at [1423, 39] on icon at bounding box center [1430, 37] width 17 height 17
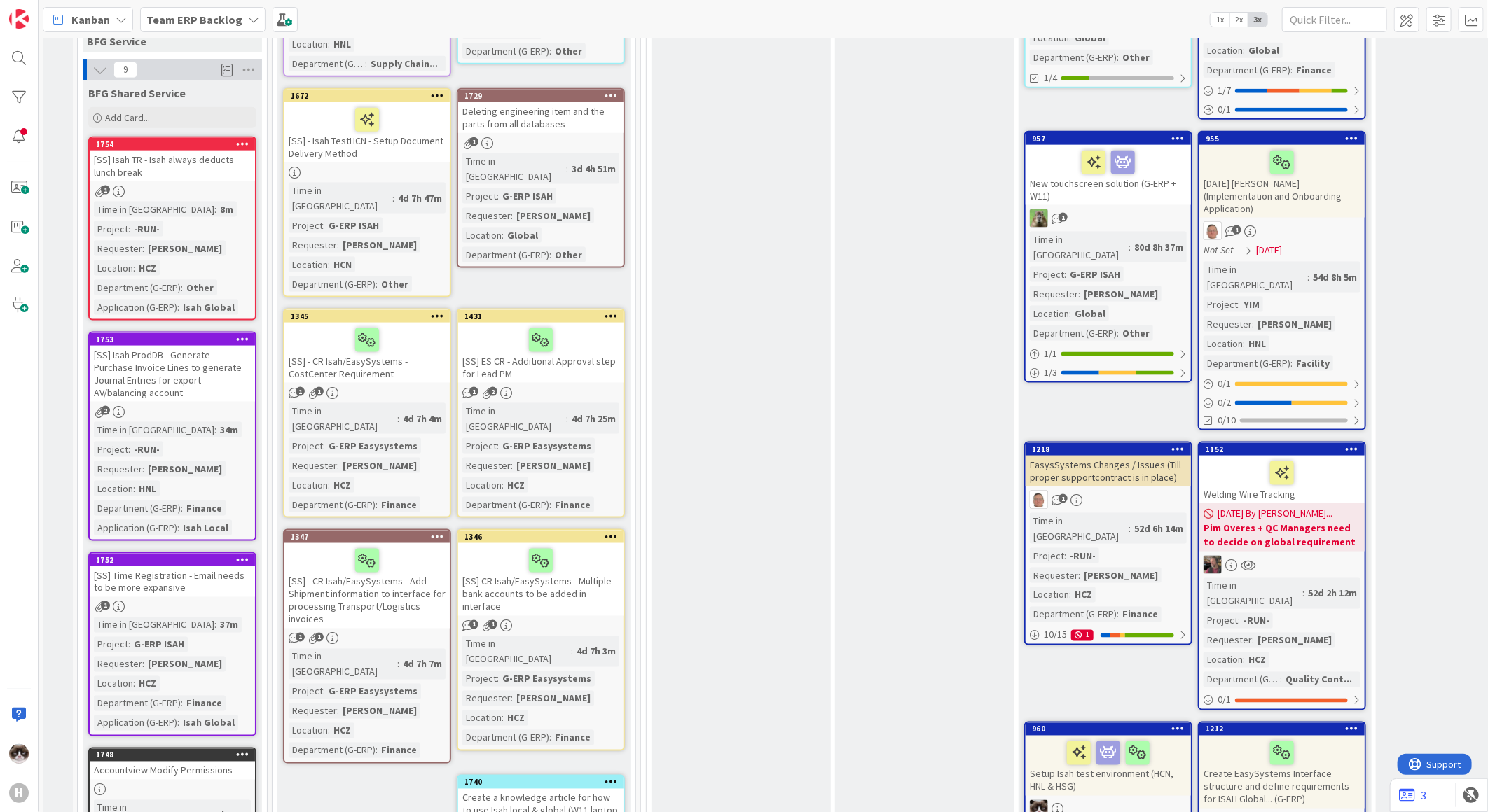
scroll to position [934, 0]
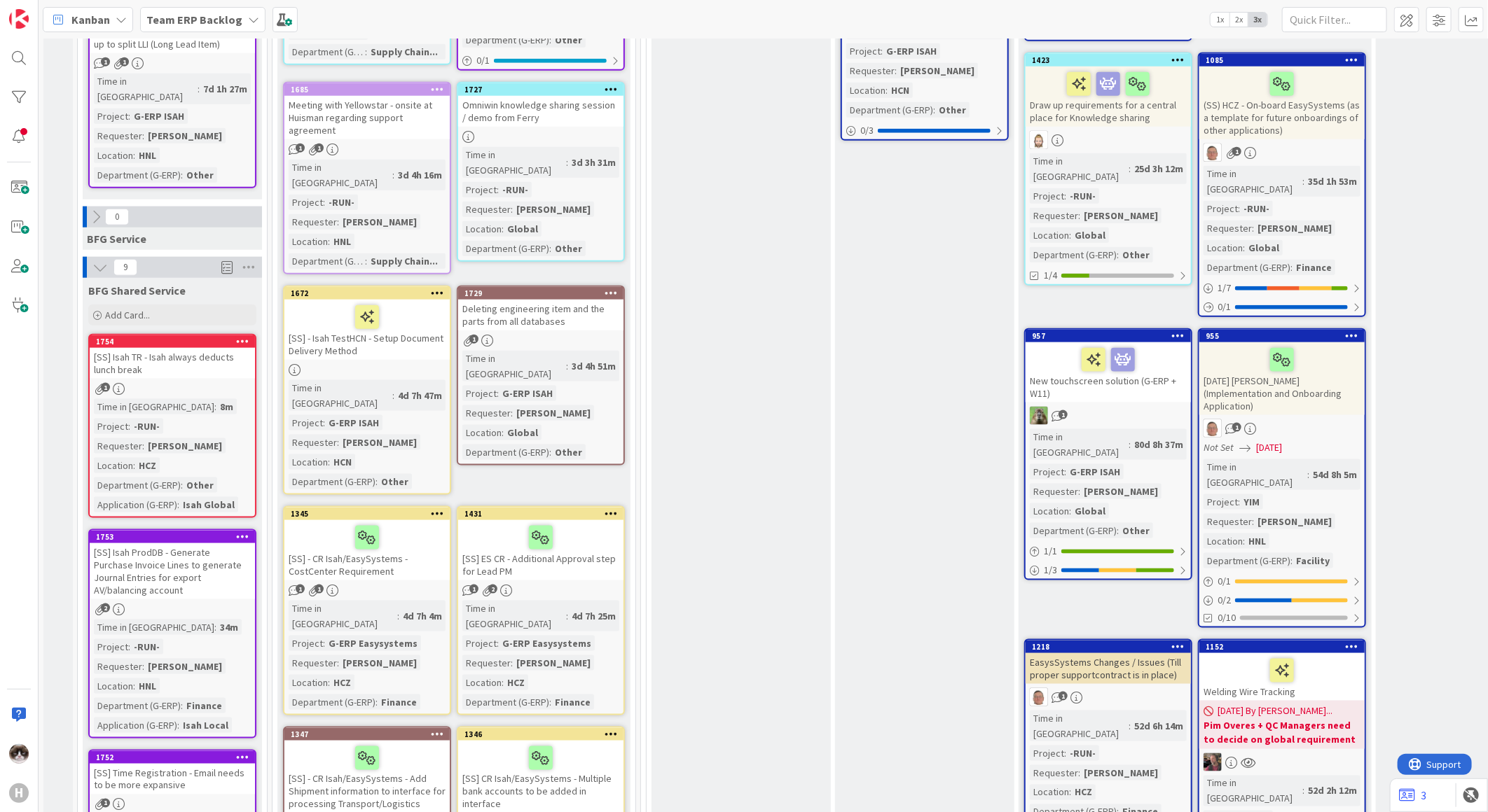
click at [215, 16] on b "Team ERP Backlog" at bounding box center [195, 20] width 96 height 14
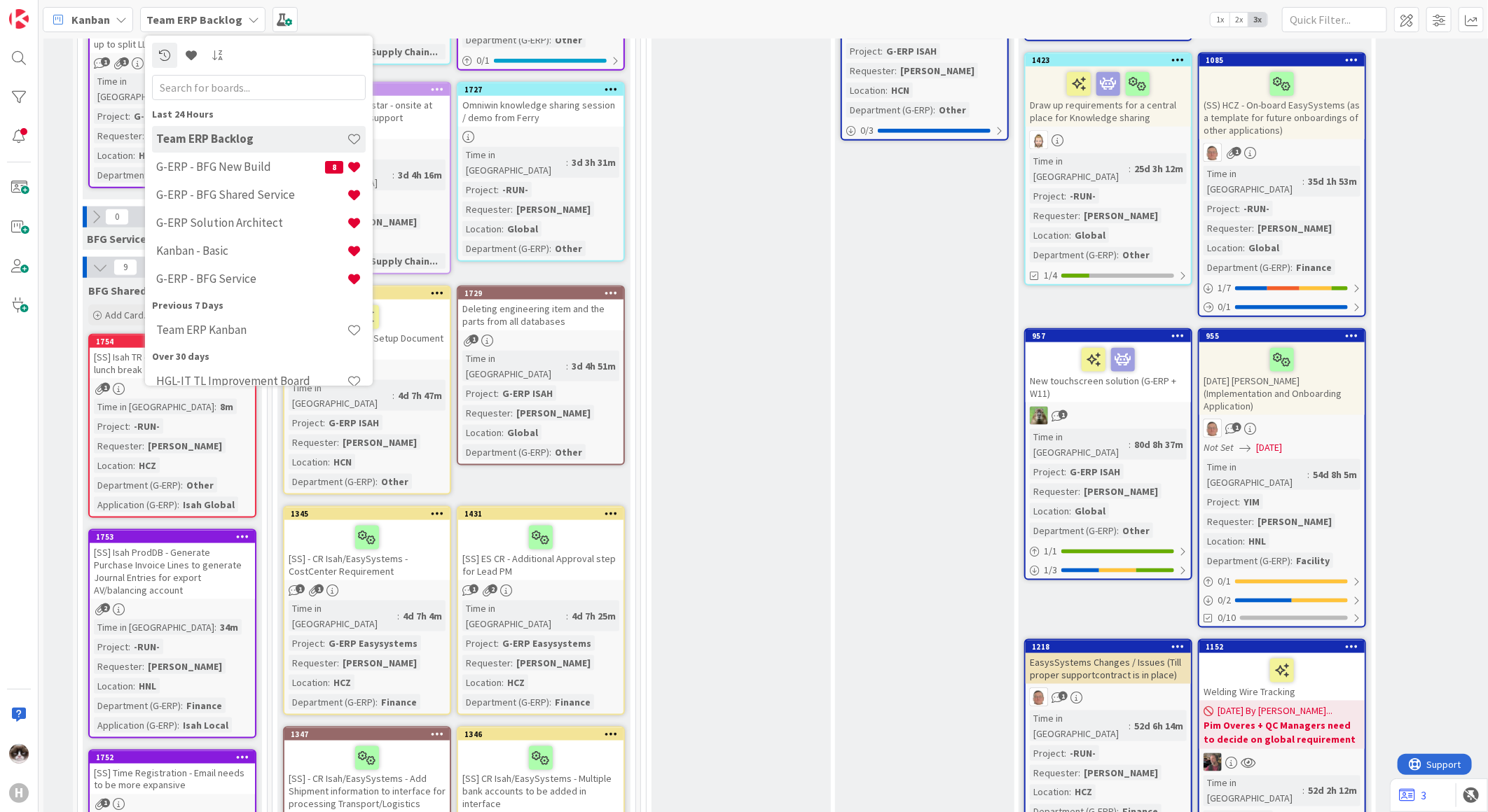
click at [703, 280] on div "To Be Refined Add Card... 761 Automate clean-up logs and transfer shares 1 1 Ti…" at bounding box center [741, 459] width 179 height 2468
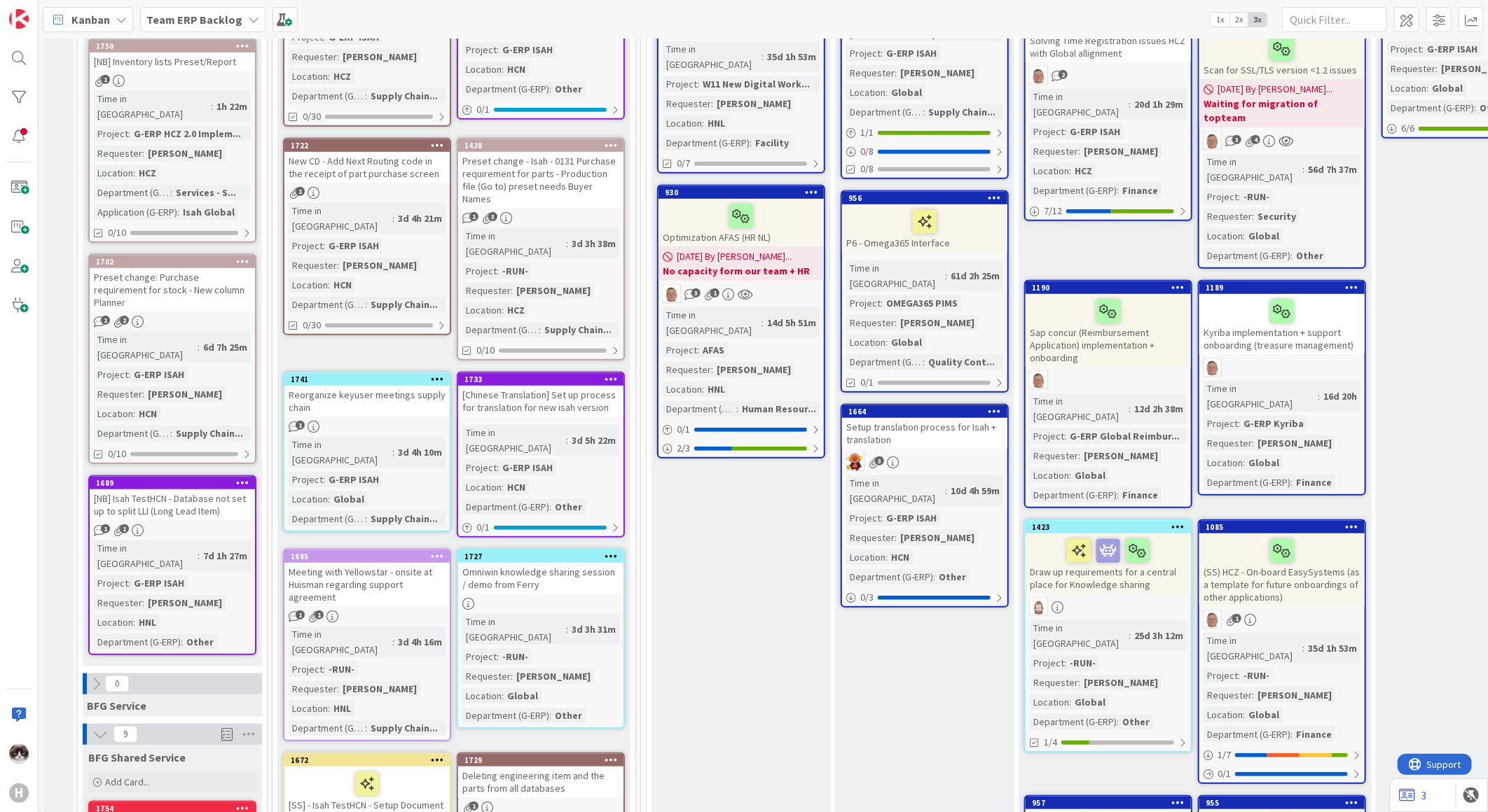
scroll to position [0, 0]
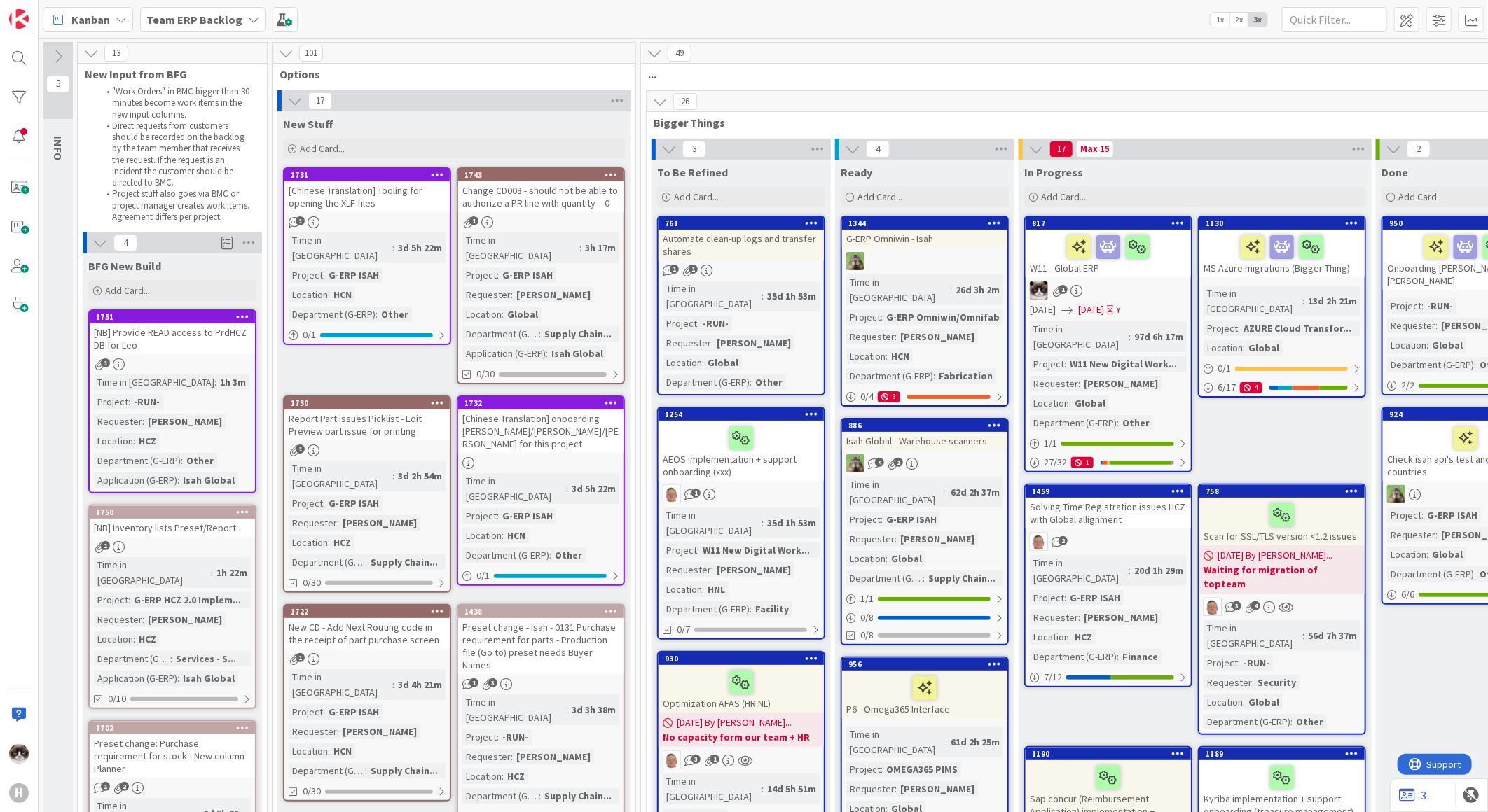
click at [173, 7] on div "Team ERP Backlog" at bounding box center [203, 20] width 125 height 25
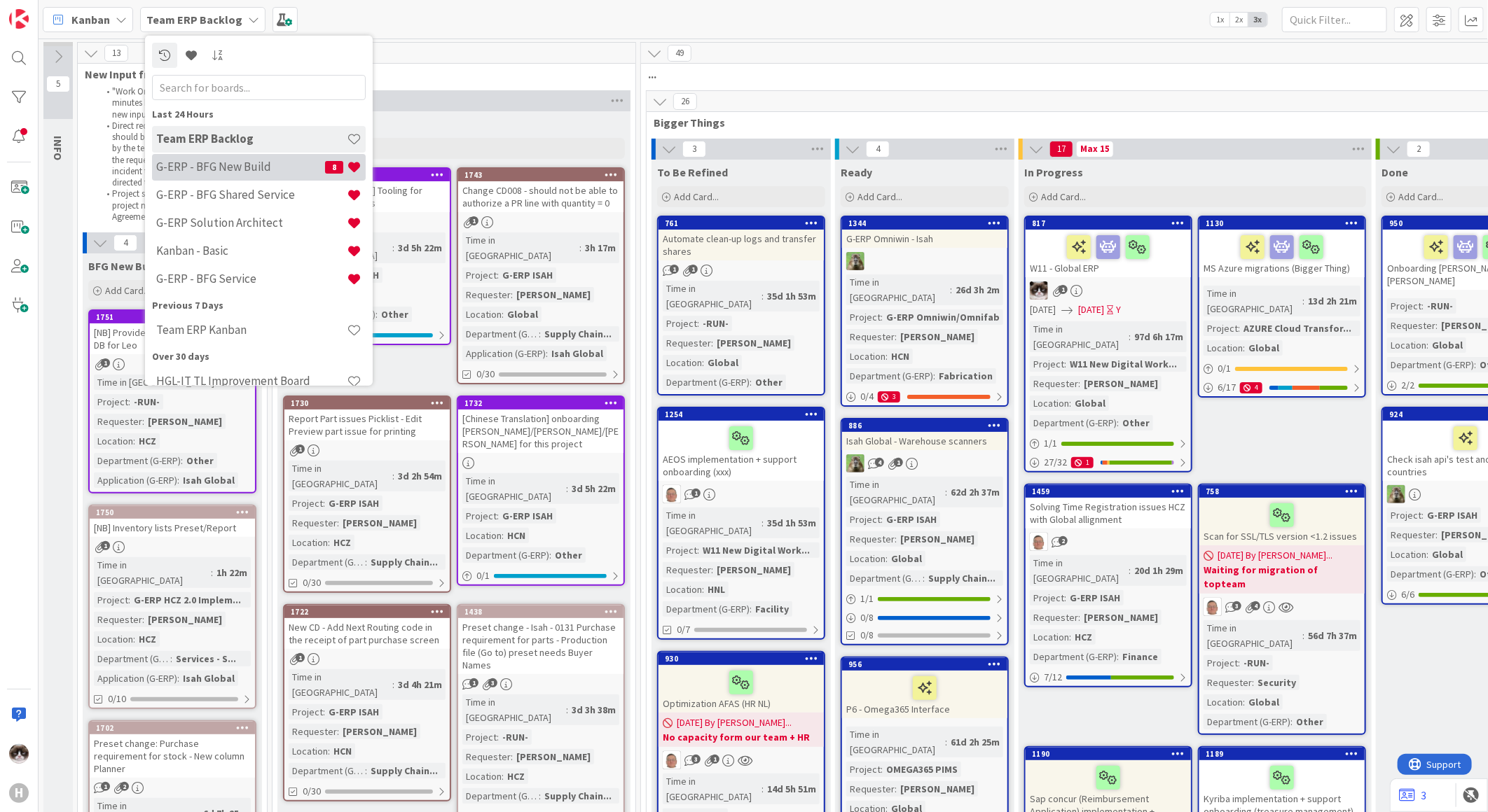
click at [246, 162] on h4 "G-ERP - BFG New Build" at bounding box center [240, 167] width 168 height 14
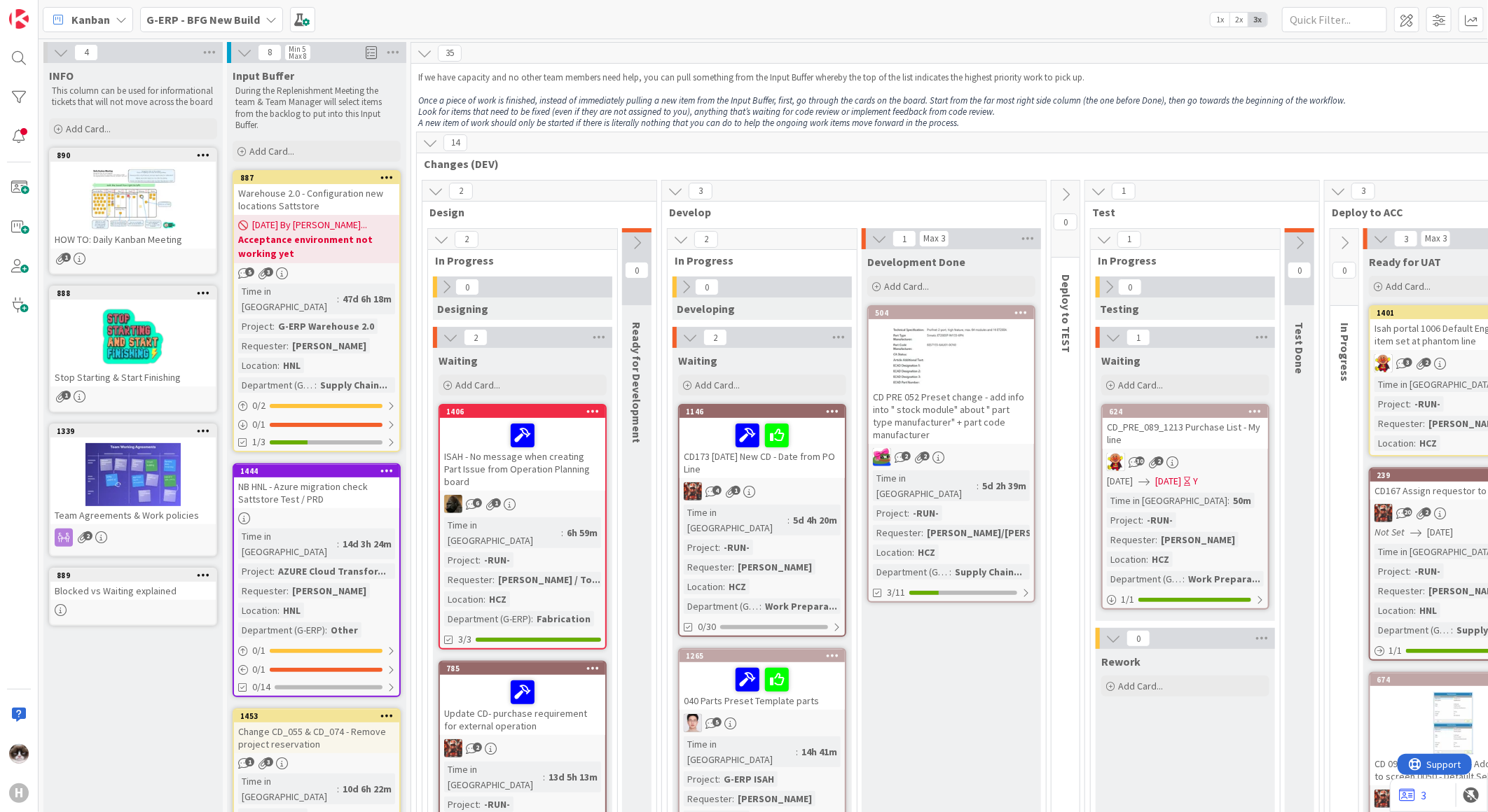
click at [222, 23] on b "G-ERP - BFG New Build" at bounding box center [204, 20] width 113 height 14
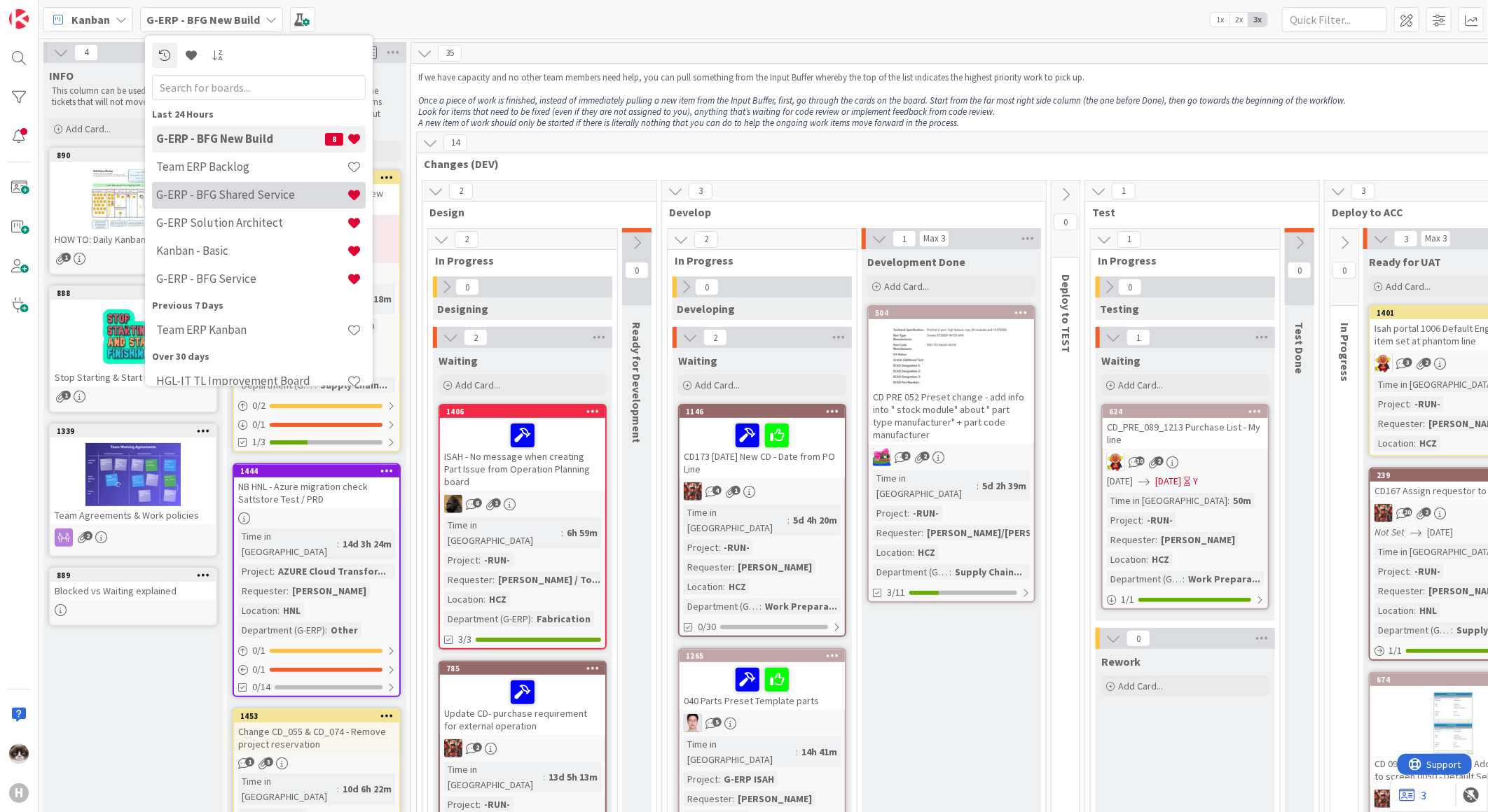
click at [226, 197] on h4 "G-ERP - BFG Shared Service" at bounding box center [251, 194] width 191 height 14
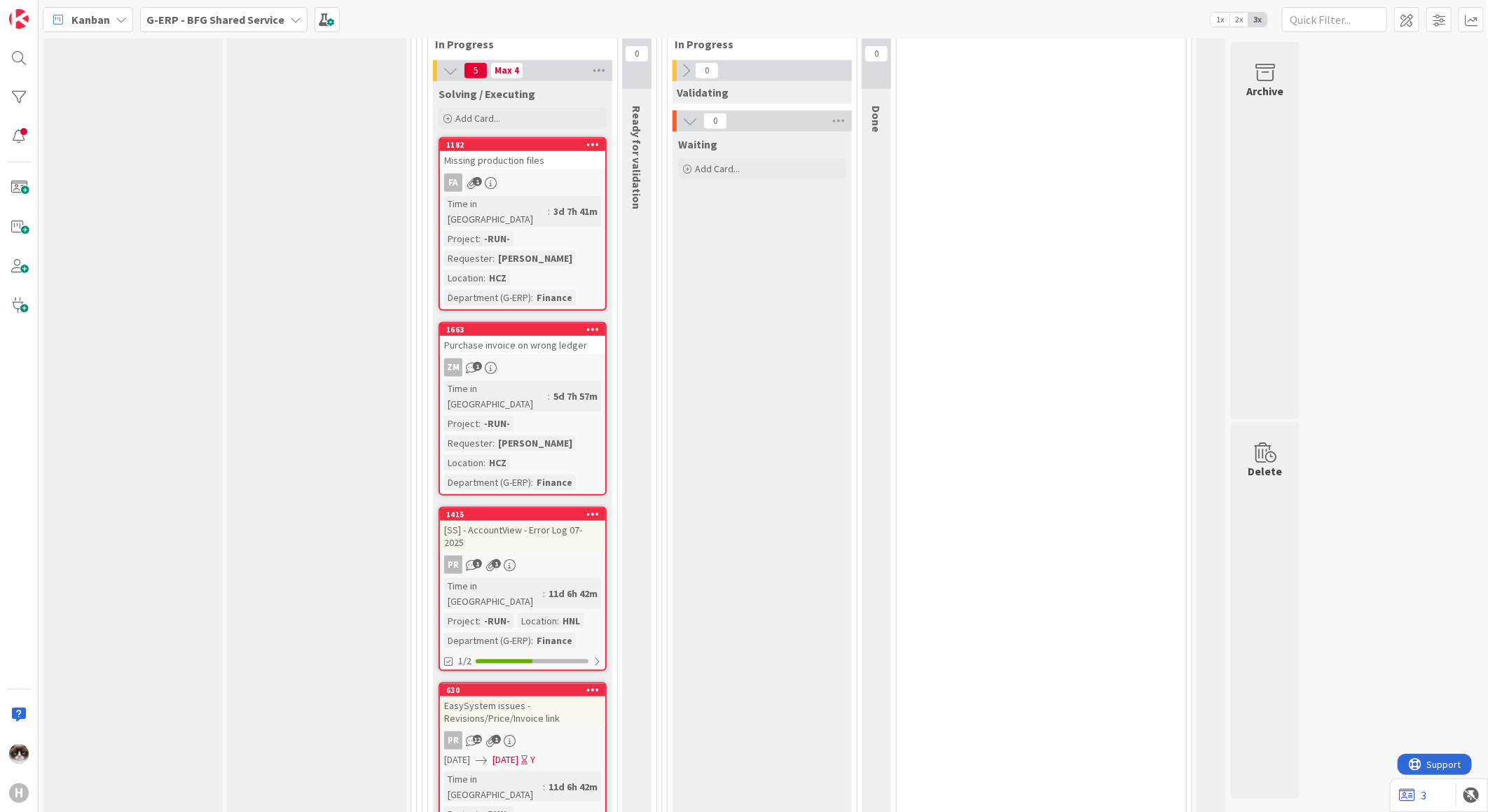
scroll to position [3425, 0]
